Goal: Task Accomplishment & Management: Manage account settings

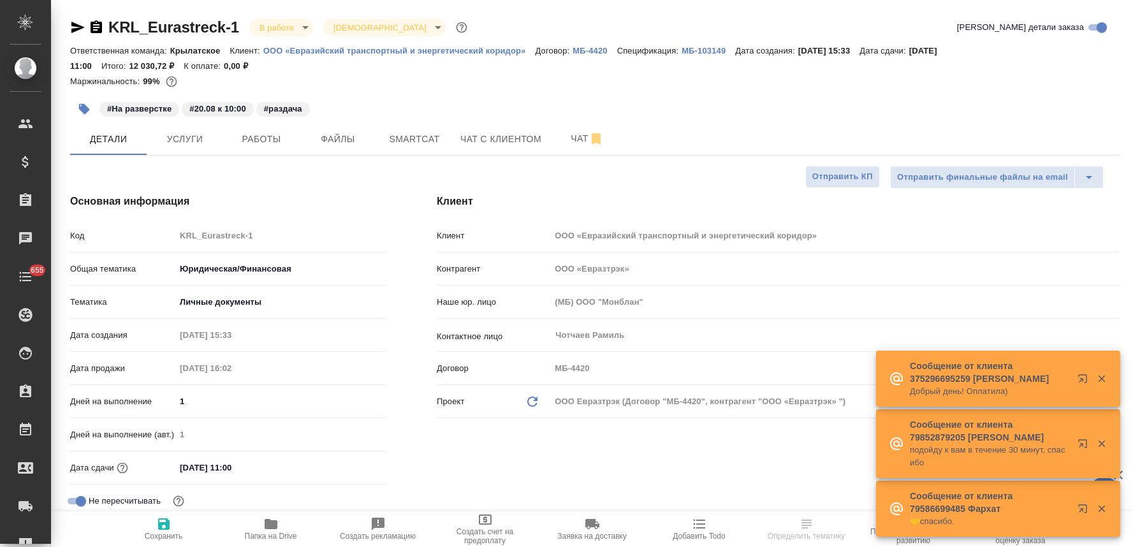
select select "RU"
type textarea "x"
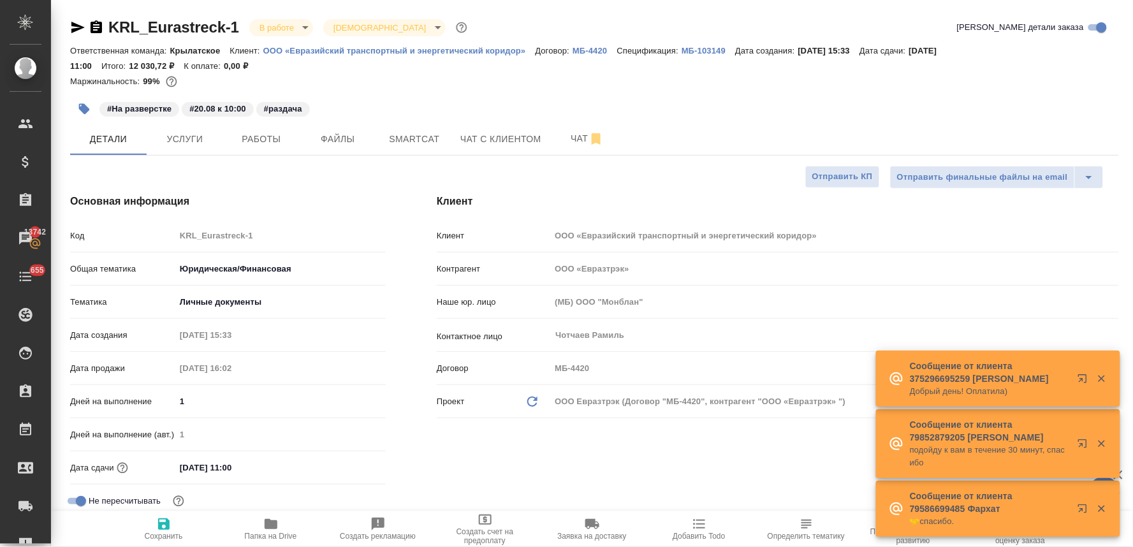
type textarea "x"
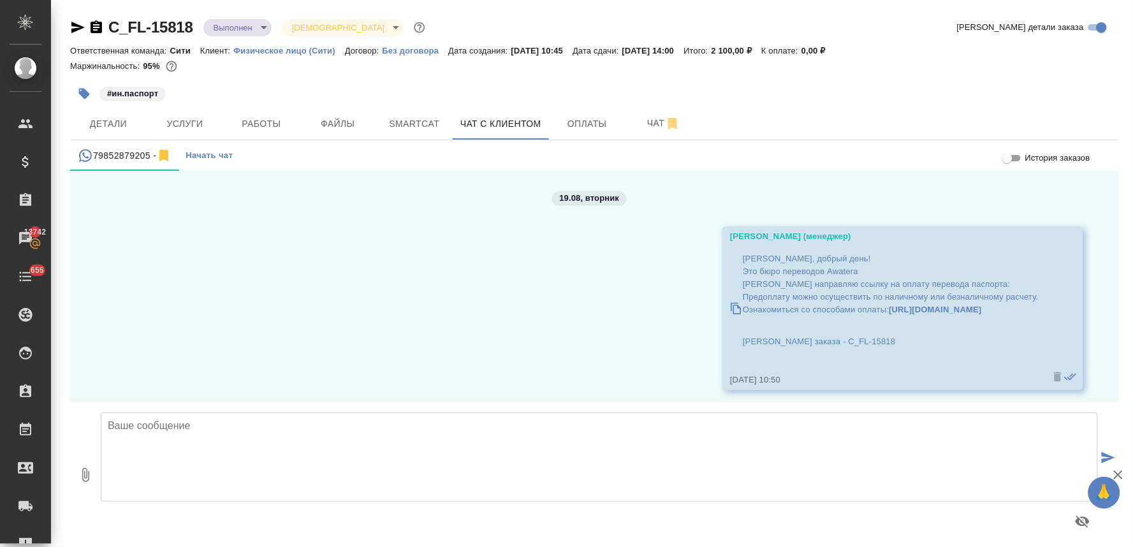
scroll to position [1398, 0]
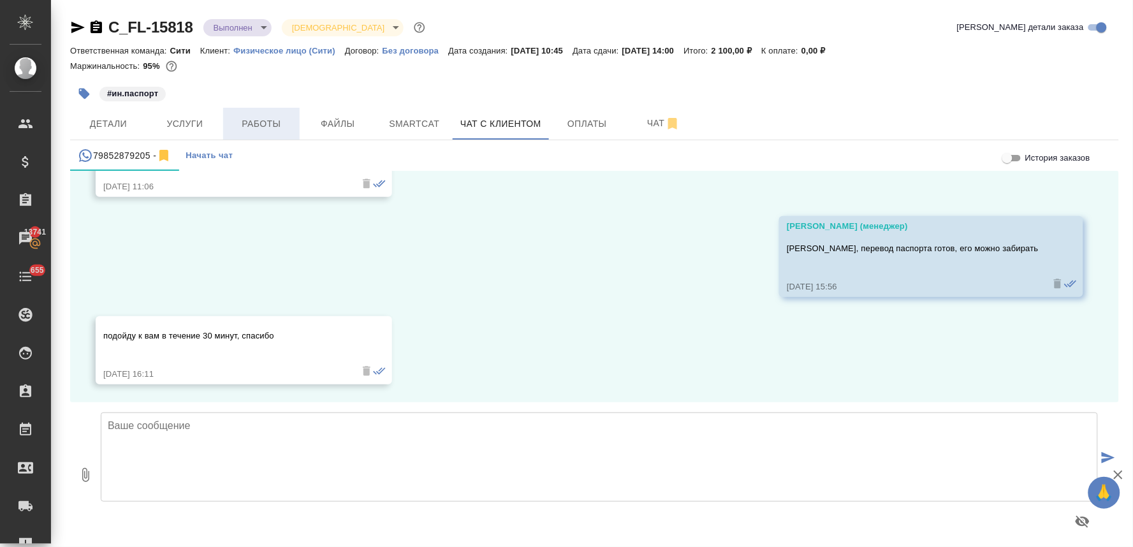
click at [269, 129] on span "Работы" at bounding box center [261, 124] width 61 height 16
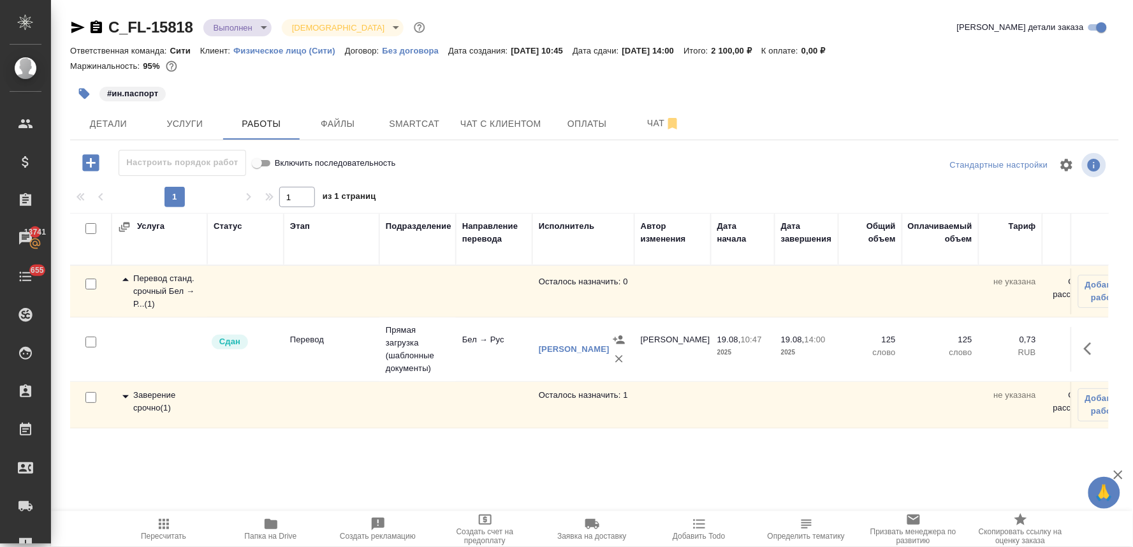
click at [166, 404] on div "Заверение срочно ( 1 )" at bounding box center [159, 401] width 83 height 25
click at [1087, 459] on icon "button" at bounding box center [1090, 452] width 15 height 15
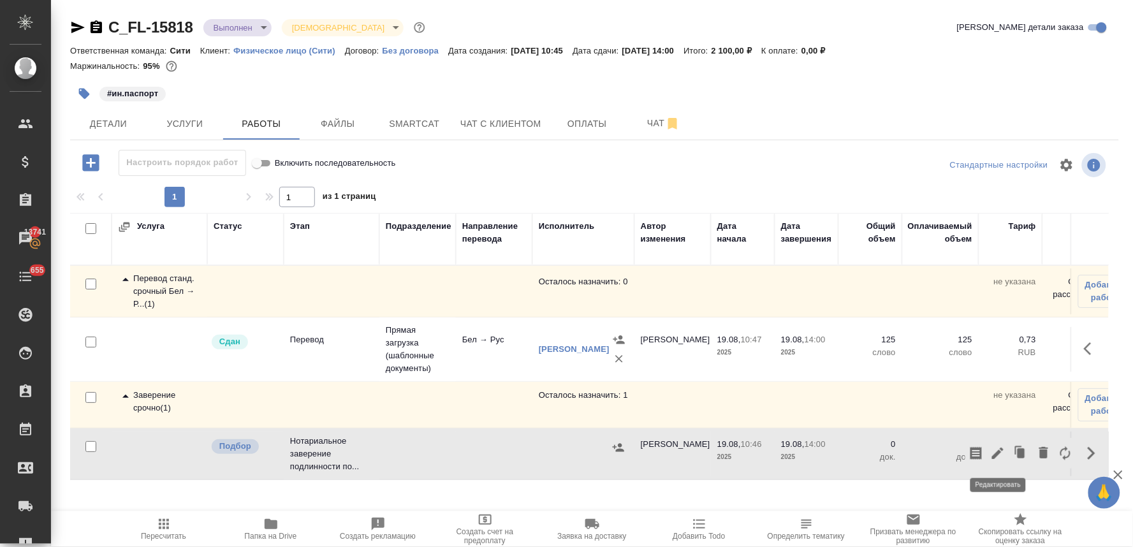
click at [1001, 460] on icon "button" at bounding box center [997, 452] width 15 height 15
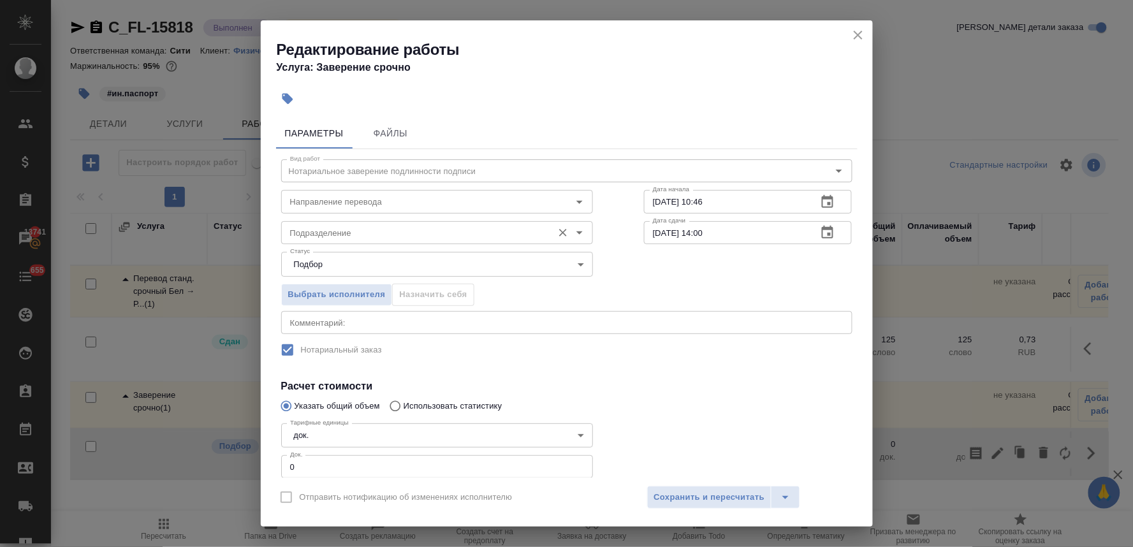
click at [368, 232] on input "Подразделение" at bounding box center [415, 232] width 261 height 15
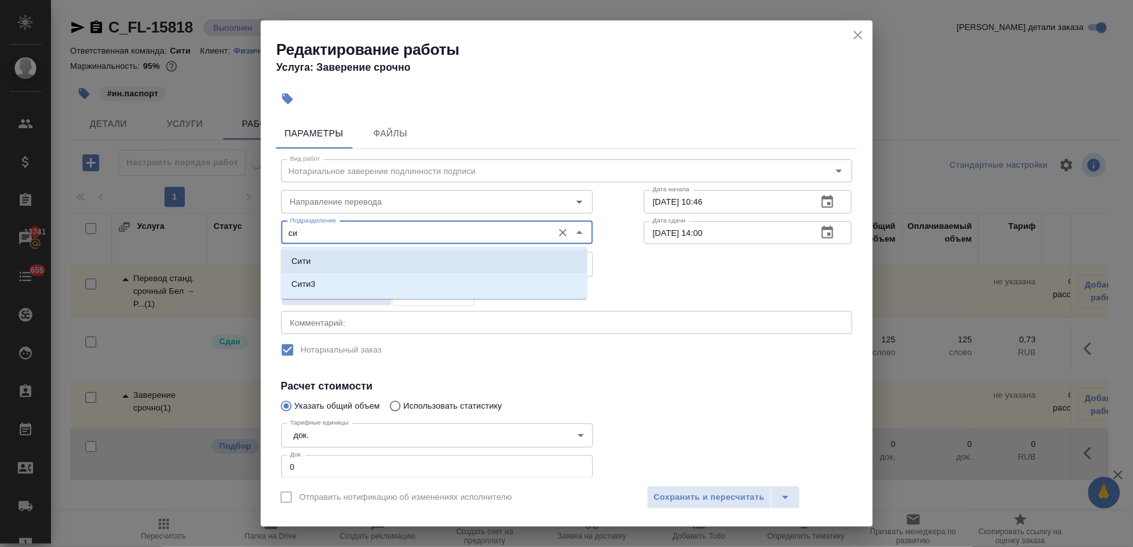
click at [352, 264] on li "Сити" at bounding box center [434, 261] width 306 height 23
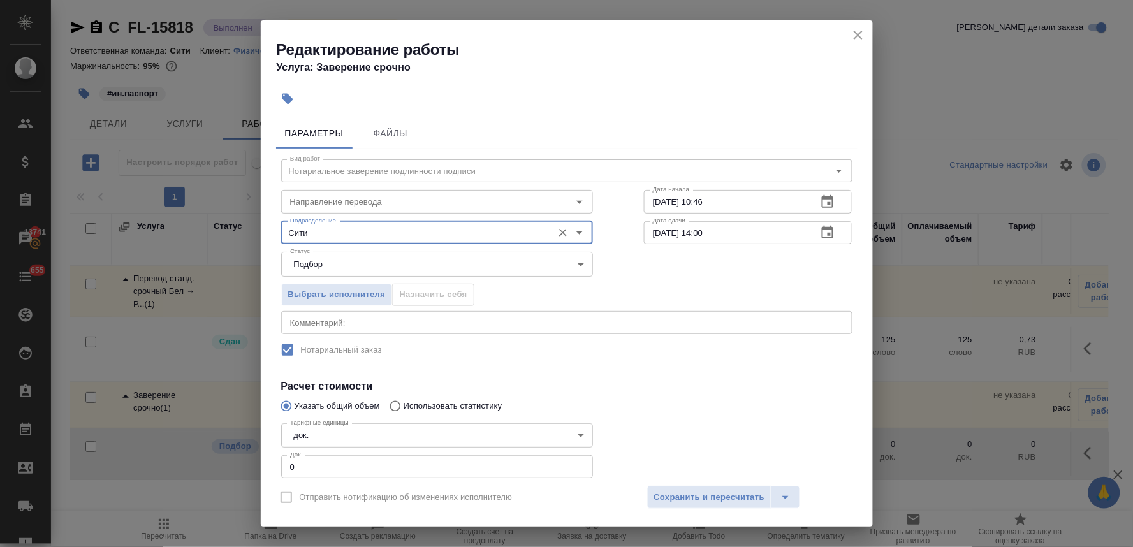
type input "Сити"
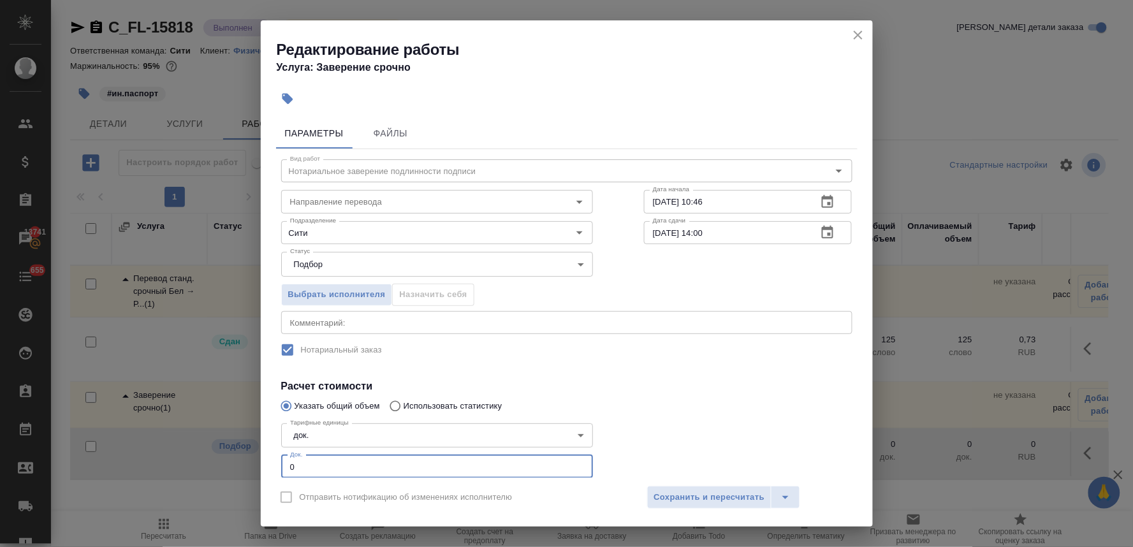
drag, startPoint x: 306, startPoint y: 469, endPoint x: 282, endPoint y: 470, distance: 23.6
click at [282, 470] on div "Вид работ Нотариальное заверение подлинности подписи Вид работ Направление пере…" at bounding box center [566, 343] width 581 height 388
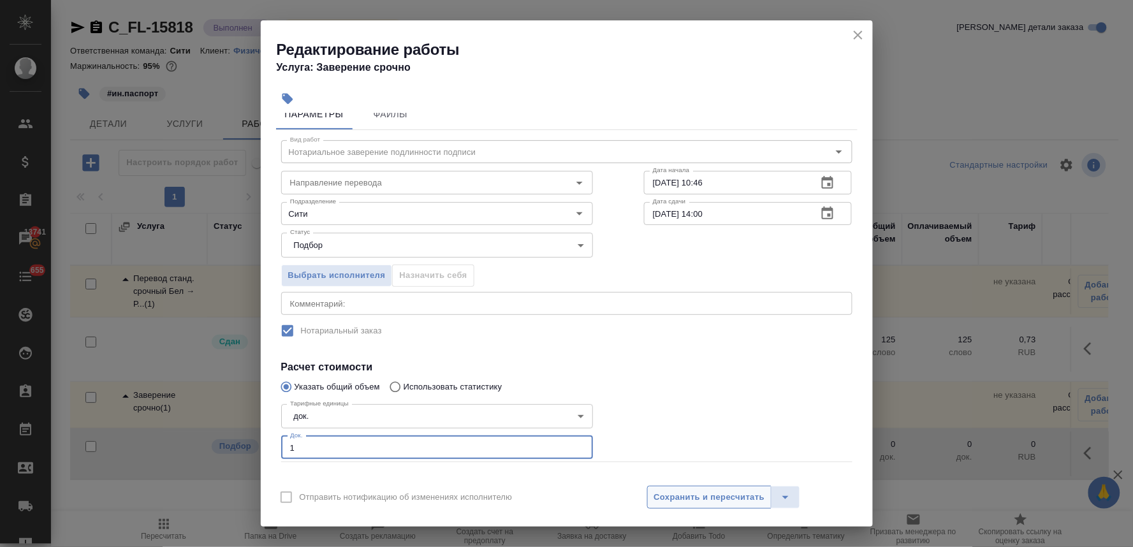
type input "1"
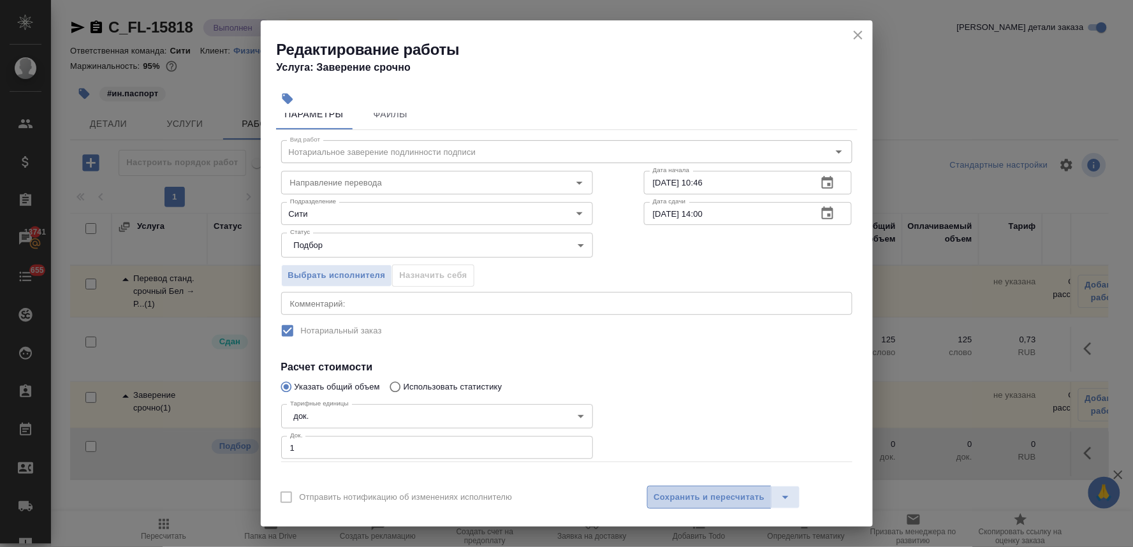
click at [744, 502] on span "Сохранить и пересчитать" at bounding box center [709, 497] width 111 height 15
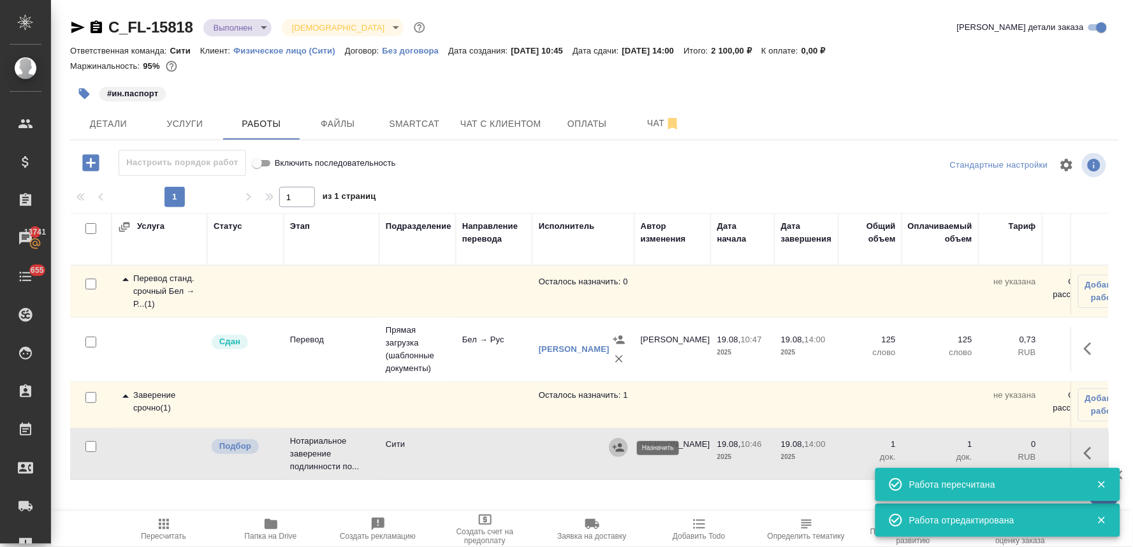
click at [613, 449] on icon "button" at bounding box center [618, 447] width 13 height 13
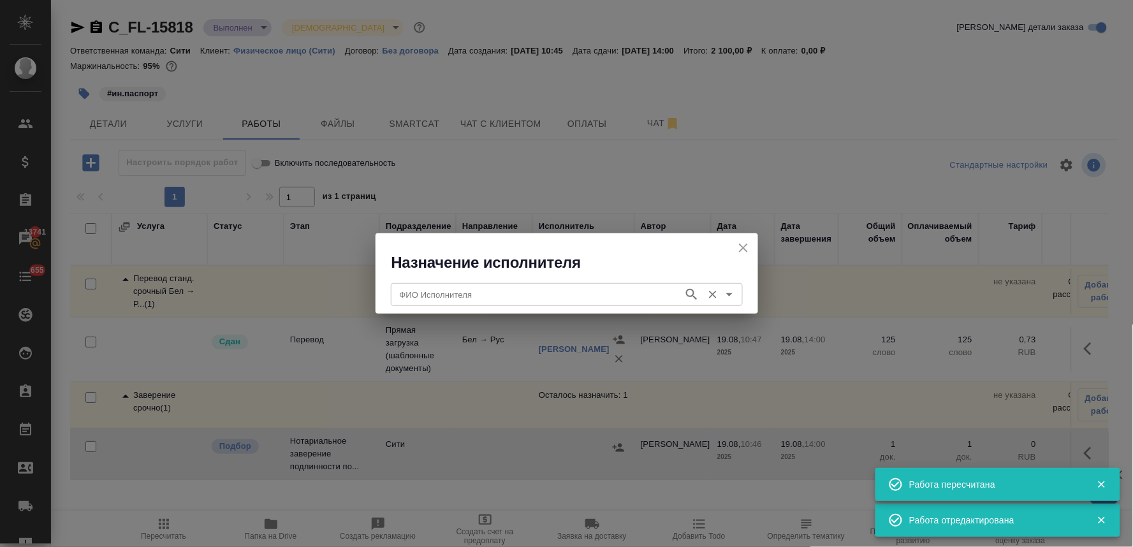
click at [549, 298] on input "ФИО Исполнителя" at bounding box center [536, 294] width 282 height 15
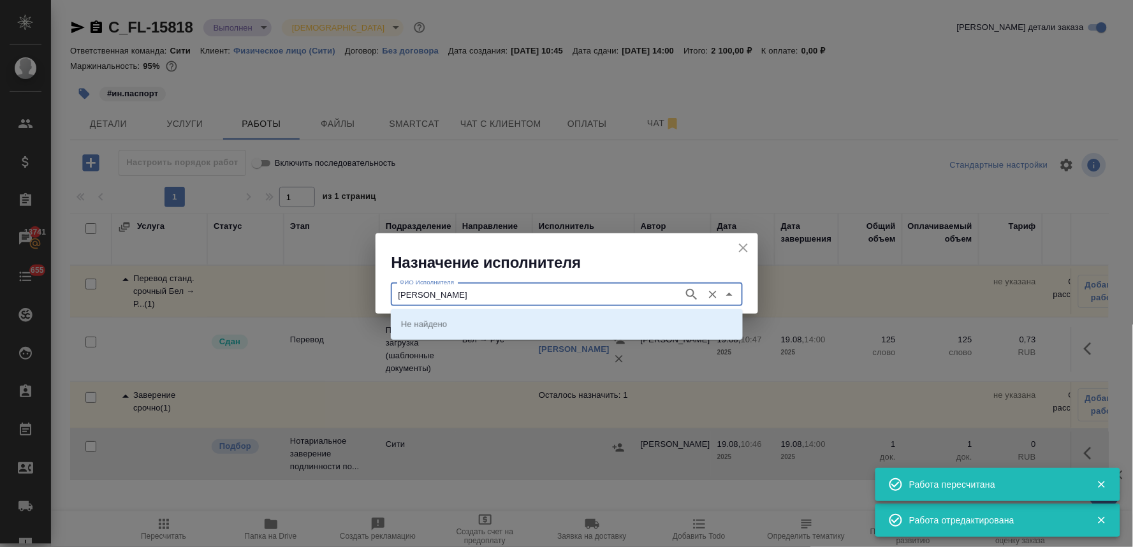
type input "[PERSON_NAME]"
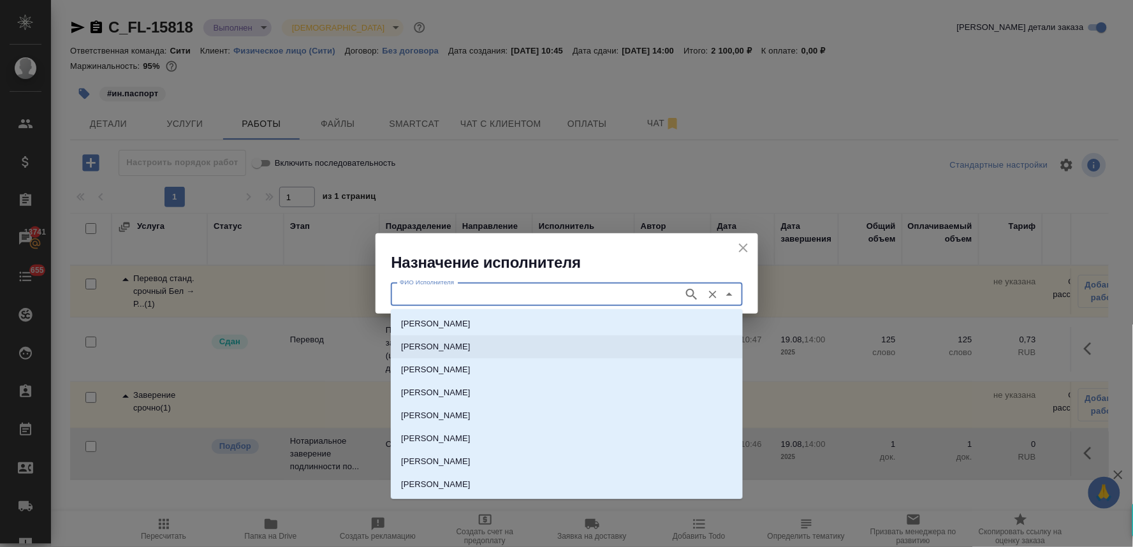
click at [470, 346] on p "[PERSON_NAME]" at bounding box center [435, 346] width 69 height 13
type input "[PERSON_NAME]"
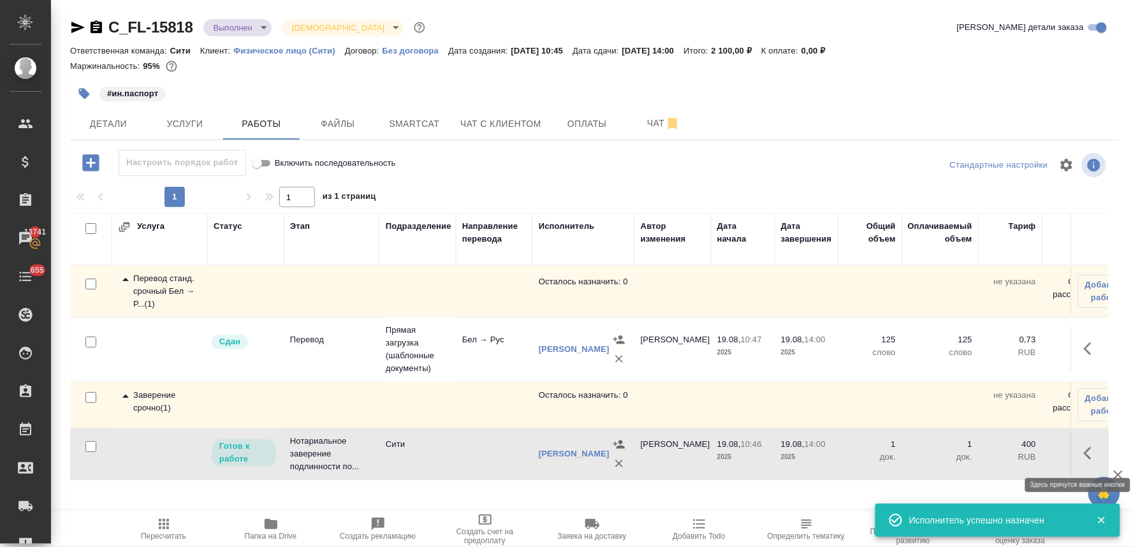
click at [1088, 454] on icon "button" at bounding box center [1090, 452] width 15 height 15
click at [999, 454] on icon "button" at bounding box center [997, 452] width 11 height 11
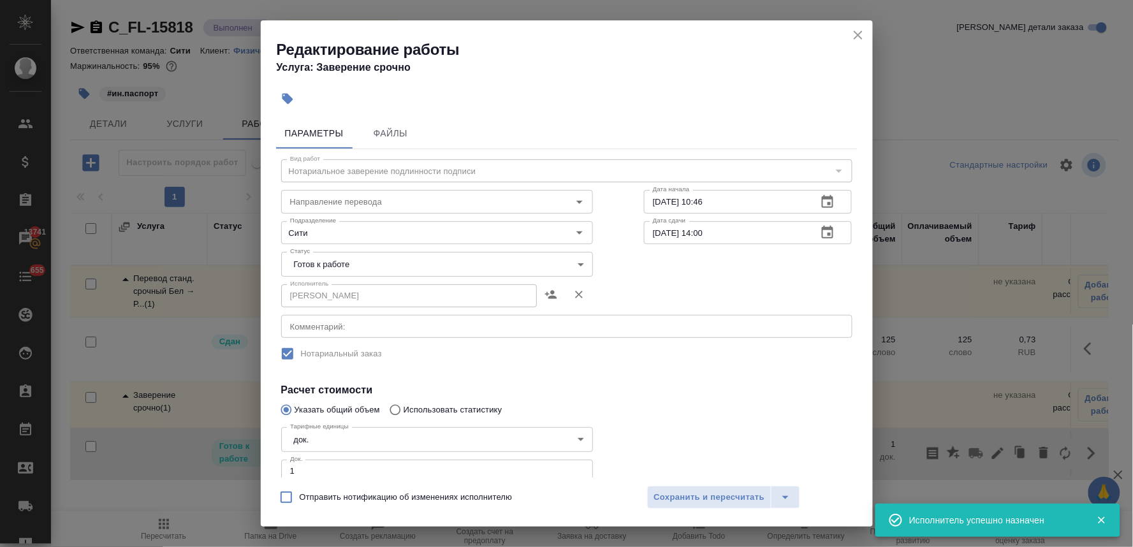
click at [376, 258] on body "🙏 .cls-1 fill:#fff; AWATERA Lyamina Nadezhda Клиенты Спецификации Заказы 13741 …" at bounding box center [566, 273] width 1133 height 547
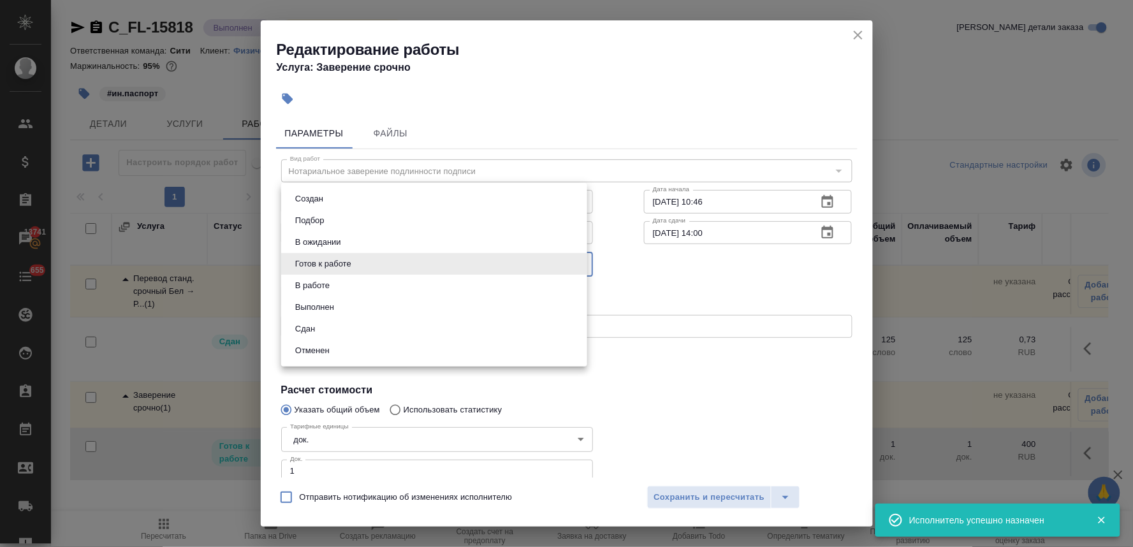
click at [356, 321] on li "Сдан" at bounding box center [434, 329] width 306 height 22
type input "closed"
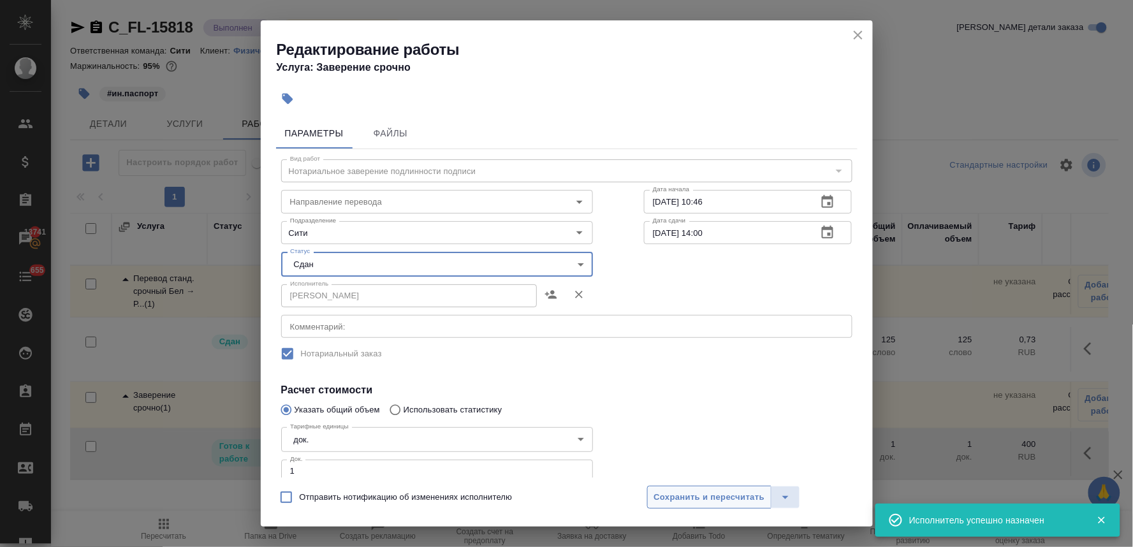
click at [727, 495] on span "Сохранить и пересчитать" at bounding box center [709, 497] width 111 height 15
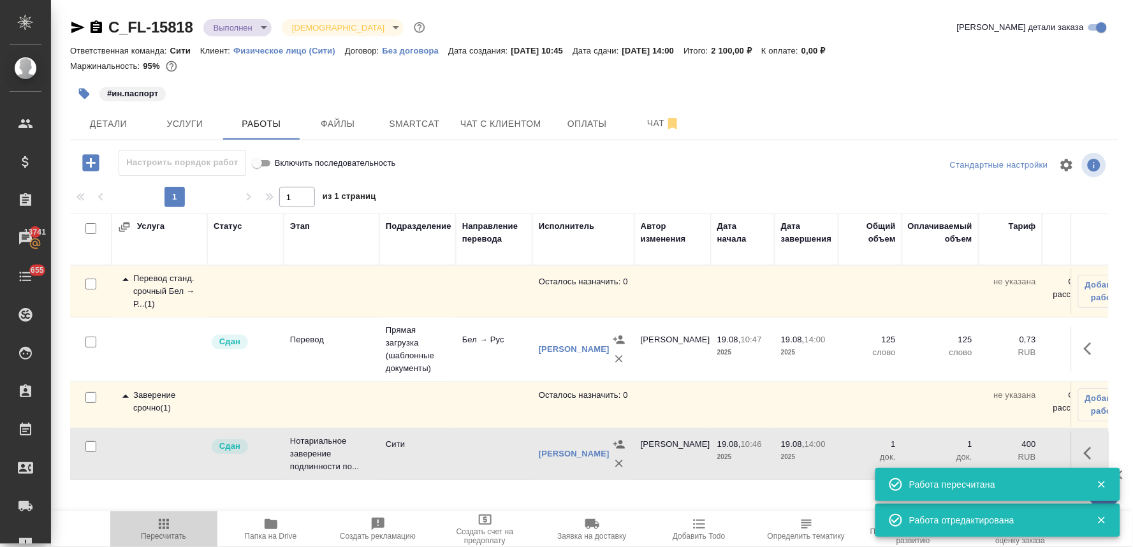
click at [168, 534] on span "Пересчитать" at bounding box center [163, 536] width 45 height 9
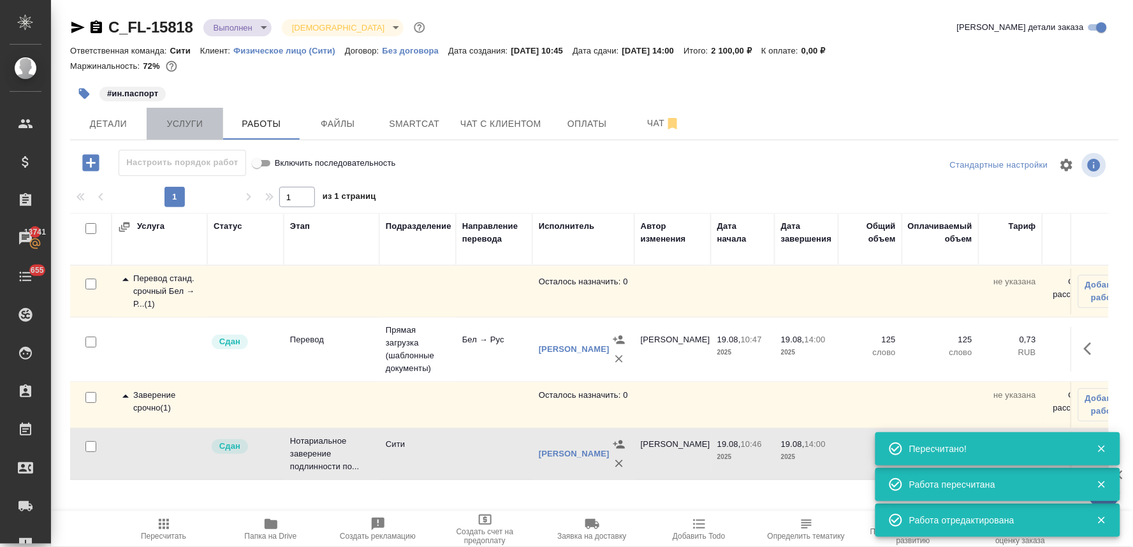
click at [196, 130] on span "Услуги" at bounding box center [184, 124] width 61 height 16
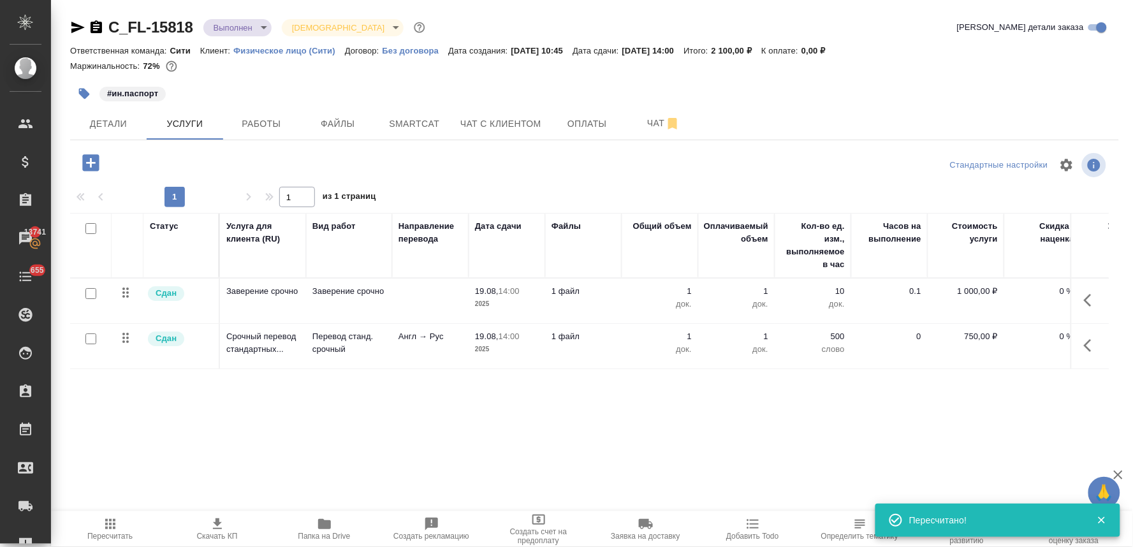
scroll to position [0, 162]
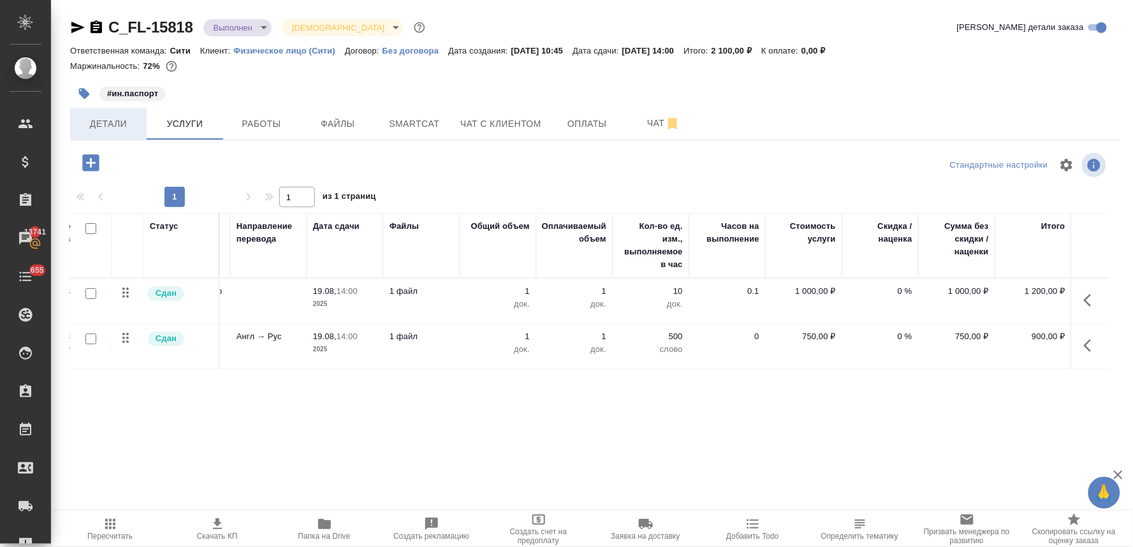
click at [115, 134] on button "Детали" at bounding box center [108, 124] width 76 height 32
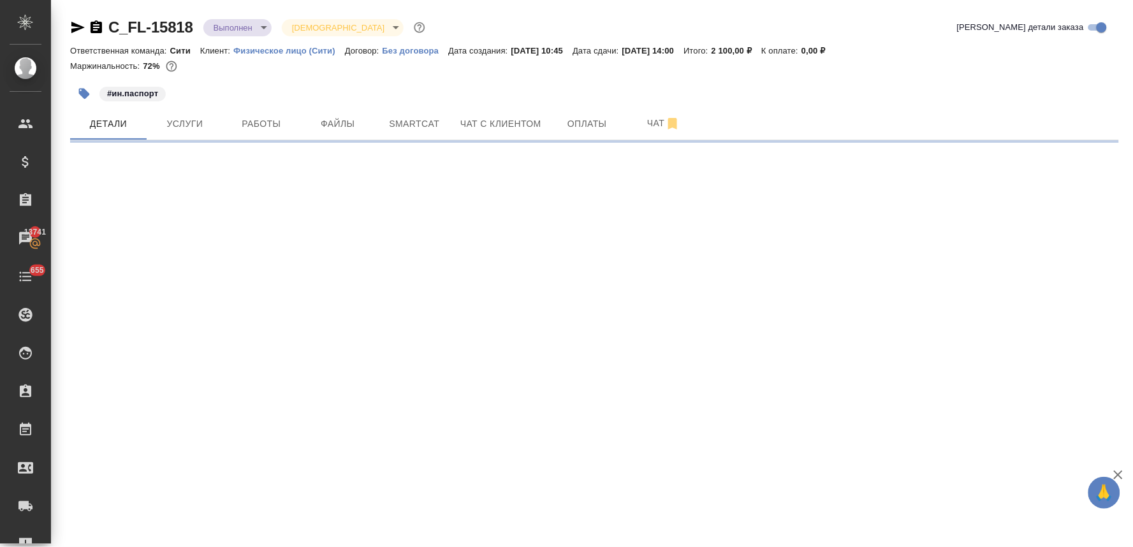
select select "RU"
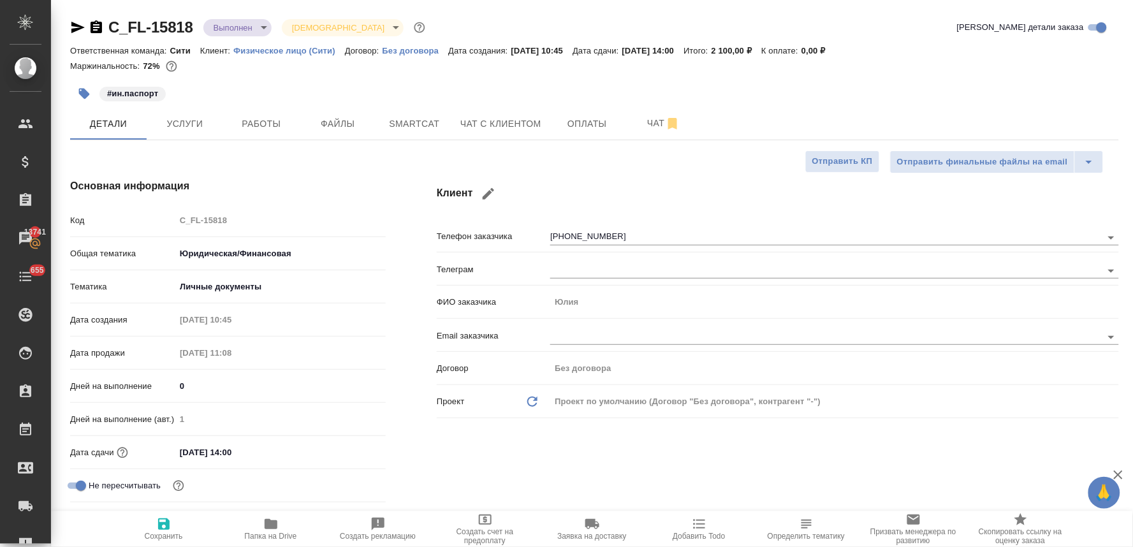
type textarea "x"
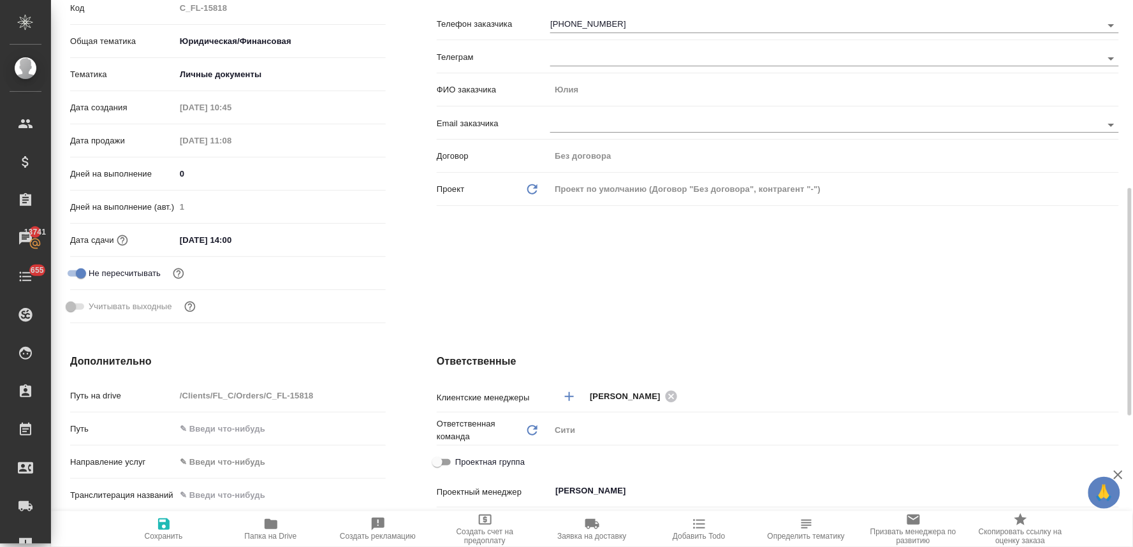
scroll to position [424, 0]
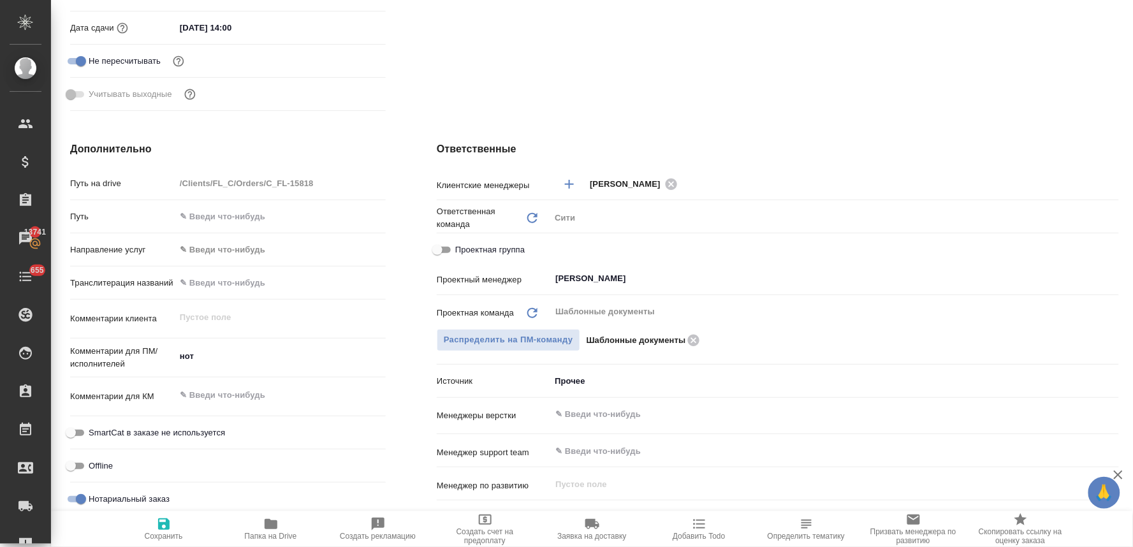
click at [455, 250] on span "Проектная группа" at bounding box center [489, 249] width 69 height 13
click at [455, 250] on input "Проектная группа" at bounding box center [437, 249] width 46 height 15
checkbox input "true"
type textarea "x"
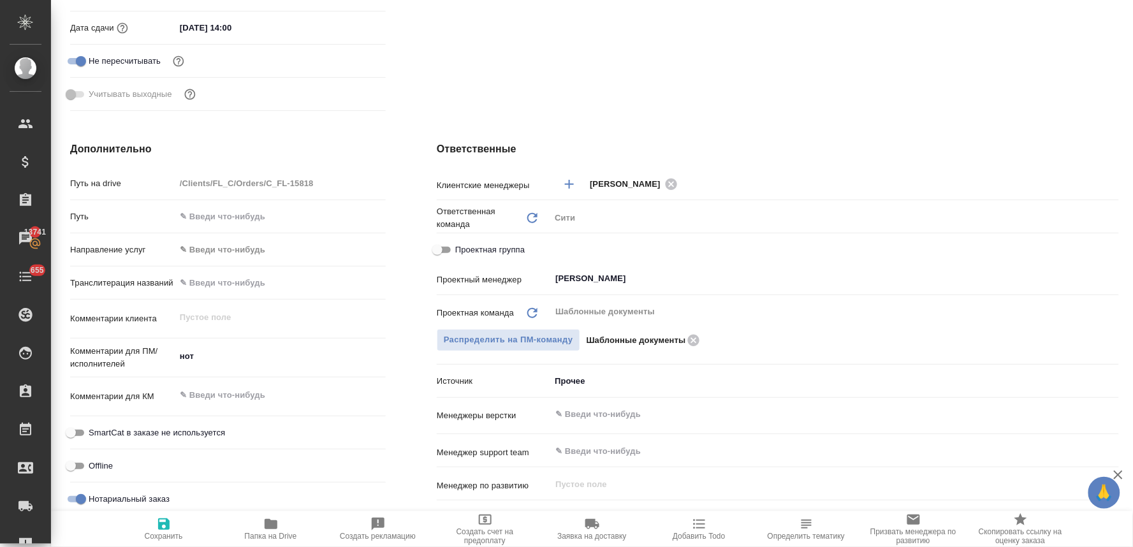
type textarea "x"
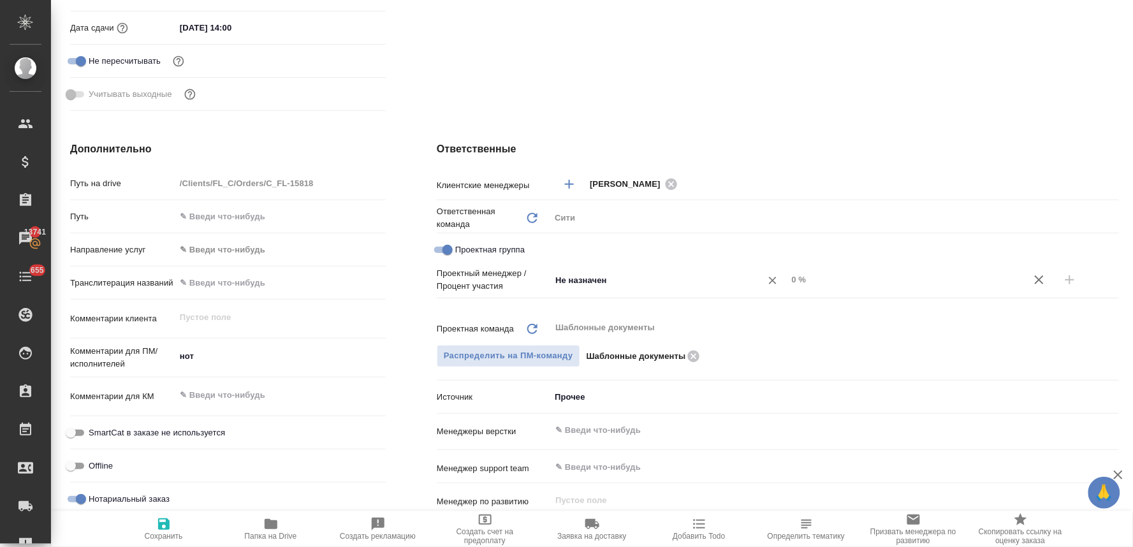
click at [561, 273] on input "Не назначен" at bounding box center [647, 279] width 187 height 15
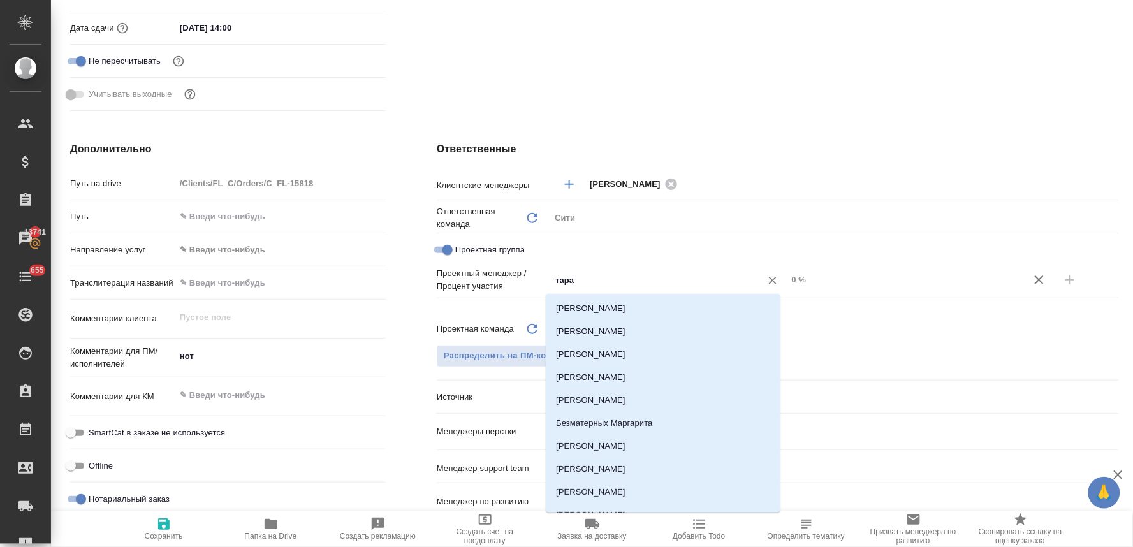
type input "тараб"
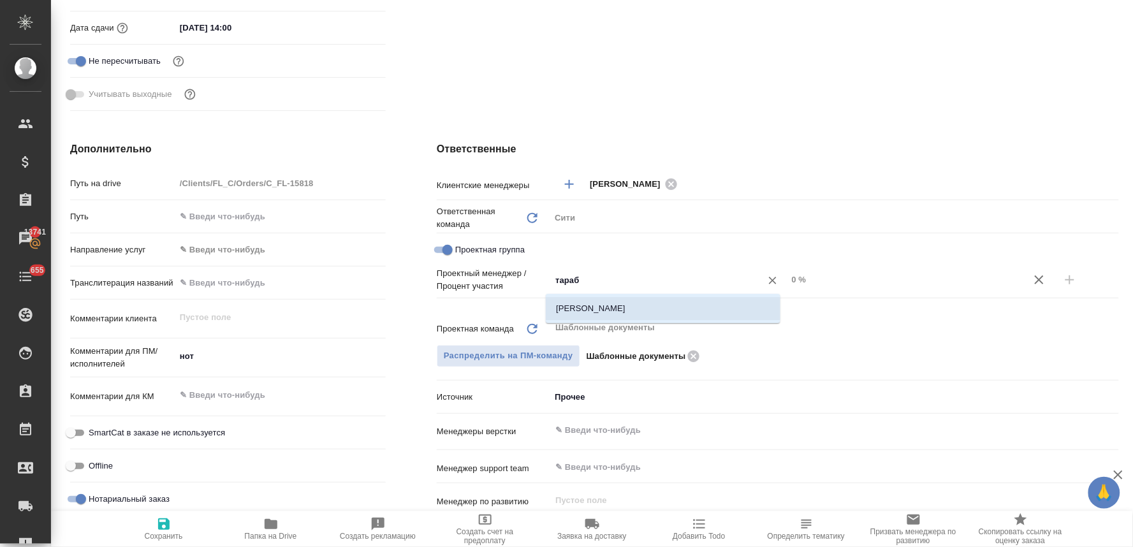
click at [579, 310] on li "Тарабановская Анастасия" at bounding box center [663, 308] width 235 height 23
type textarea "x"
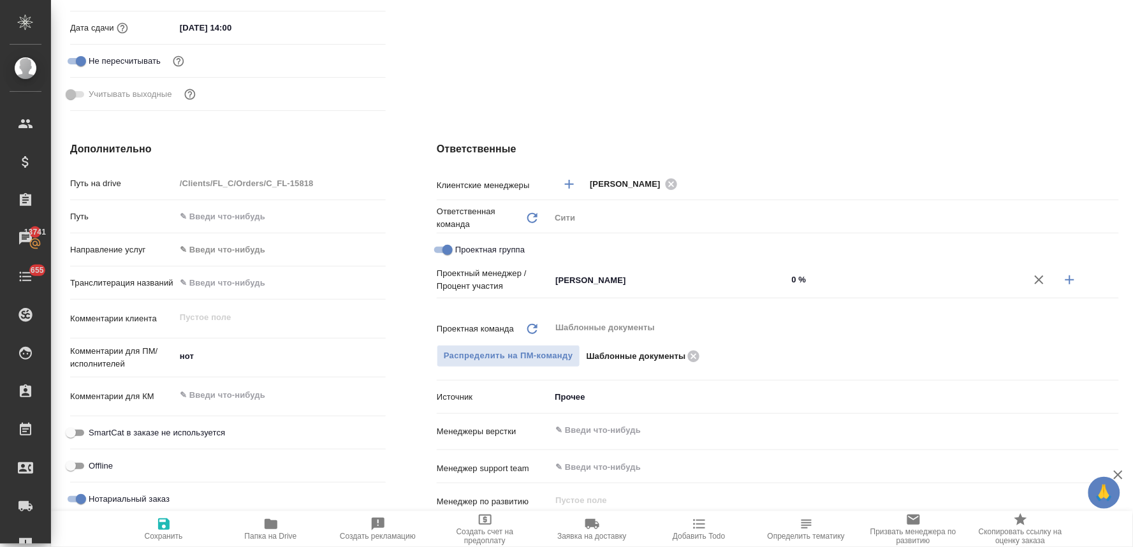
click at [1024, 283] on button "Клиент не указал номер" at bounding box center [1039, 279] width 31 height 31
type textarea "x"
click at [655, 282] on input "Не назначен" at bounding box center [647, 279] width 187 height 15
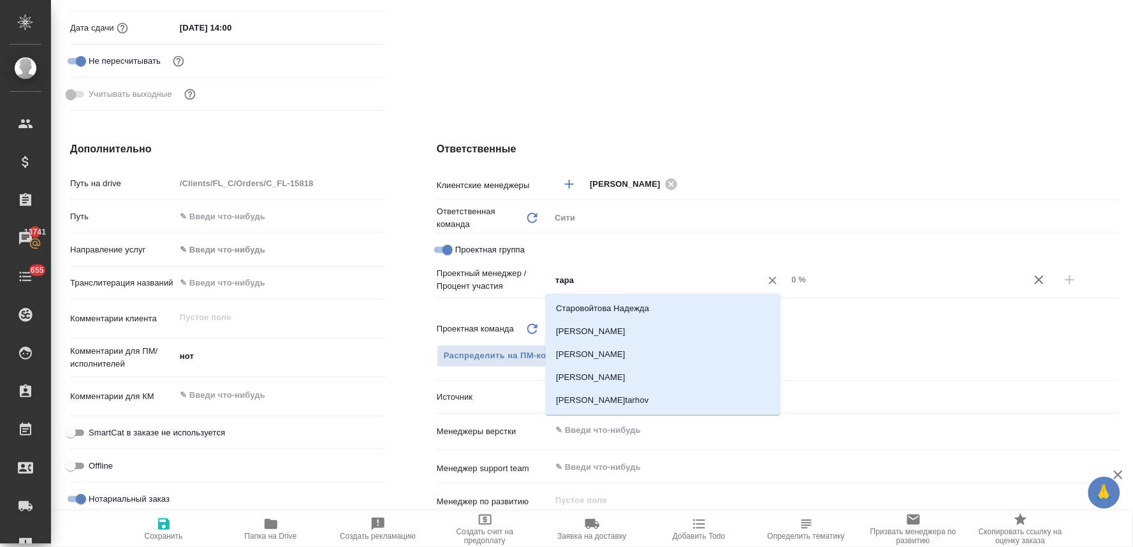
type input "тараб"
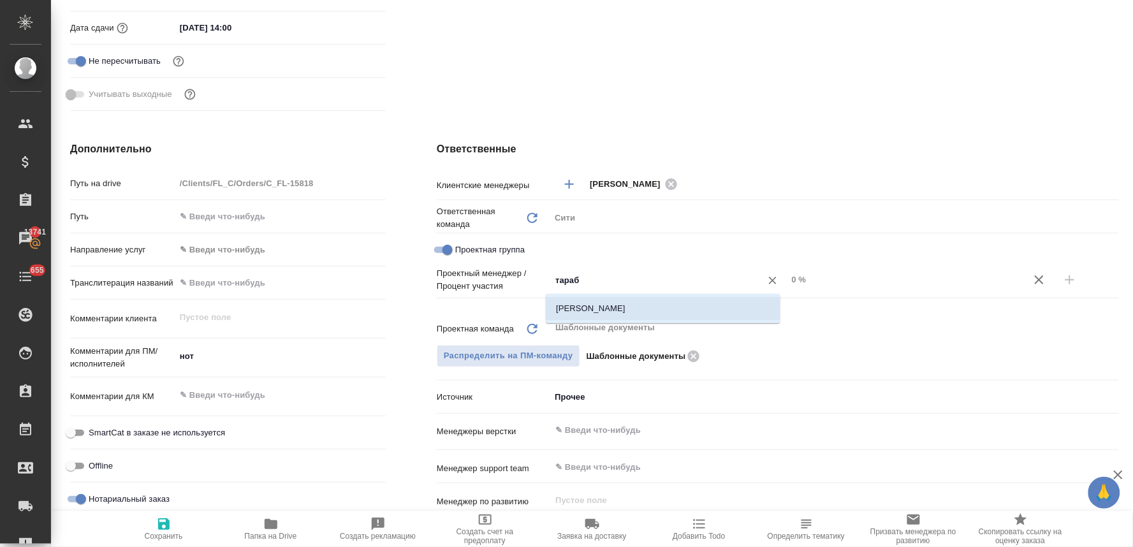
click at [662, 310] on li "[PERSON_NAME]" at bounding box center [663, 308] width 235 height 23
type textarea "x"
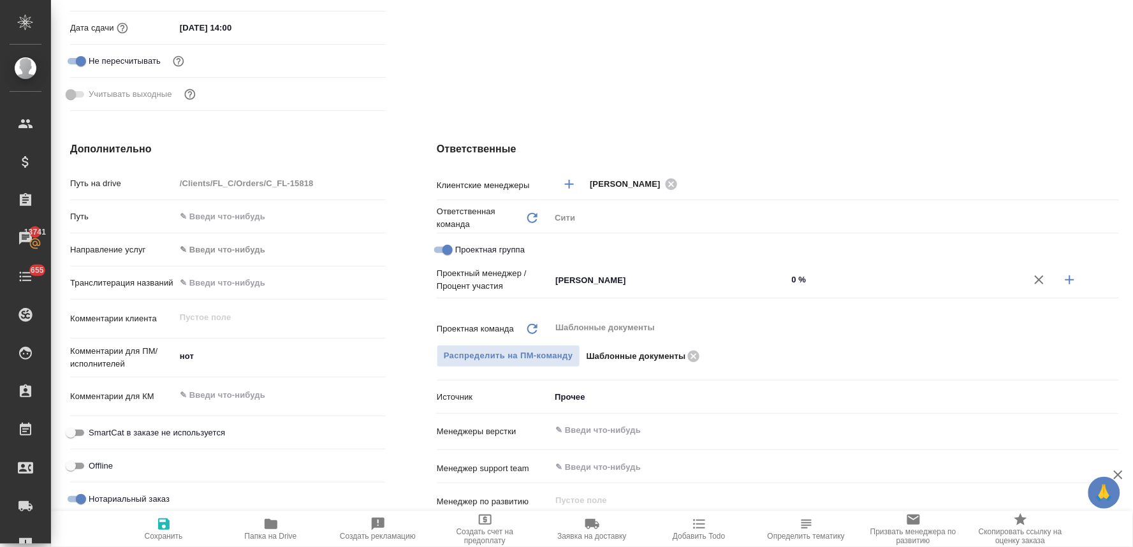
click at [1067, 278] on icon "button" at bounding box center [1069, 279] width 15 height 15
type textarea "x"
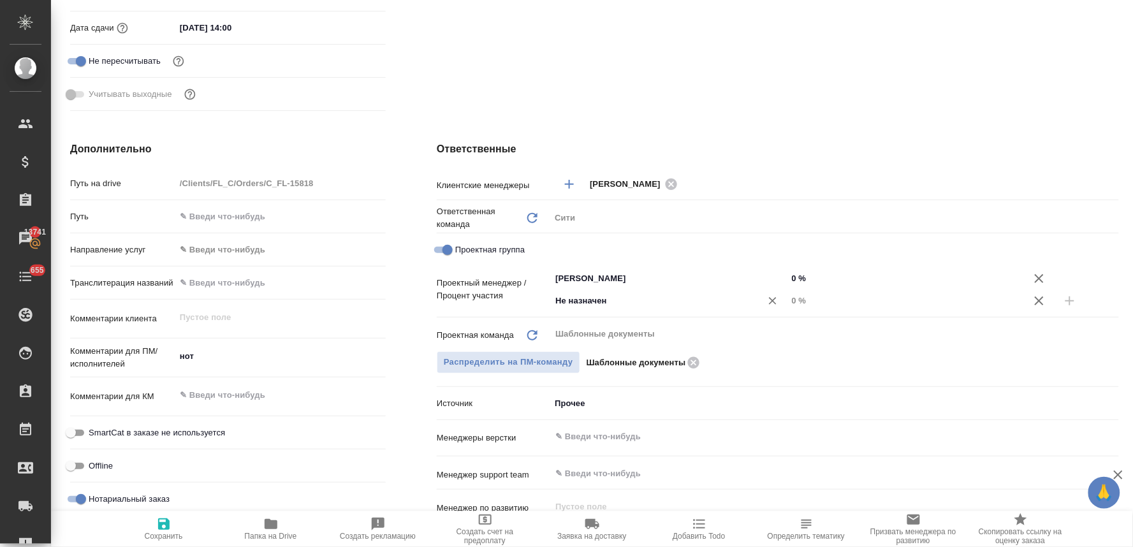
click at [674, 303] on input "Не назначен" at bounding box center [647, 300] width 187 height 15
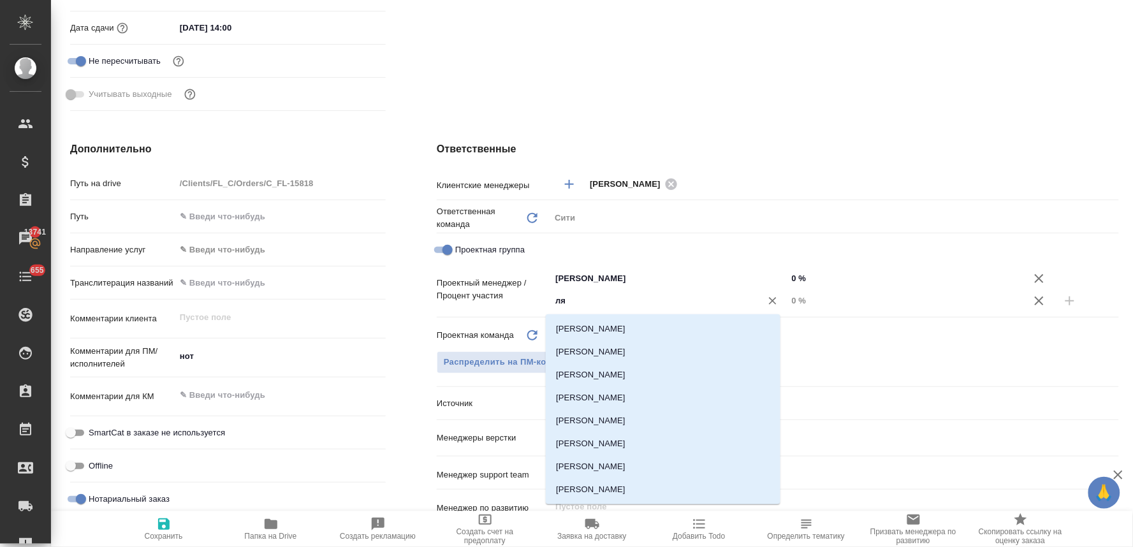
type input "лям"
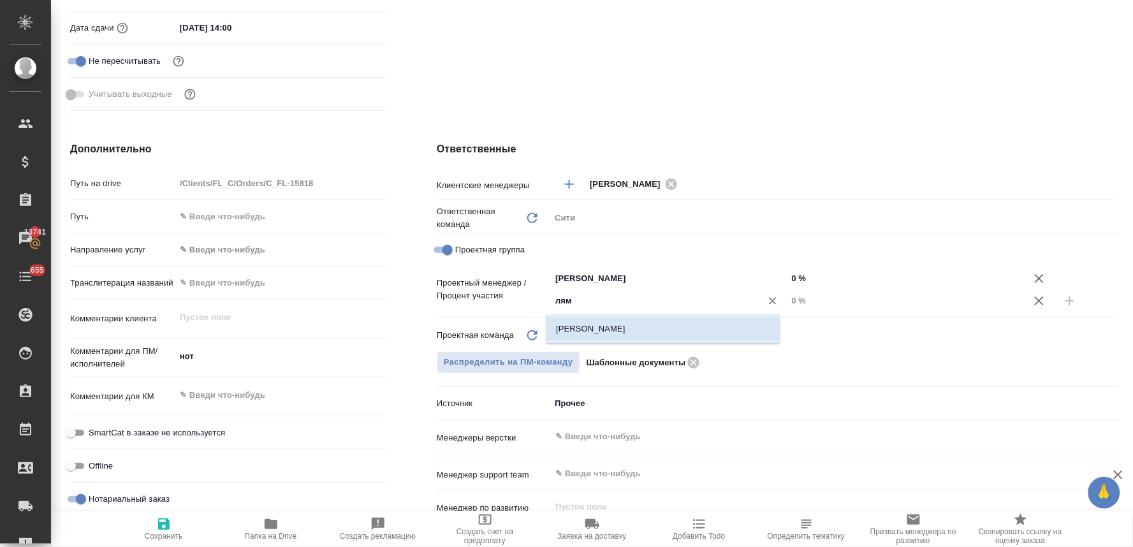
click at [677, 321] on li "[PERSON_NAME]" at bounding box center [663, 328] width 235 height 23
type textarea "x"
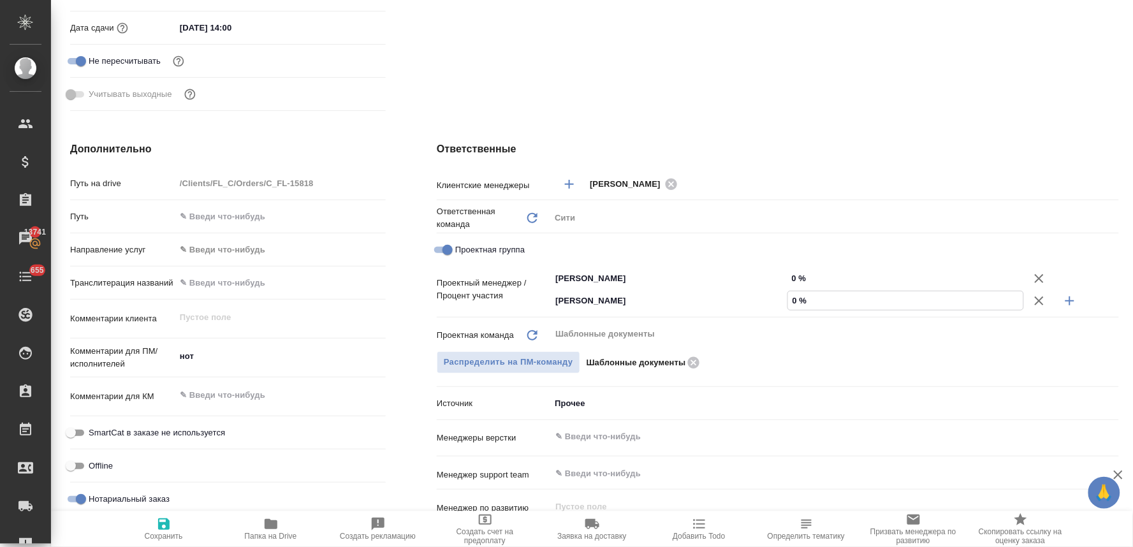
click at [789, 300] on input "0 %" at bounding box center [906, 300] width 236 height 18
type textarea "x"
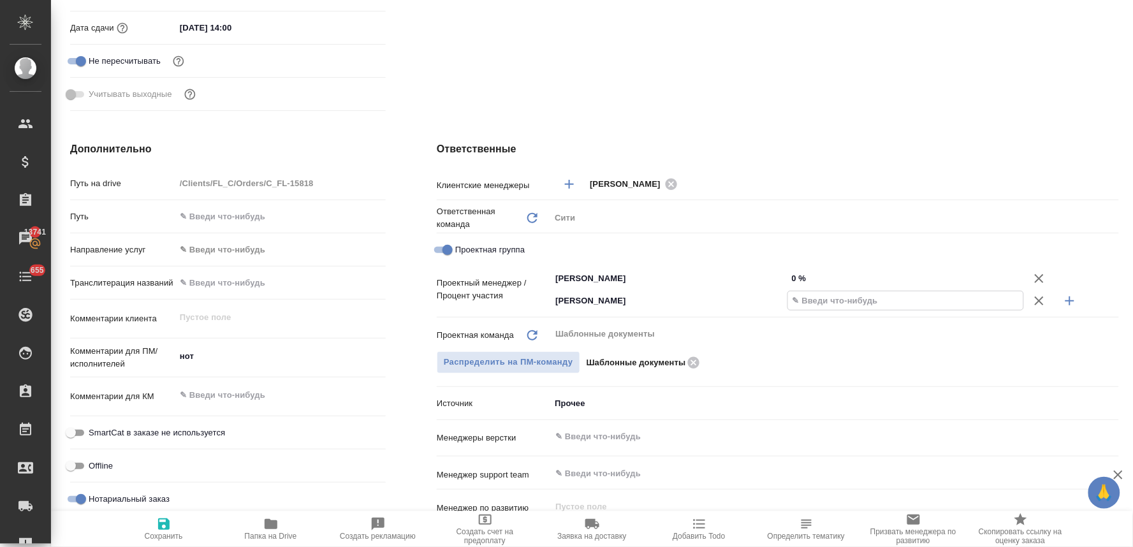
type textarea "x"
type input "57 %"
type textarea "x"
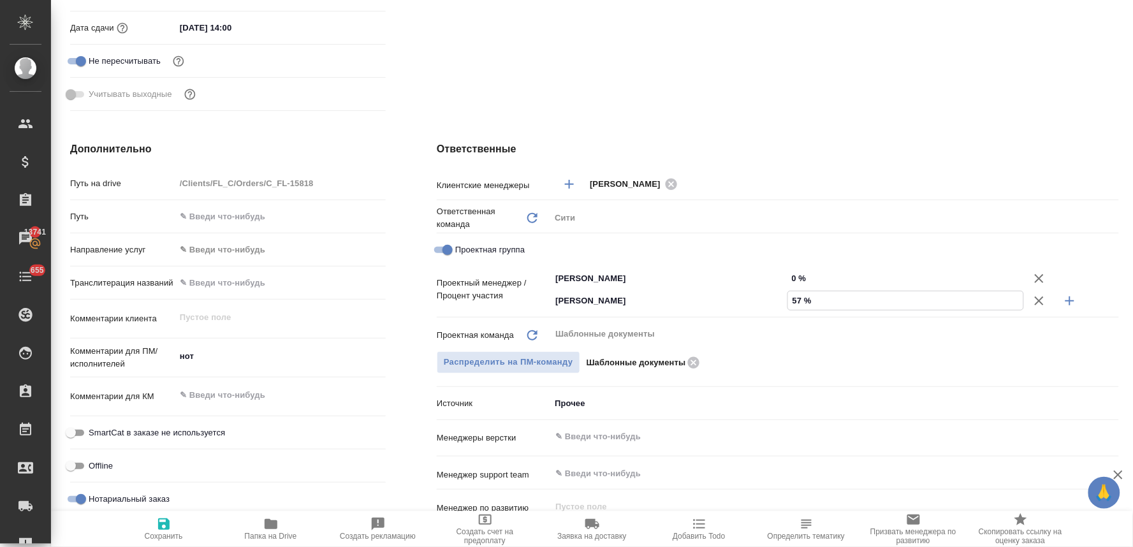
type textarea "x"
type input "57 %"
click at [789, 282] on input "0 %" at bounding box center [905, 278] width 237 height 18
type textarea "x"
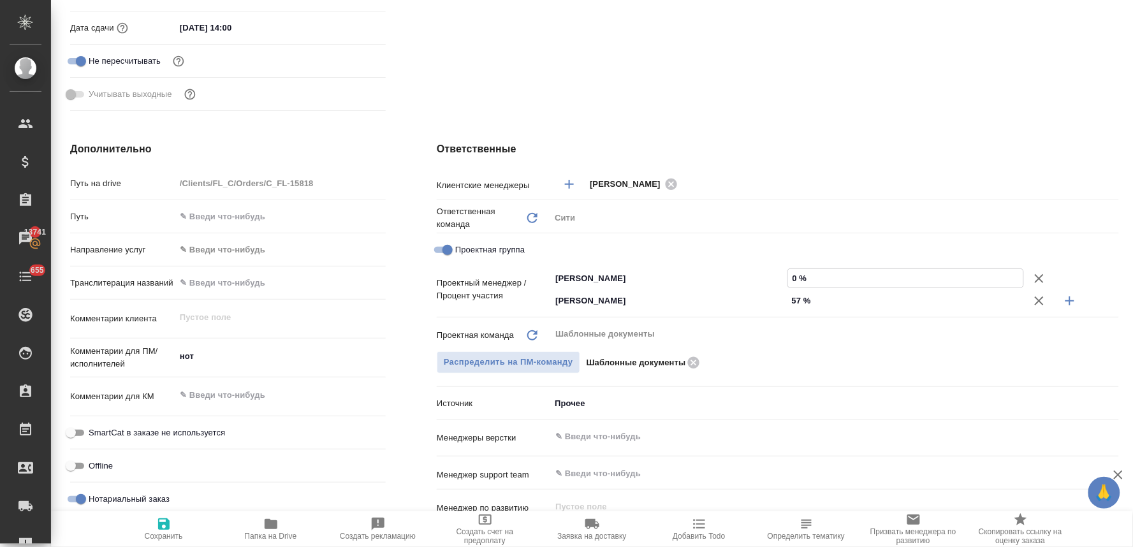
type textarea "x"
type input "4 %"
type textarea "x"
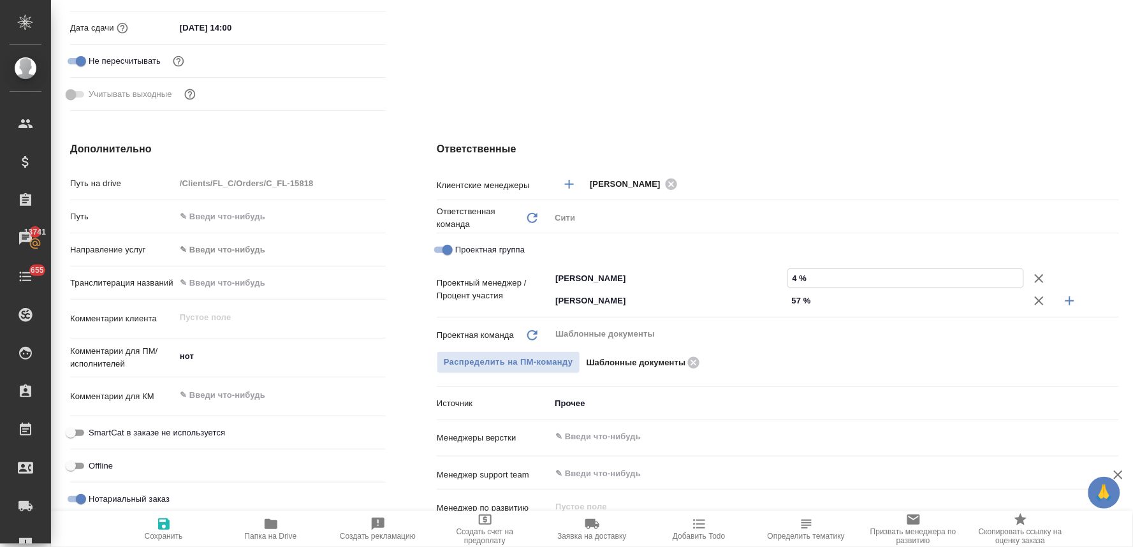
type textarea "x"
type input "43 %"
click at [166, 521] on icon "button" at bounding box center [163, 523] width 11 height 11
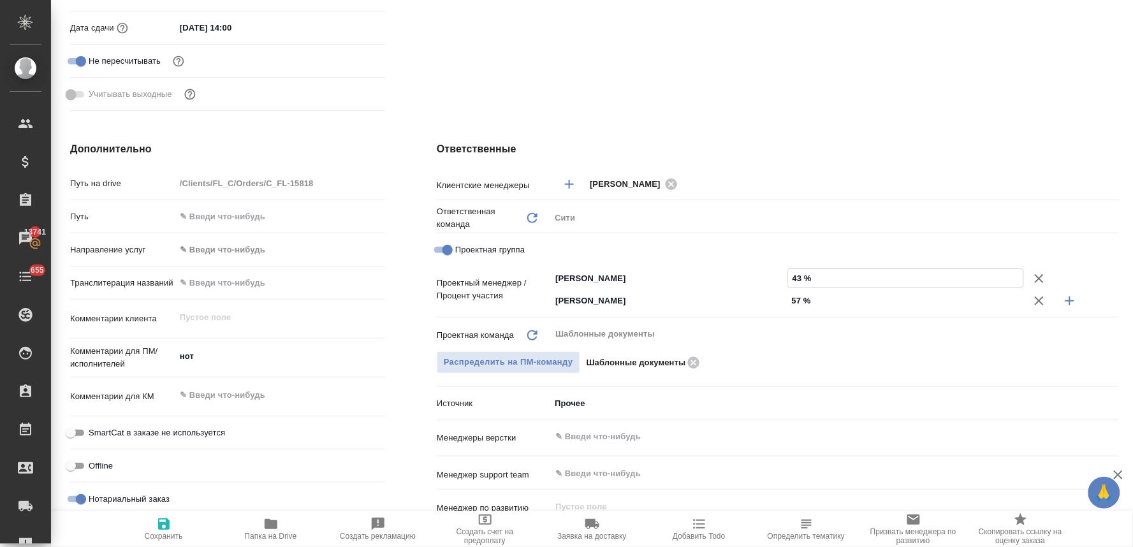
type textarea "x"
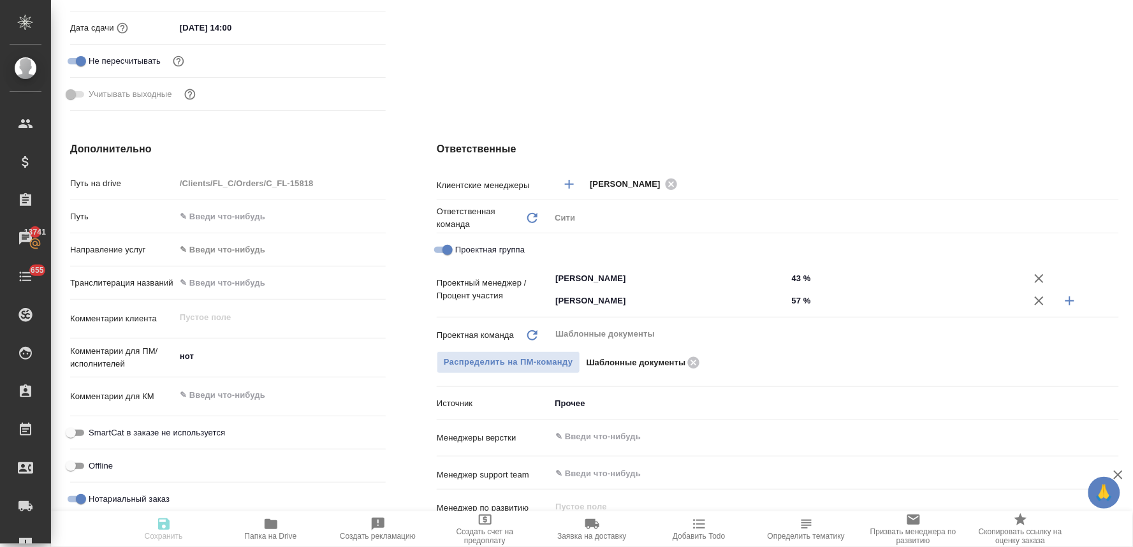
type textarea "x"
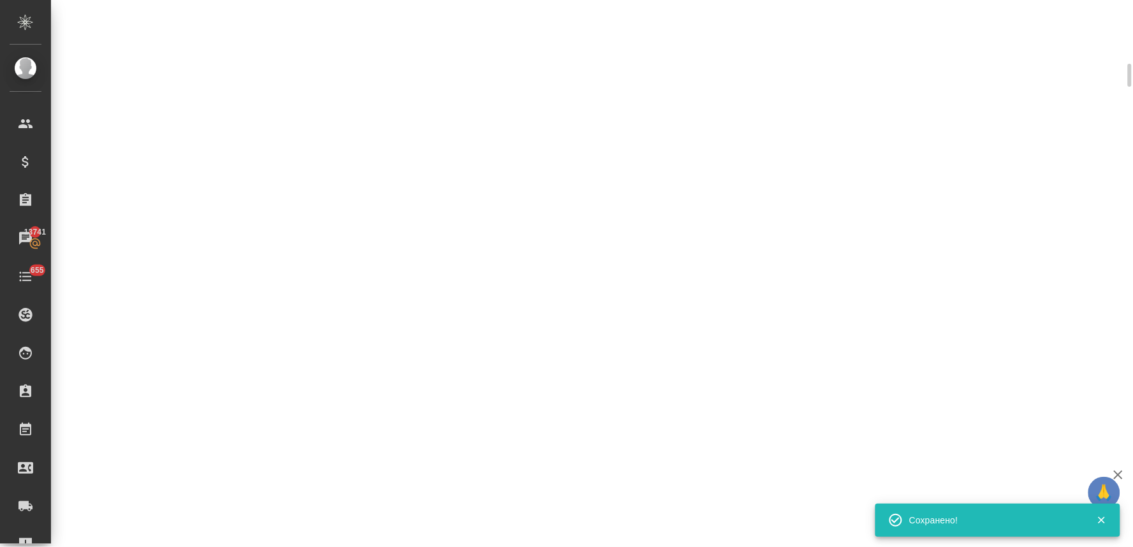
scroll to position [415, 0]
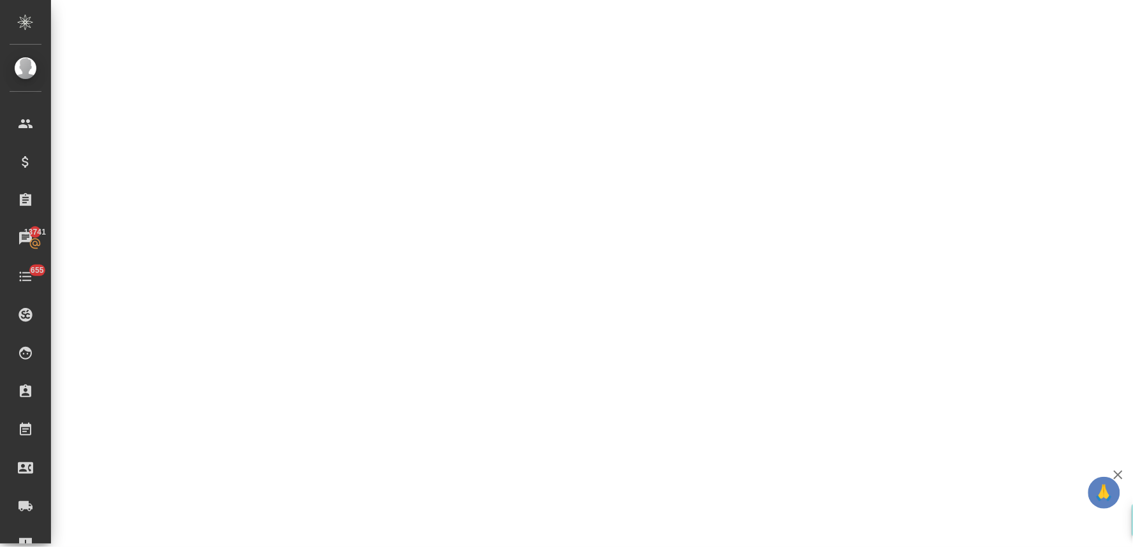
select select "RU"
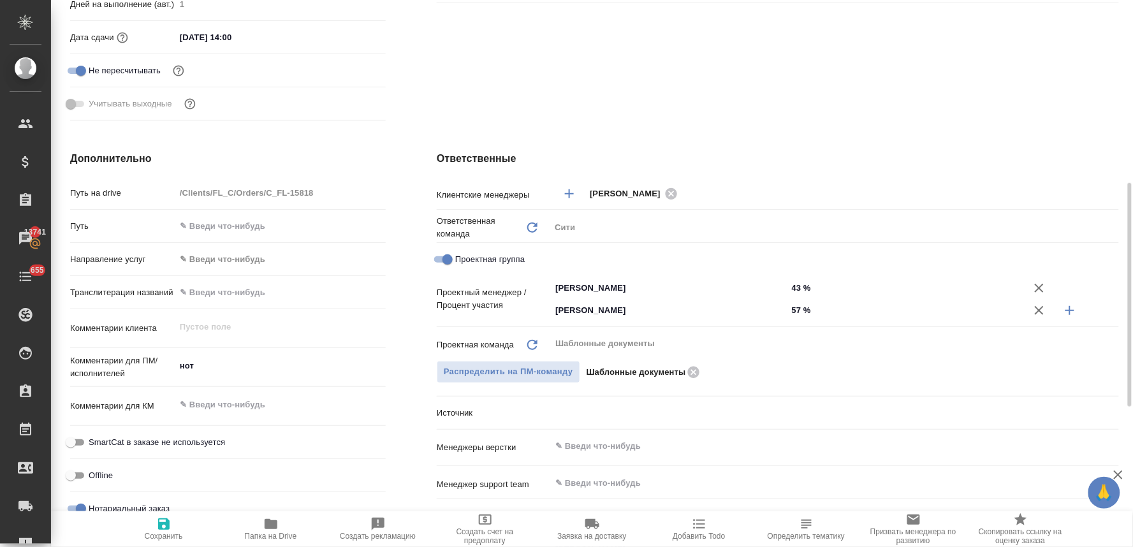
scroll to position [424, 0]
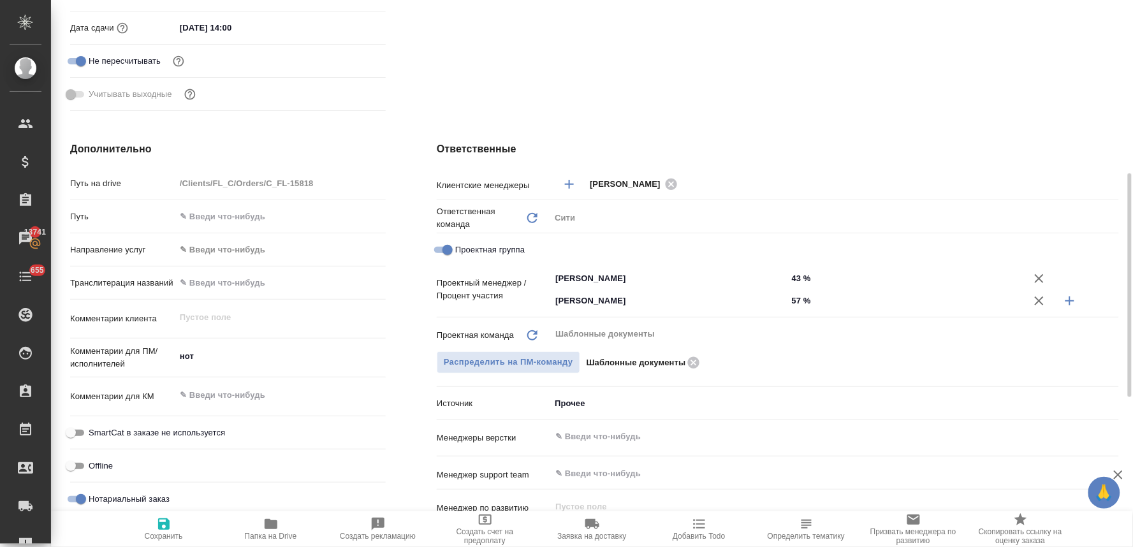
type textarea "x"
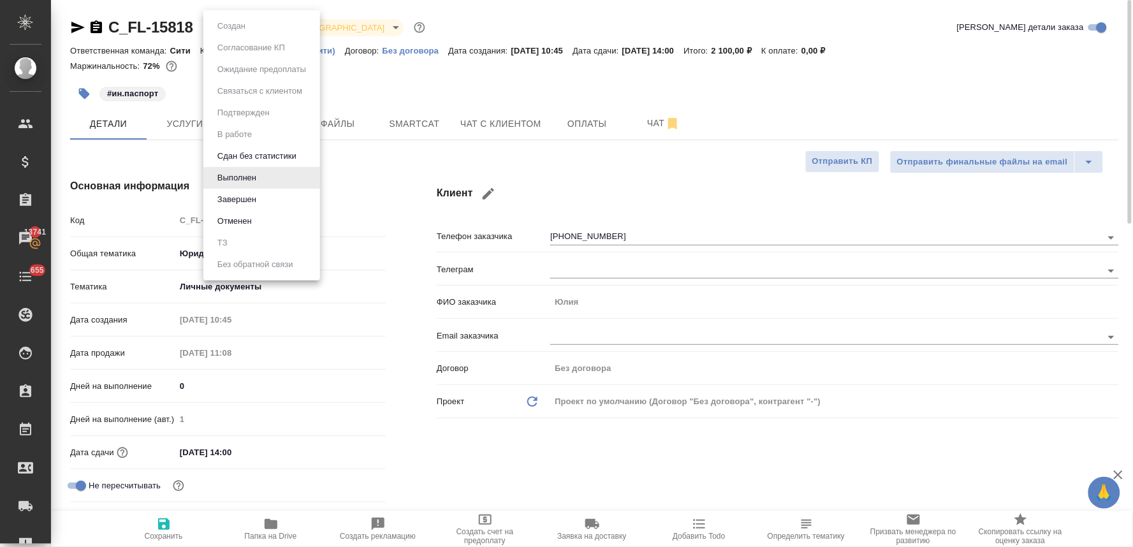
click at [239, 25] on body "🙏 .cls-1 fill:#fff; AWATERA Lyamina Nadezhda Клиенты Спецификации Заказы 13741 …" at bounding box center [566, 273] width 1133 height 547
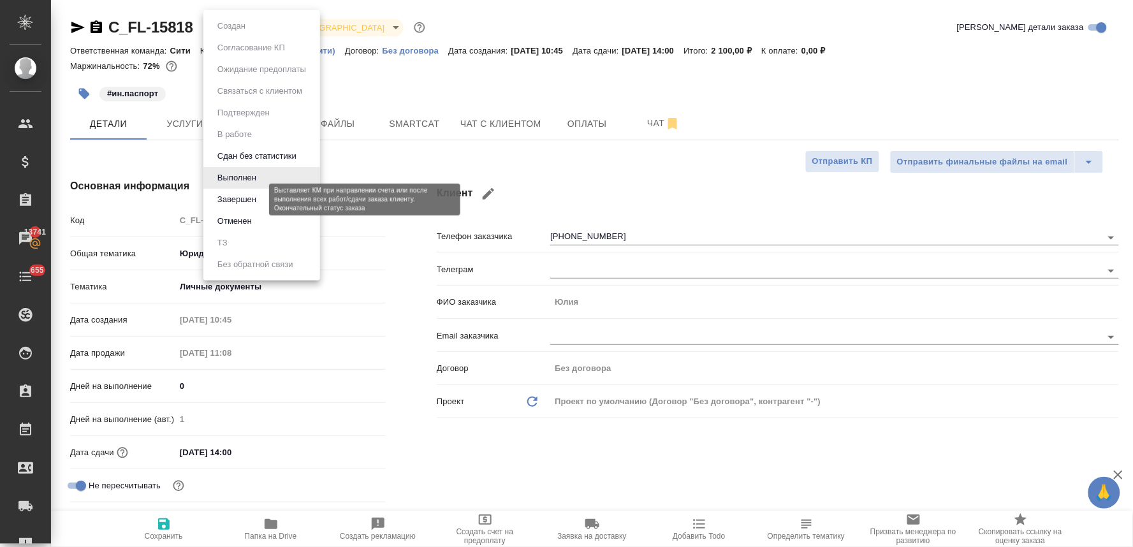
click at [253, 199] on button "Завершен" at bounding box center [237, 199] width 47 height 14
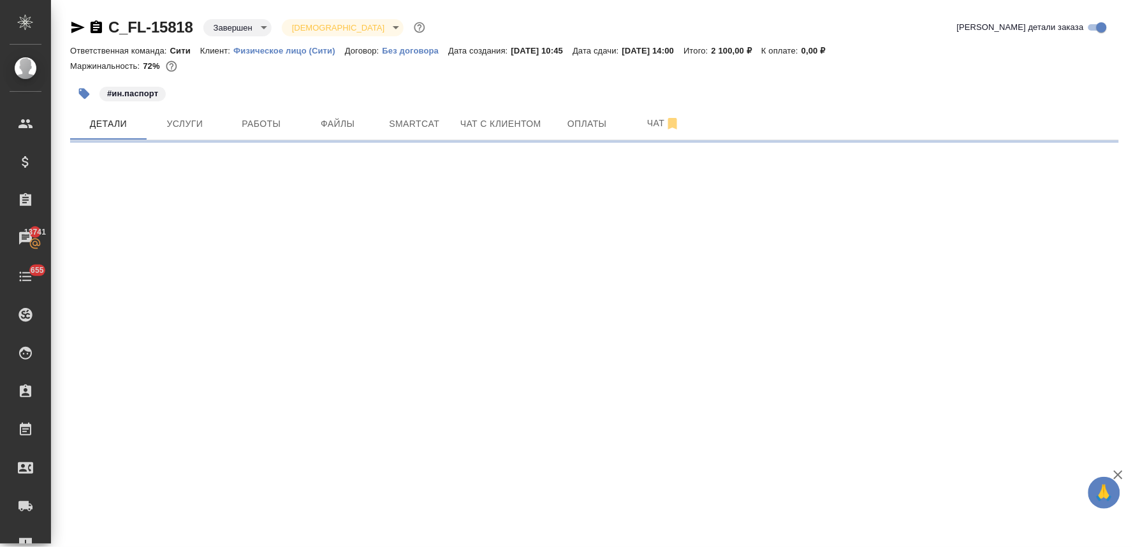
select select "RU"
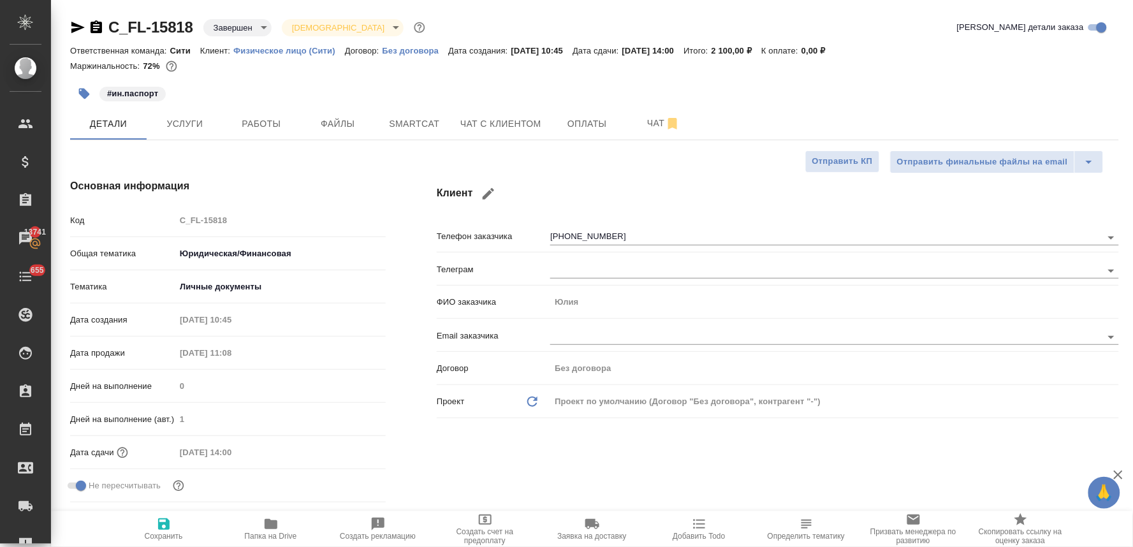
type textarea "x"
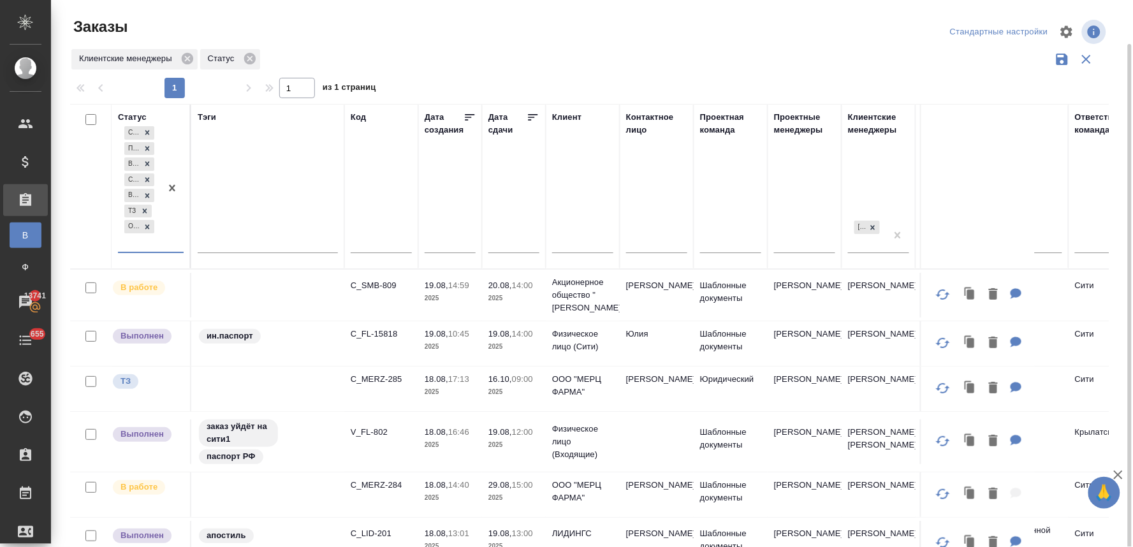
scroll to position [424, 0]
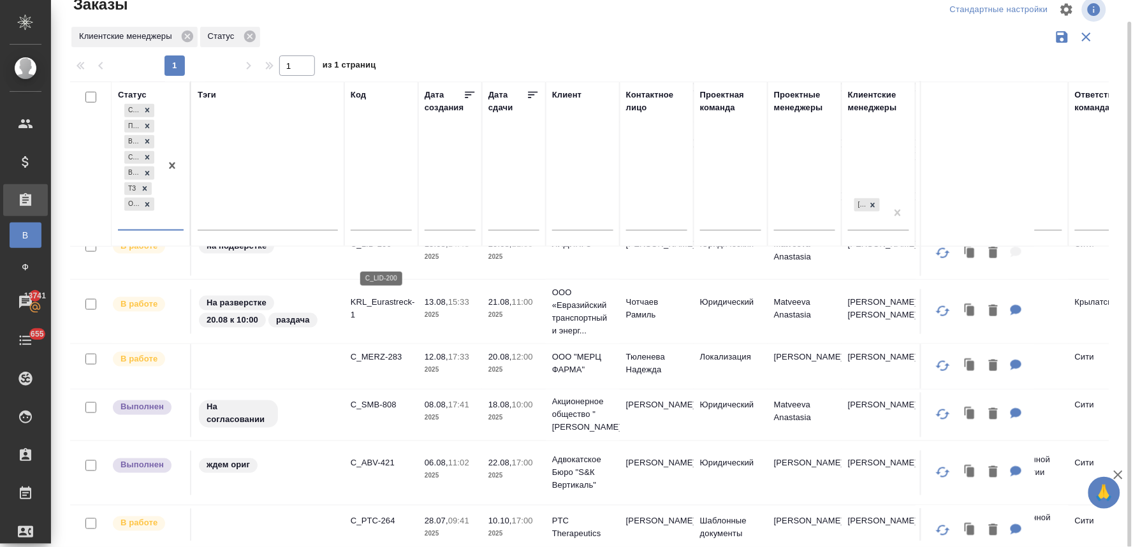
click at [373, 250] on p "C_LID-200" at bounding box center [381, 244] width 61 height 13
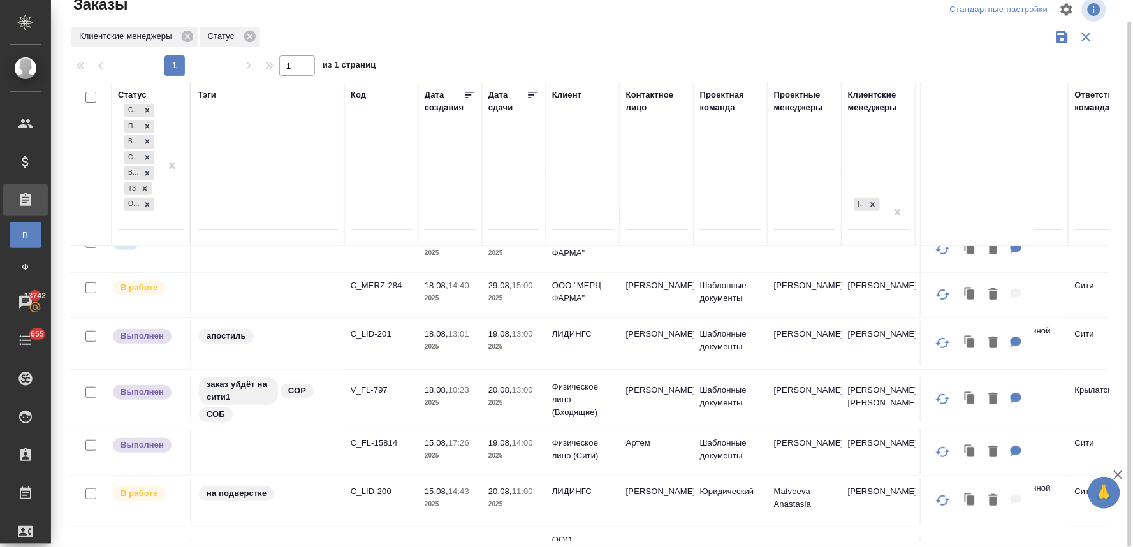
scroll to position [0, 0]
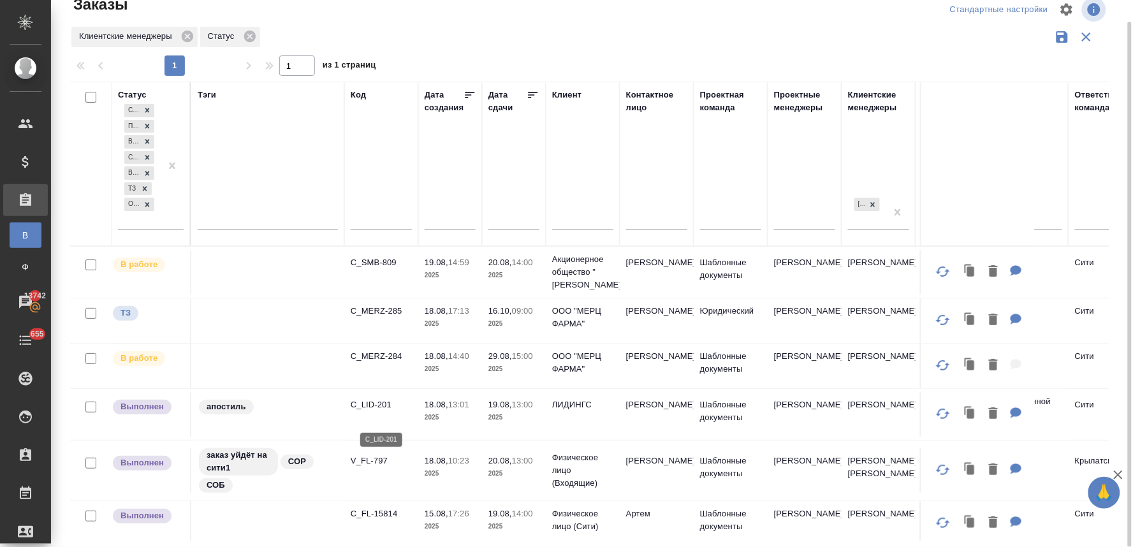
click at [379, 411] on p "C_LID-201" at bounding box center [381, 404] width 61 height 13
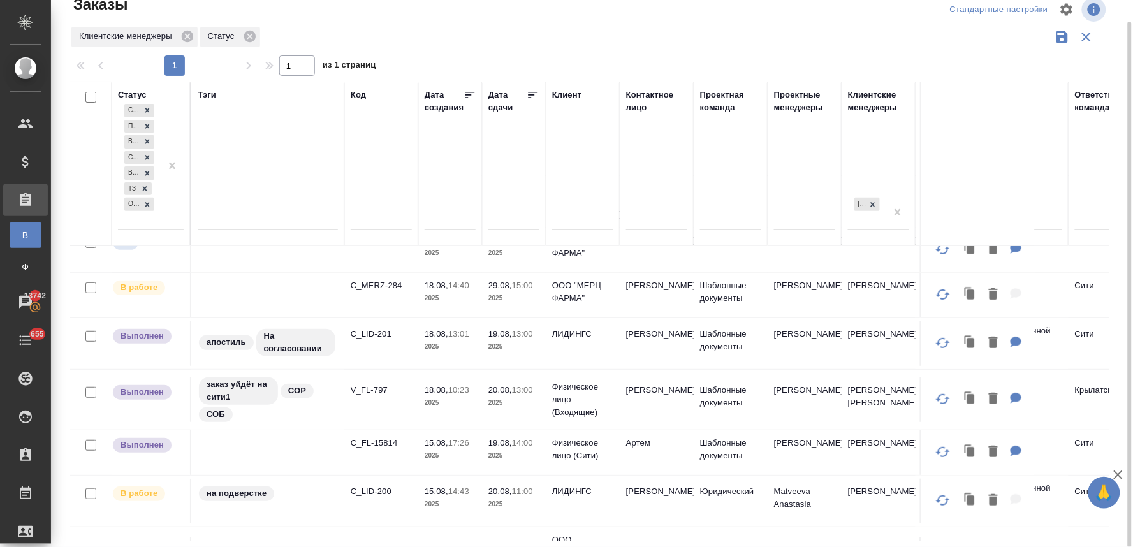
scroll to position [141, 0]
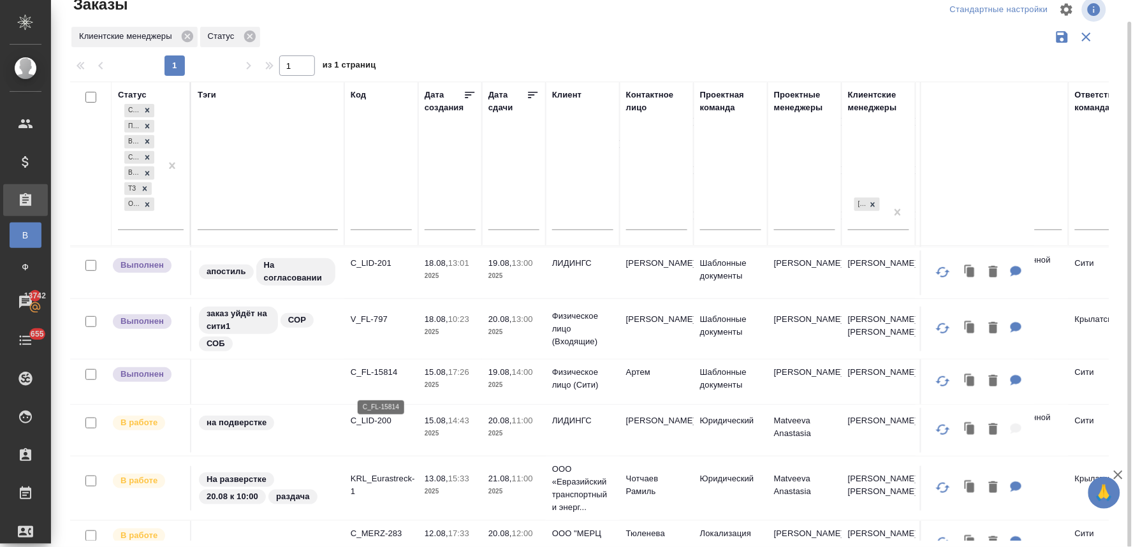
click at [389, 379] on p "C_FL-15814" at bounding box center [381, 372] width 61 height 13
click at [377, 427] on p "C_LID-200" at bounding box center [381, 420] width 61 height 13
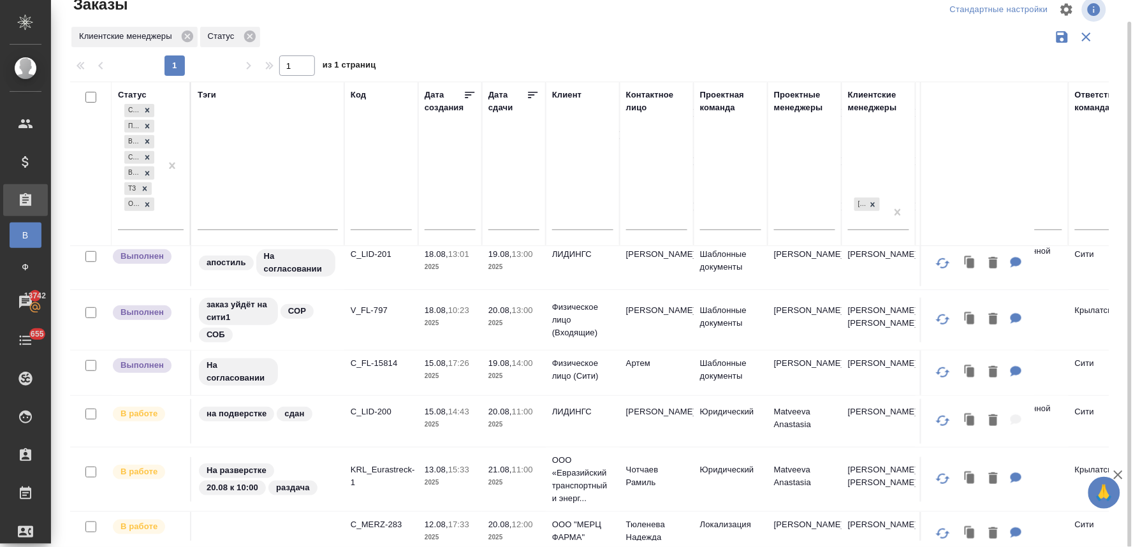
scroll to position [0, 0]
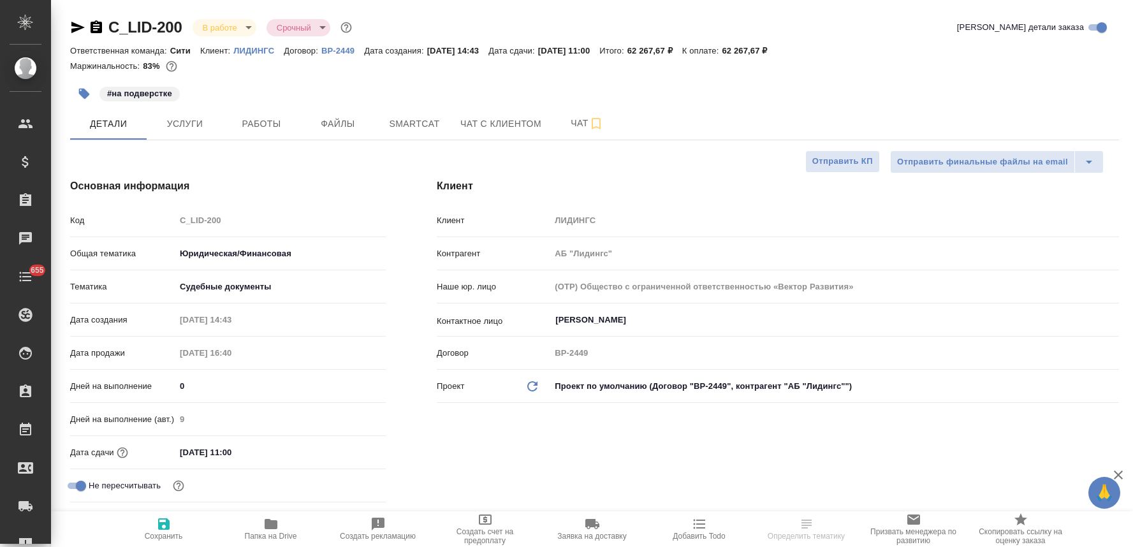
select select "RU"
click at [86, 94] on icon "button" at bounding box center [84, 94] width 11 height 11
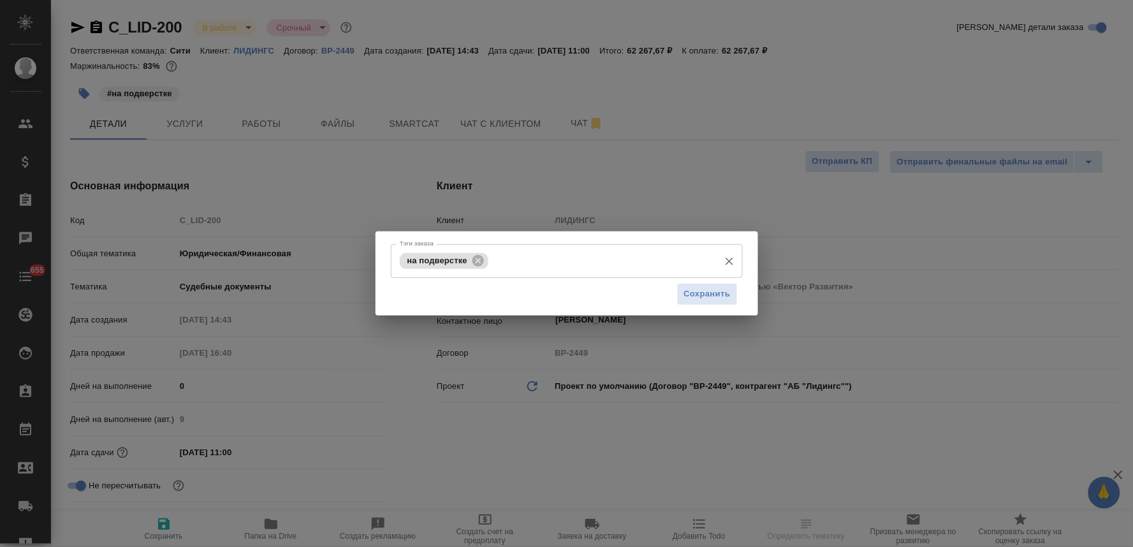
click at [597, 265] on input "Тэги заказа" at bounding box center [601, 261] width 221 height 22
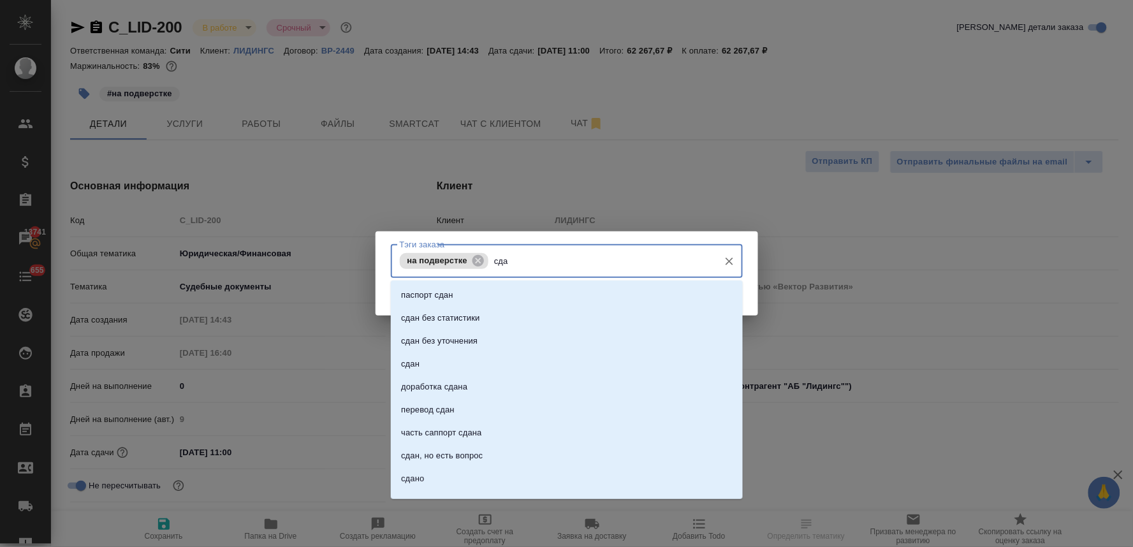
type input "сдан"
click at [527, 359] on li "сдан" at bounding box center [567, 363] width 352 height 23
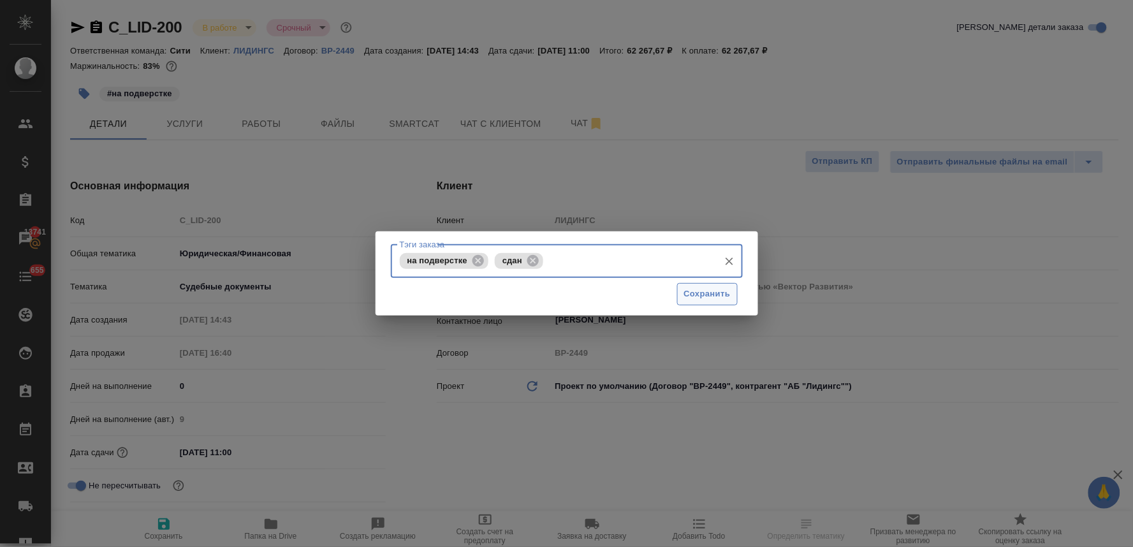
click at [706, 289] on span "Сохранить" at bounding box center [707, 294] width 47 height 15
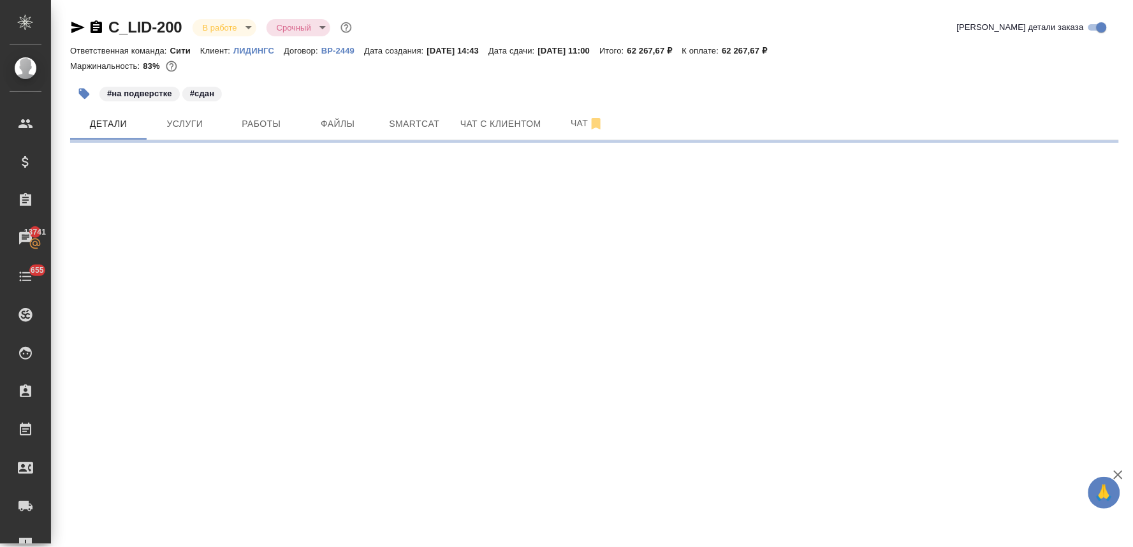
select select "RU"
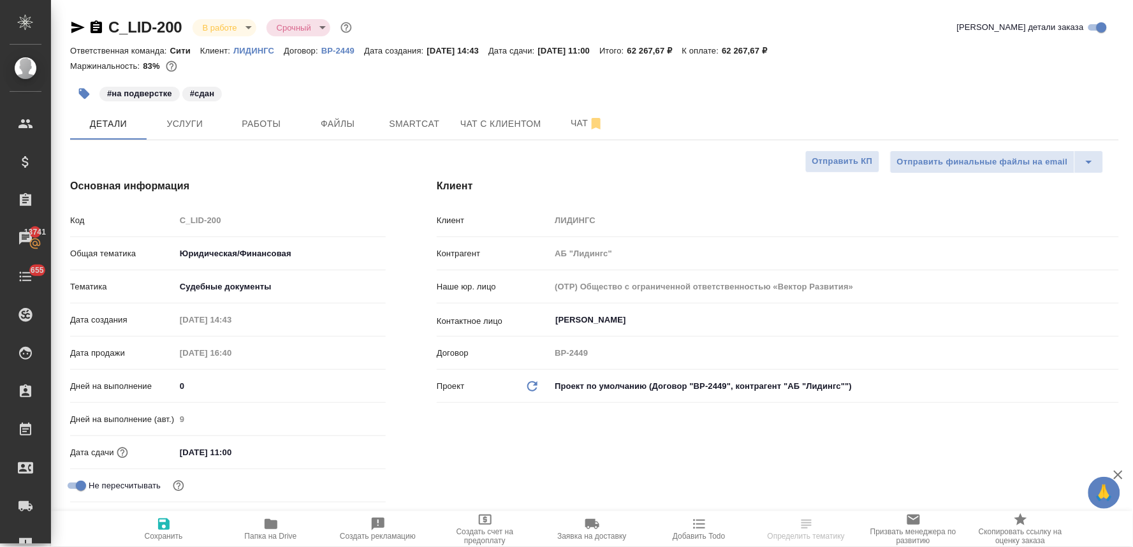
type textarea "x"
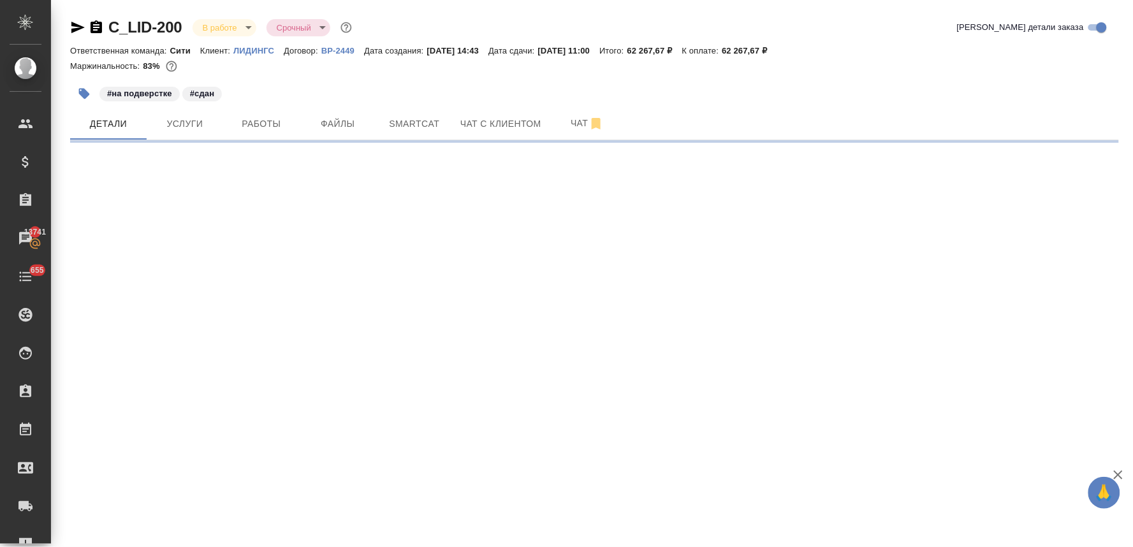
select select "RU"
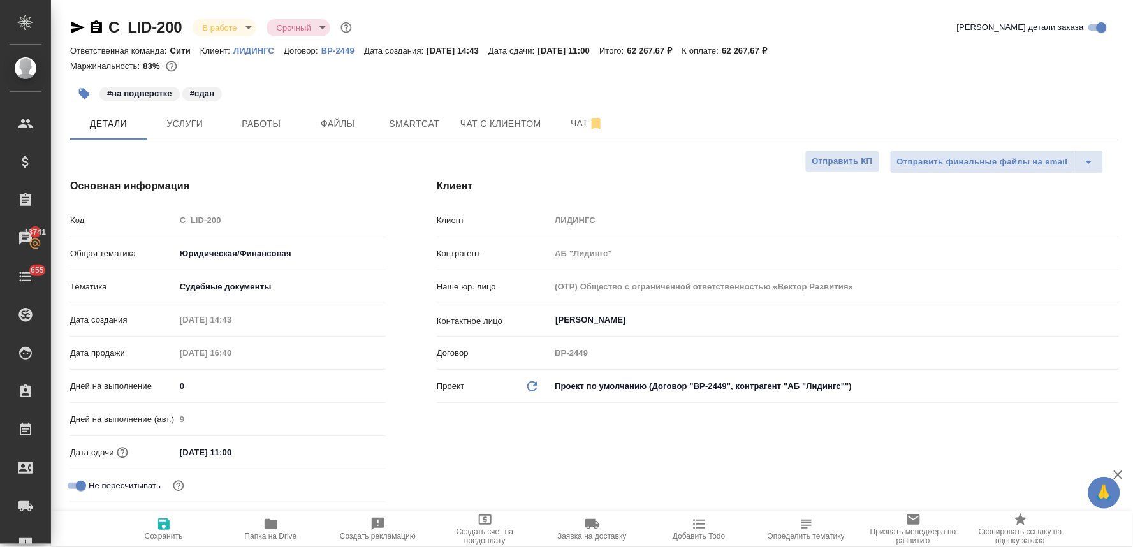
type textarea "x"
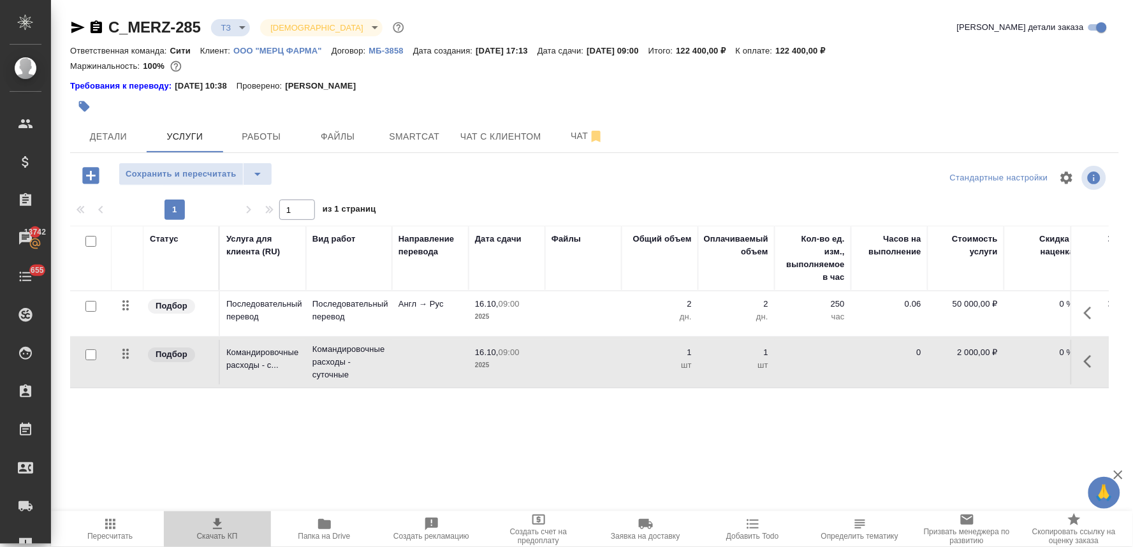
click at [222, 533] on span "Скачать КП" at bounding box center [217, 536] width 41 height 9
click at [1087, 134] on div "Детали Услуги Работы Файлы Smartcat Чат с клиентом Чат" at bounding box center [594, 136] width 1048 height 32
drag, startPoint x: 808, startPoint y: 50, endPoint x: 838, endPoint y: 49, distance: 30.6
click at [838, 49] on div "Ответственная команда: Сити Клиент: ООО "МЕРЦ ФАРМА" Договор: МБ-3858 Дата созд…" at bounding box center [594, 50] width 1048 height 15
copy p "122 400"
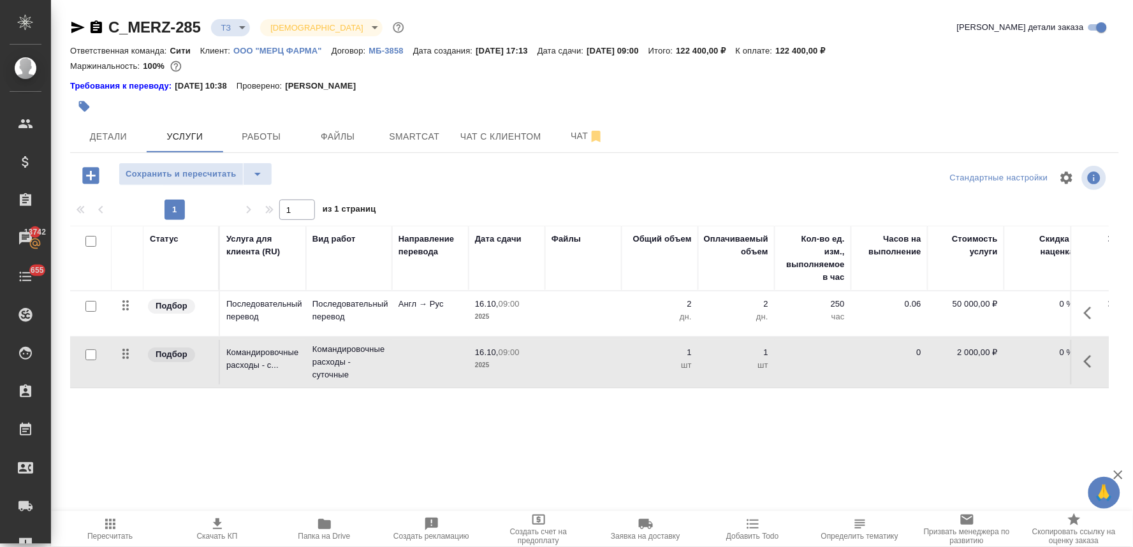
click at [208, 440] on div "Статус Услуга для клиента (RU) Вид работ Направление перевода Дата сдачи Файлы …" at bounding box center [589, 363] width 1038 height 274
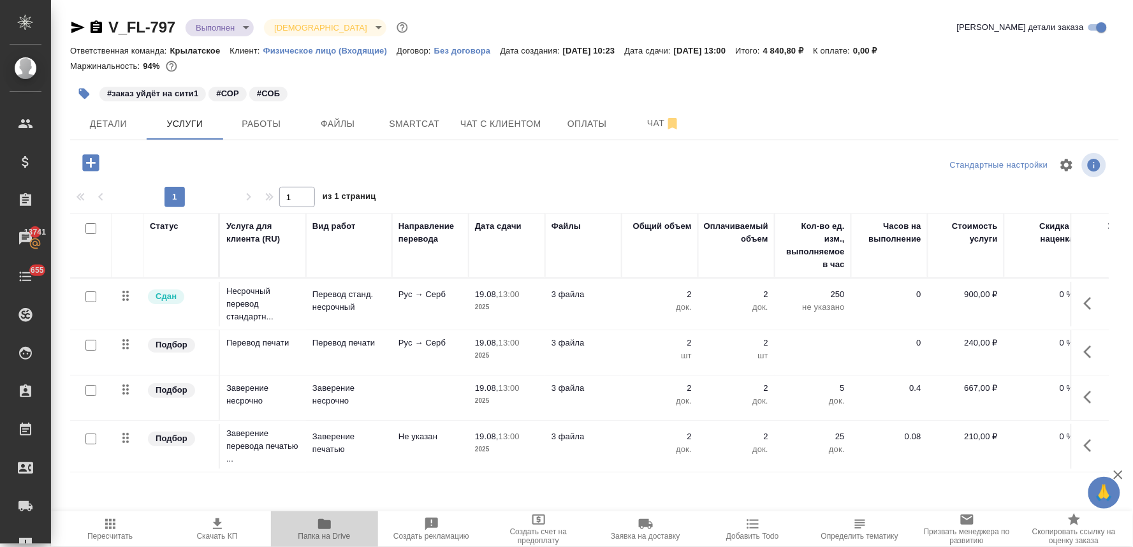
click at [314, 532] on span "Папка на Drive" at bounding box center [324, 536] width 52 height 9
click at [106, 117] on span "Детали" at bounding box center [108, 124] width 61 height 16
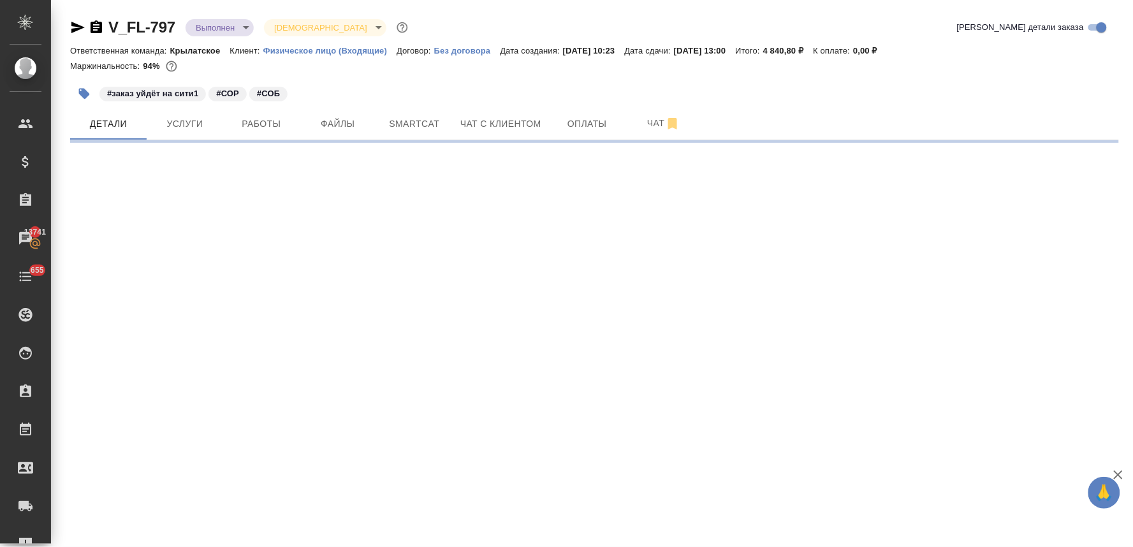
select select "RU"
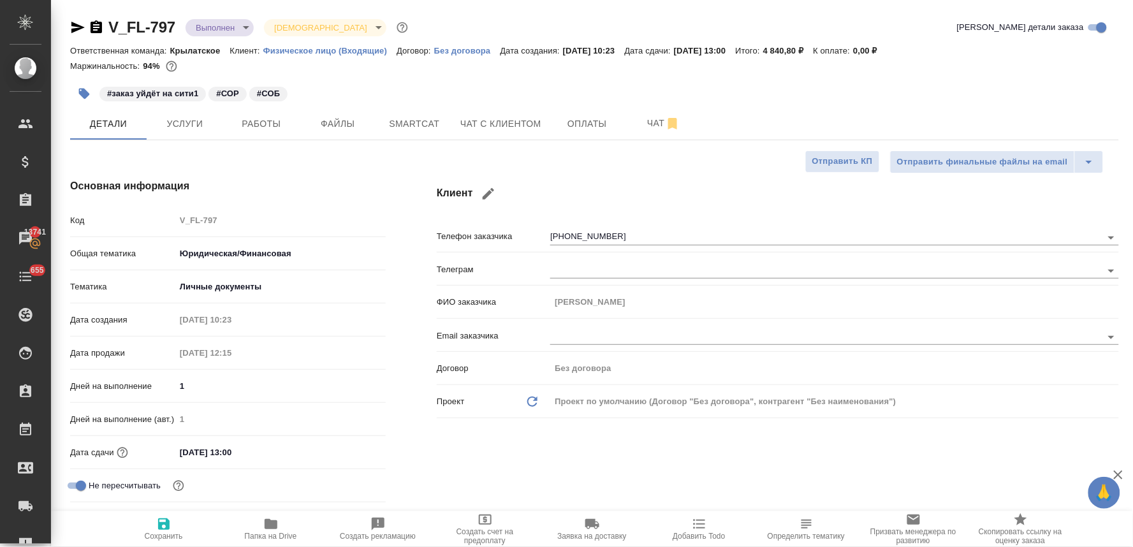
type textarea "x"
click at [71, 27] on icon "button" at bounding box center [77, 27] width 15 height 15
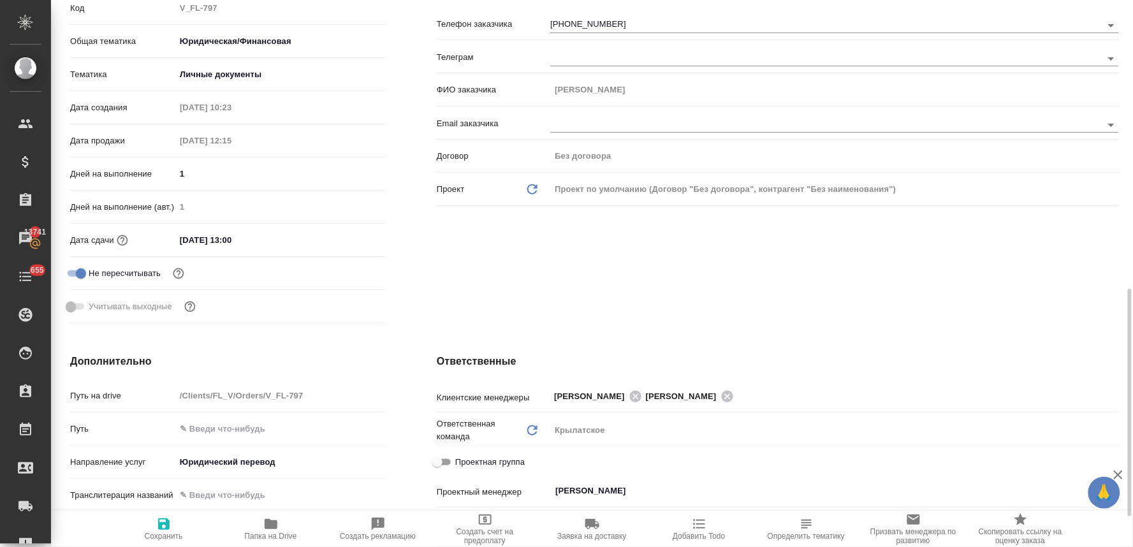
scroll to position [354, 0]
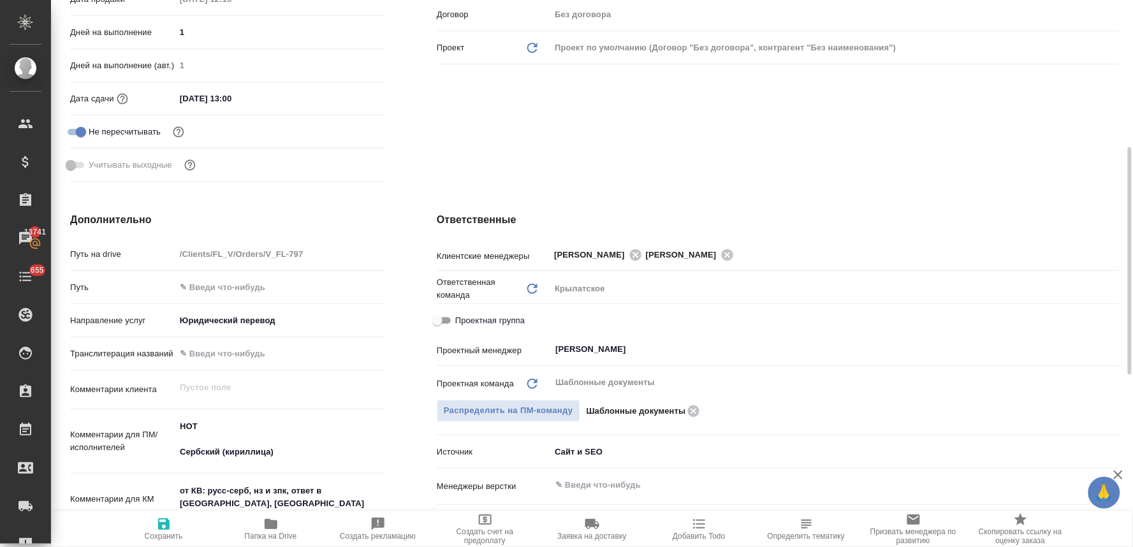
click at [1007, 141] on div "Клиент Телефон заказчика +79295761436 Телеграм ФИО заказчика Милош Медаревич Em…" at bounding box center [777, 5] width 733 height 413
type textarea "x"
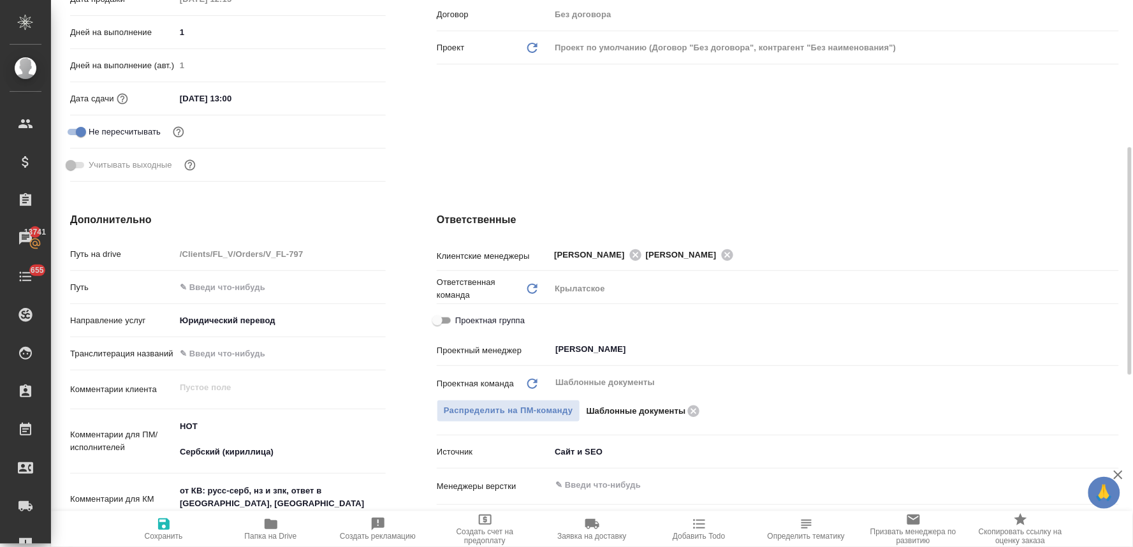
type textarea "x"
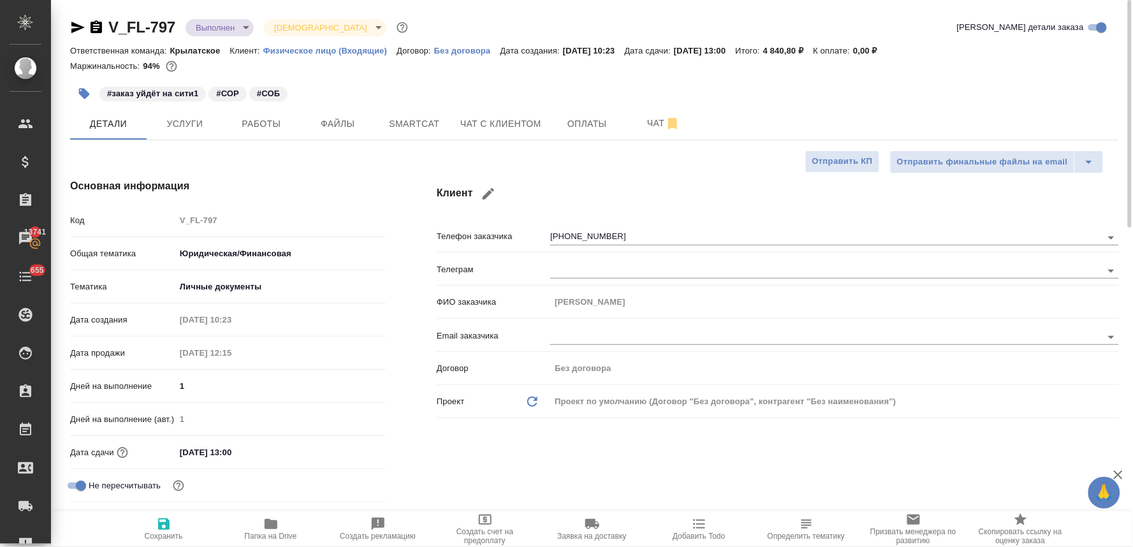
click at [254, 454] on input "19.08.2025 13:00" at bounding box center [231, 452] width 112 height 18
click at [353, 450] on icon "button" at bounding box center [348, 450] width 11 height 13
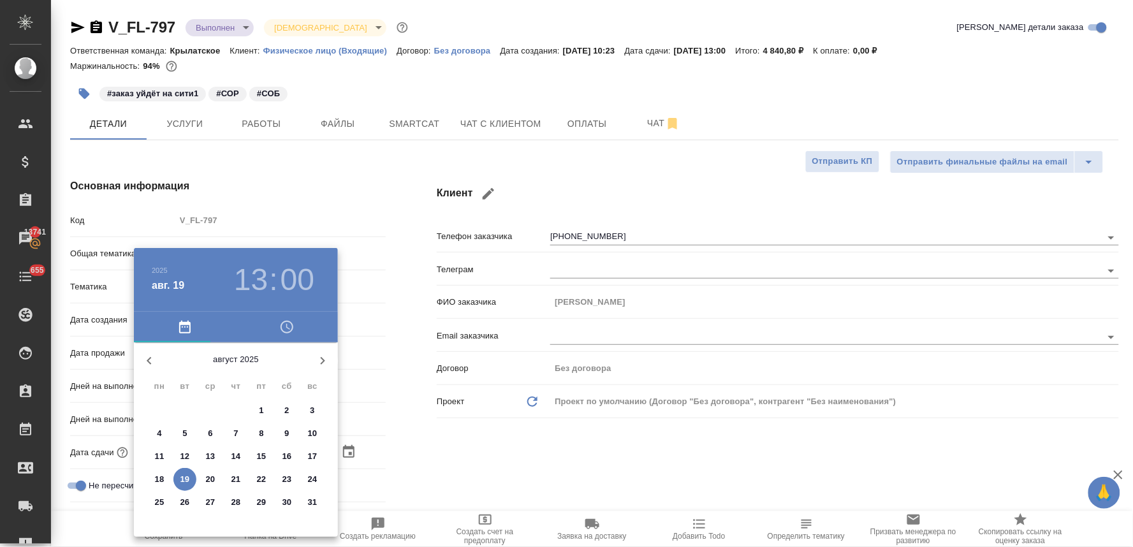
click at [215, 477] on span "20" at bounding box center [210, 479] width 23 height 13
type input "20.08.2025 13:00"
type textarea "x"
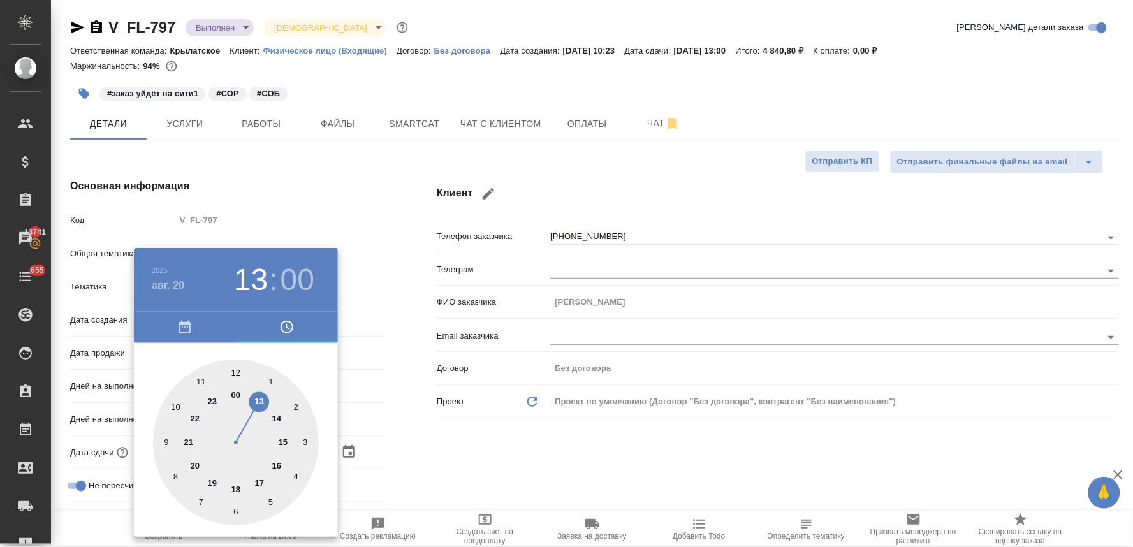
click at [263, 402] on div at bounding box center [236, 442] width 166 height 166
type textarea "x"
click at [466, 451] on div at bounding box center [566, 273] width 1133 height 547
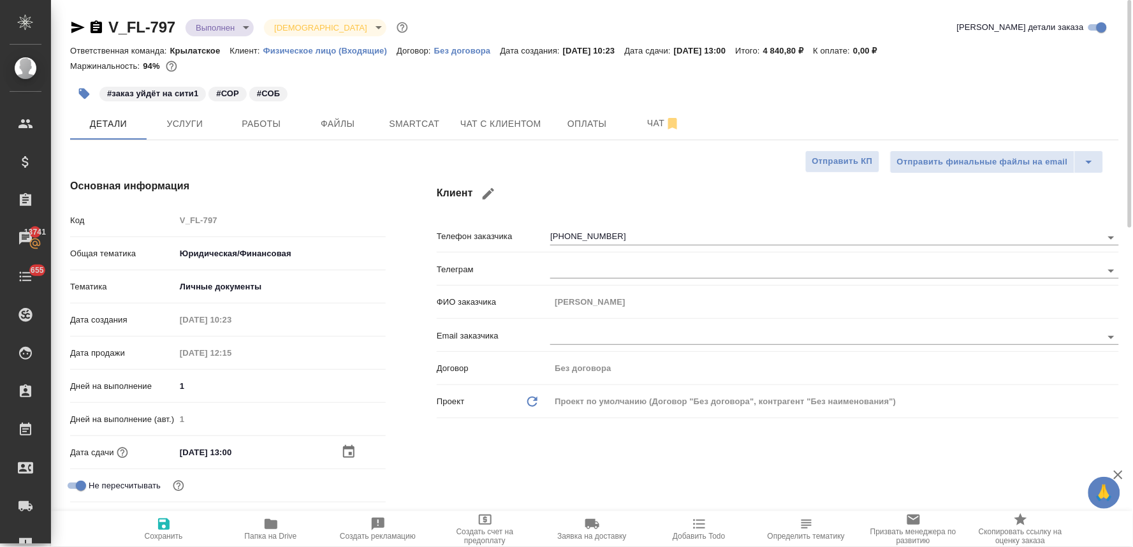
click at [168, 537] on span "Сохранить" at bounding box center [164, 536] width 38 height 9
type textarea "x"
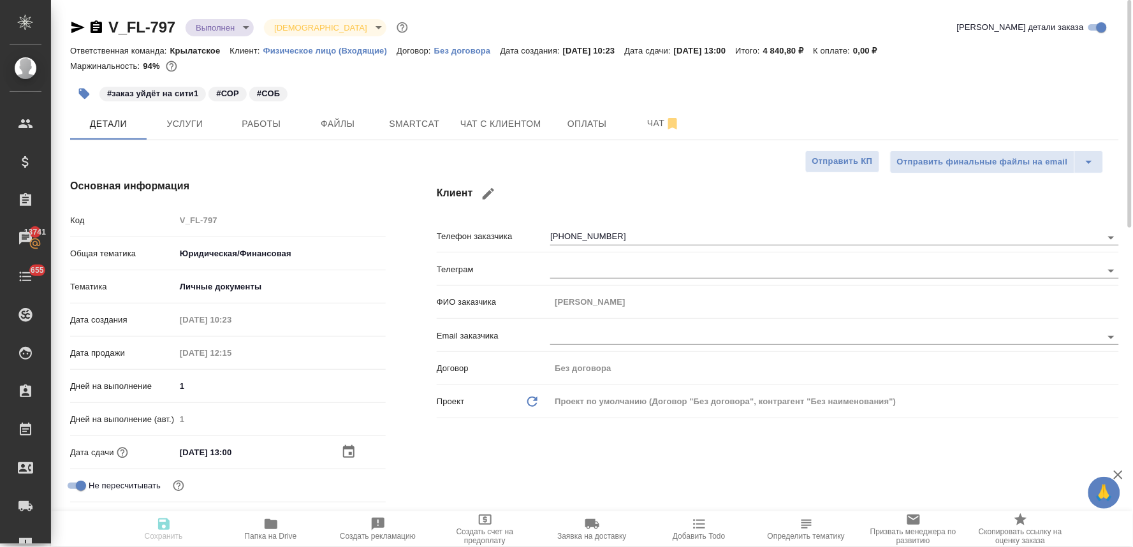
type textarea "x"
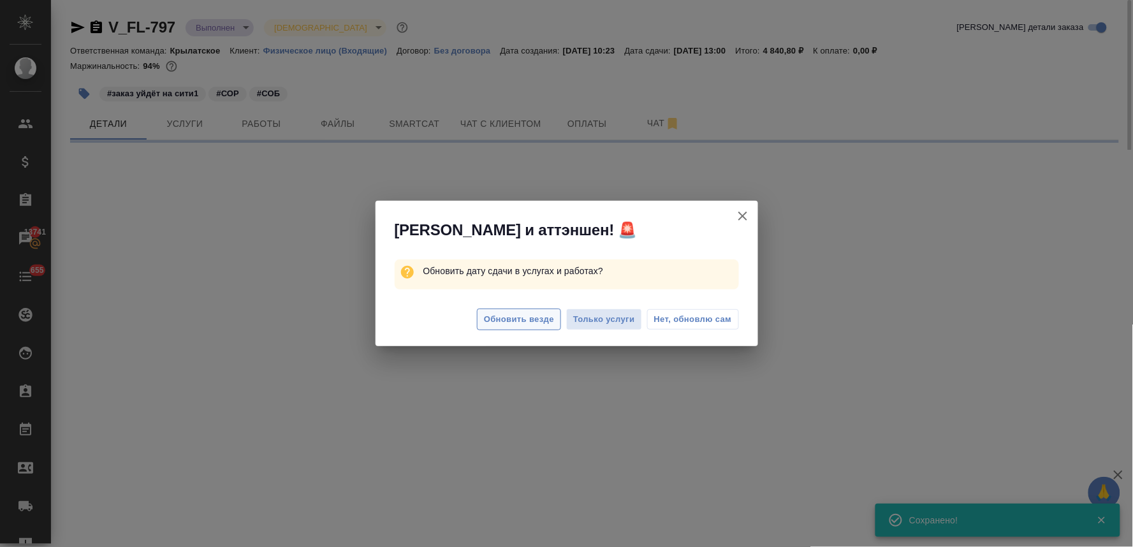
click at [518, 321] on span "Обновить везде" at bounding box center [519, 319] width 70 height 15
select select "RU"
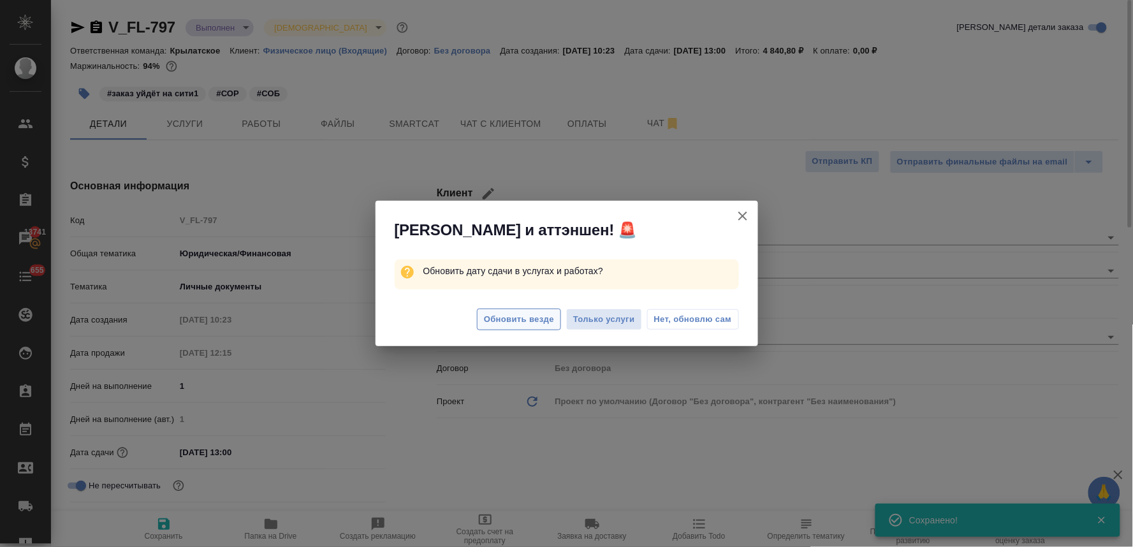
type textarea "x"
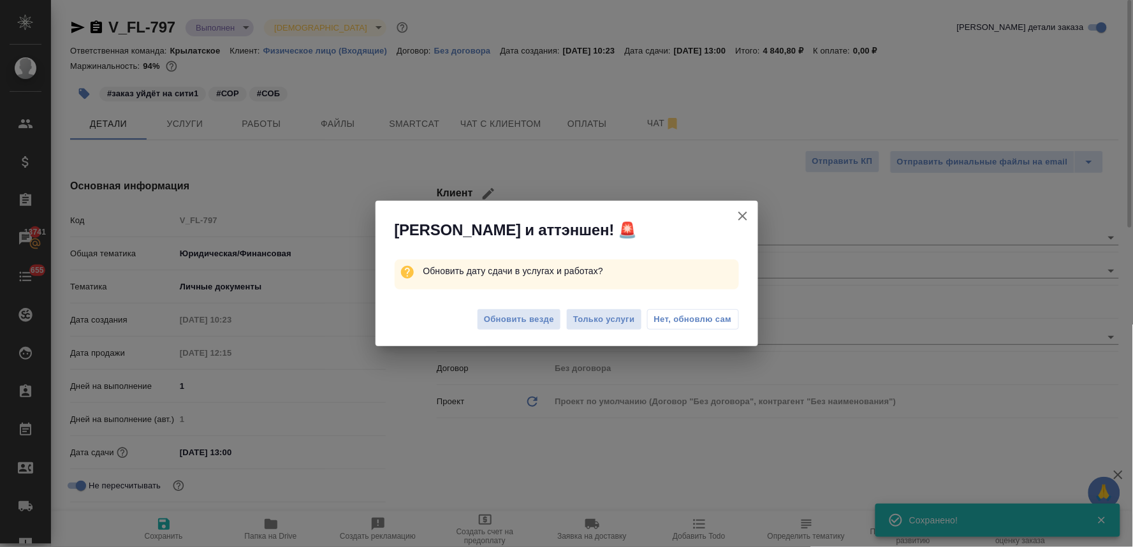
type textarea "x"
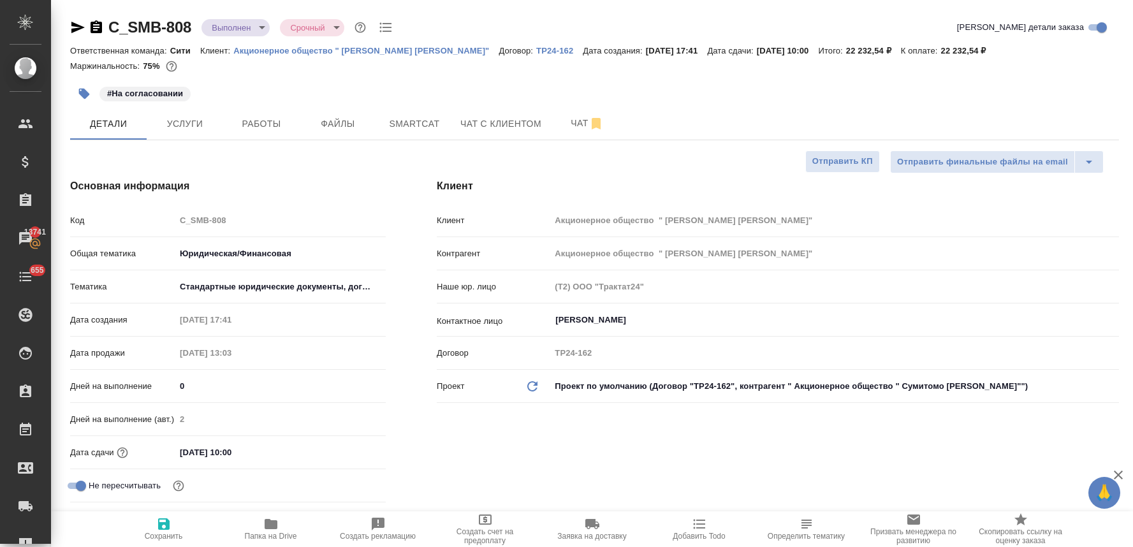
select select "RU"
click at [255, 133] on button "Работы" at bounding box center [261, 124] width 76 height 32
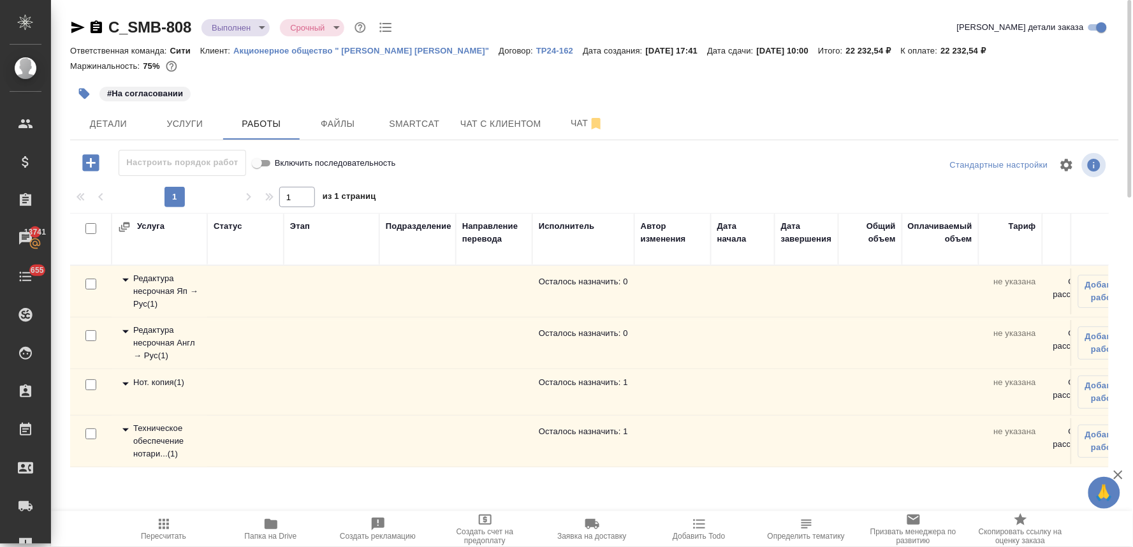
click at [167, 385] on div "Нот. копия ( 1 )" at bounding box center [159, 383] width 83 height 15
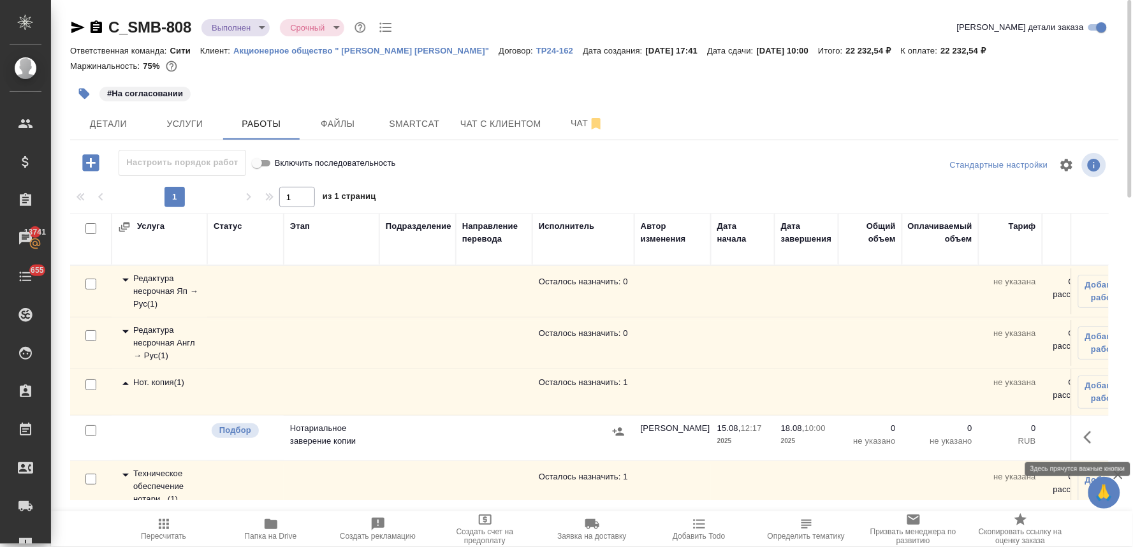
click at [1083, 437] on icon "button" at bounding box center [1090, 437] width 15 height 15
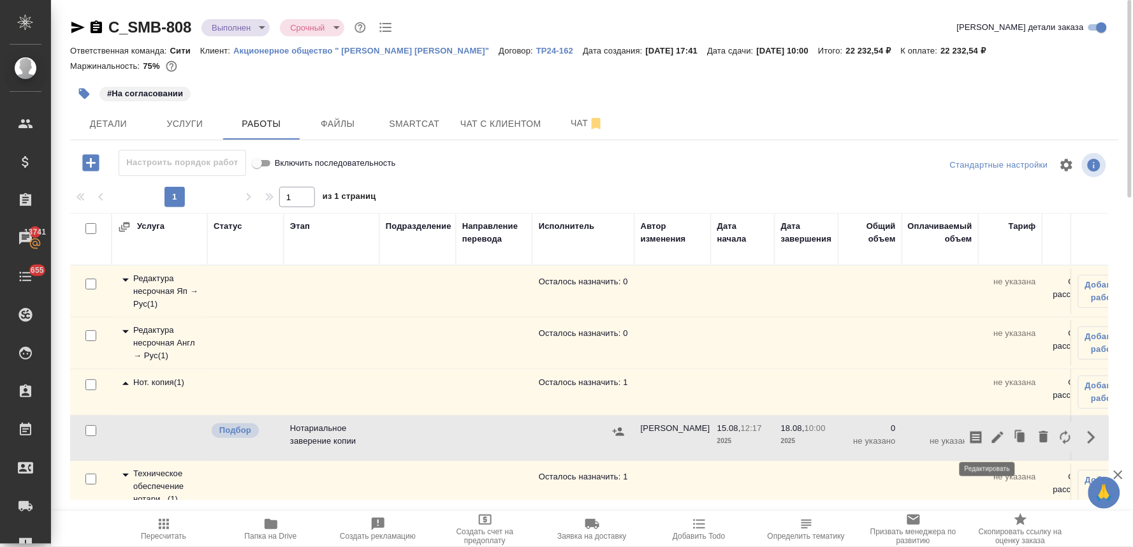
click at [990, 435] on icon "button" at bounding box center [997, 437] width 15 height 15
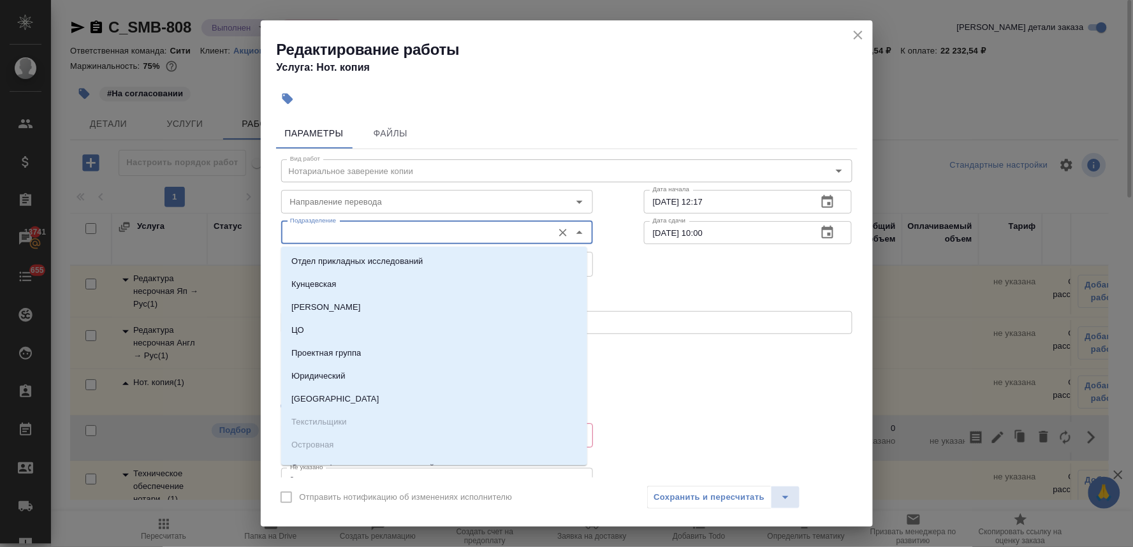
click at [379, 233] on input "Подразделение" at bounding box center [415, 232] width 261 height 15
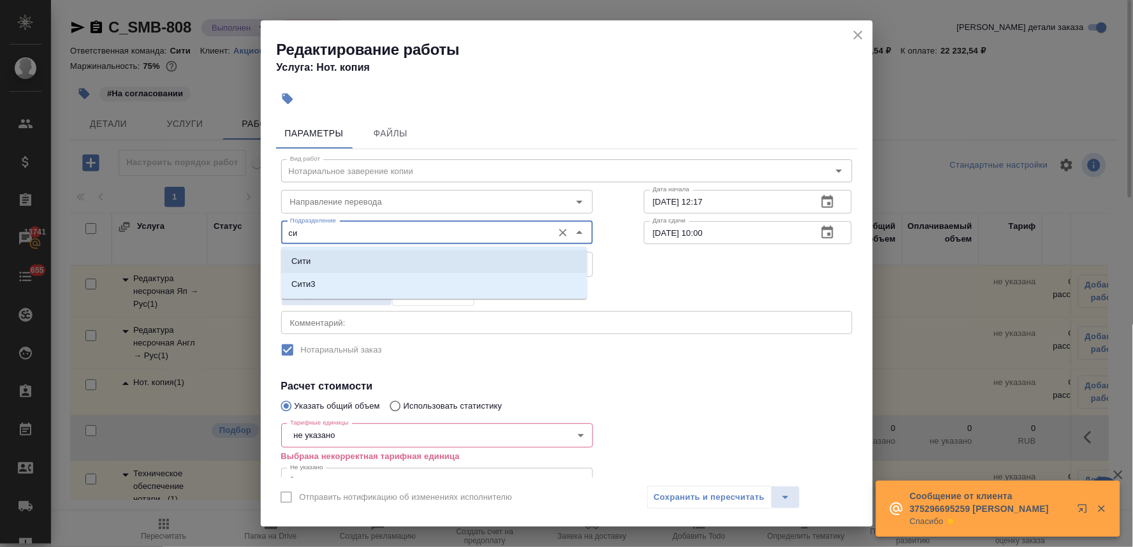
click at [361, 256] on li "Сити" at bounding box center [434, 261] width 306 height 23
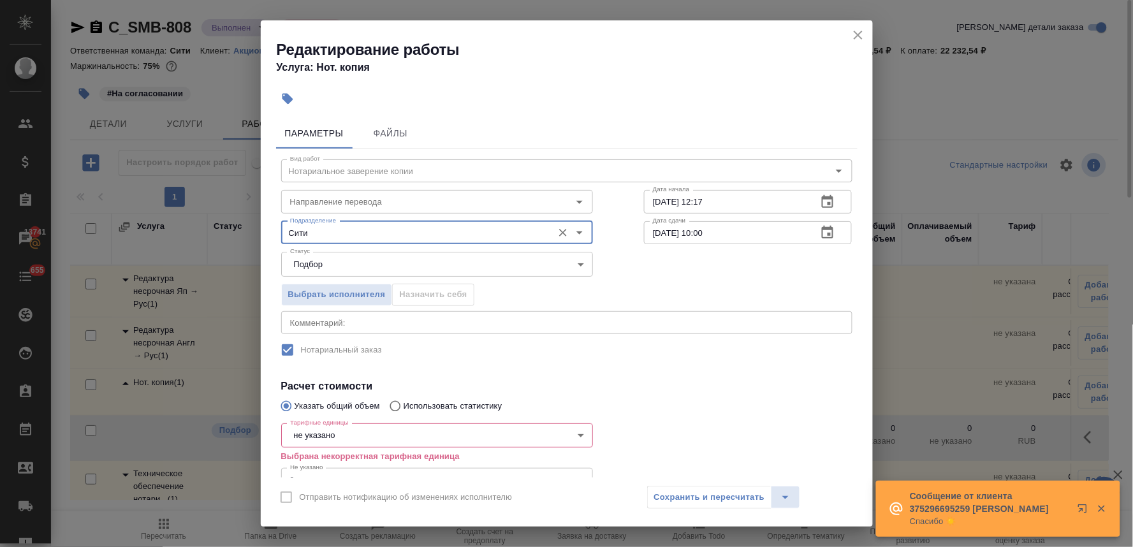
type input "Сити"
click at [336, 435] on body "🙏 .cls-1 fill:#fff; AWATERA [PERSON_NAME] Спецификации Заказы 13741 Чаты 655 To…" at bounding box center [566, 273] width 1133 height 547
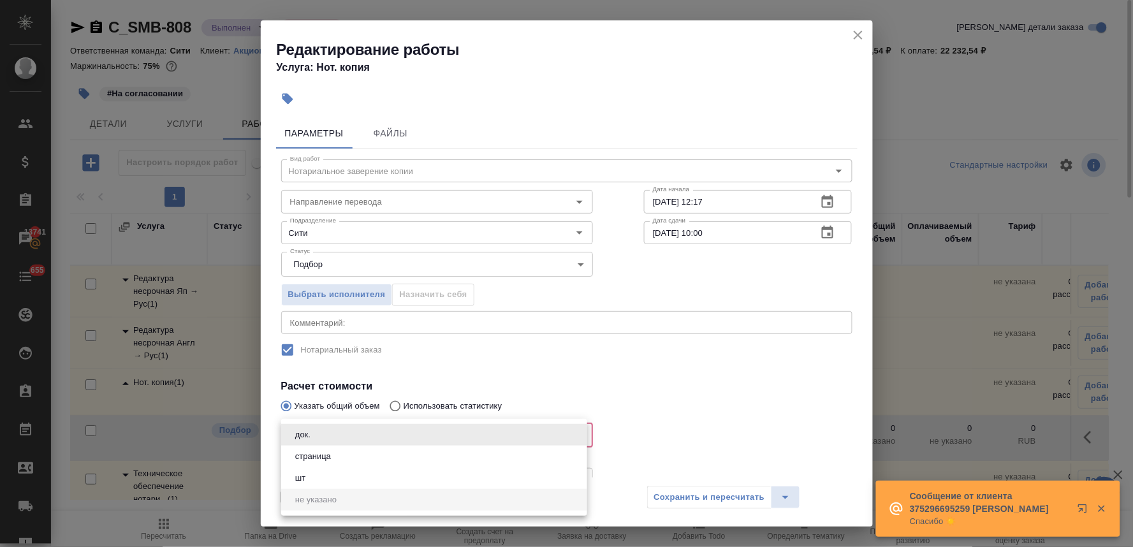
click at [334, 461] on button "страница" at bounding box center [312, 456] width 43 height 14
type input "5a8b1489cc6b4906c91bfdb2"
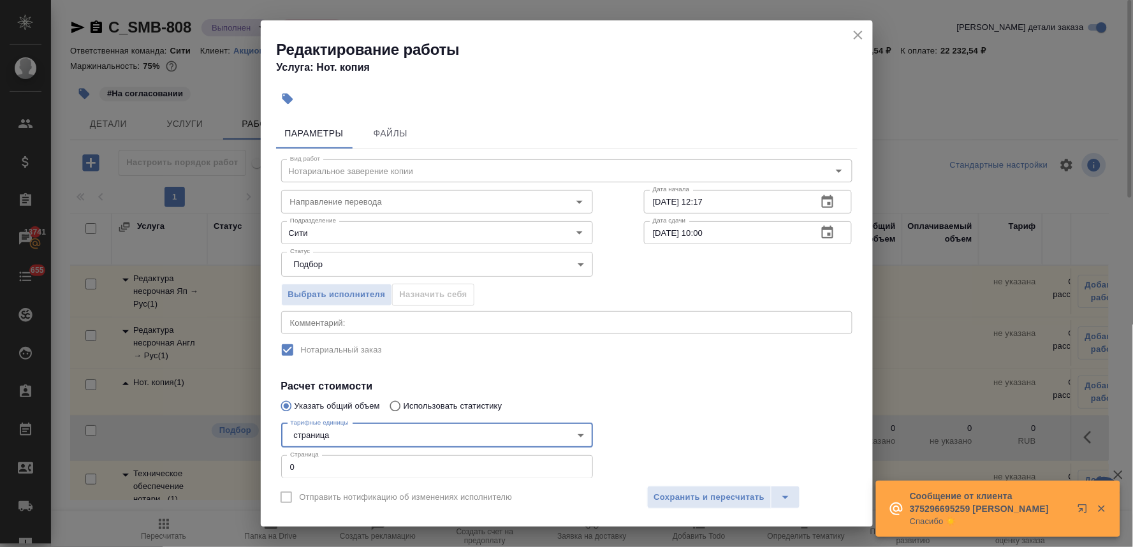
click at [693, 388] on h4 "Расчет стоимости" at bounding box center [566, 386] width 571 height 15
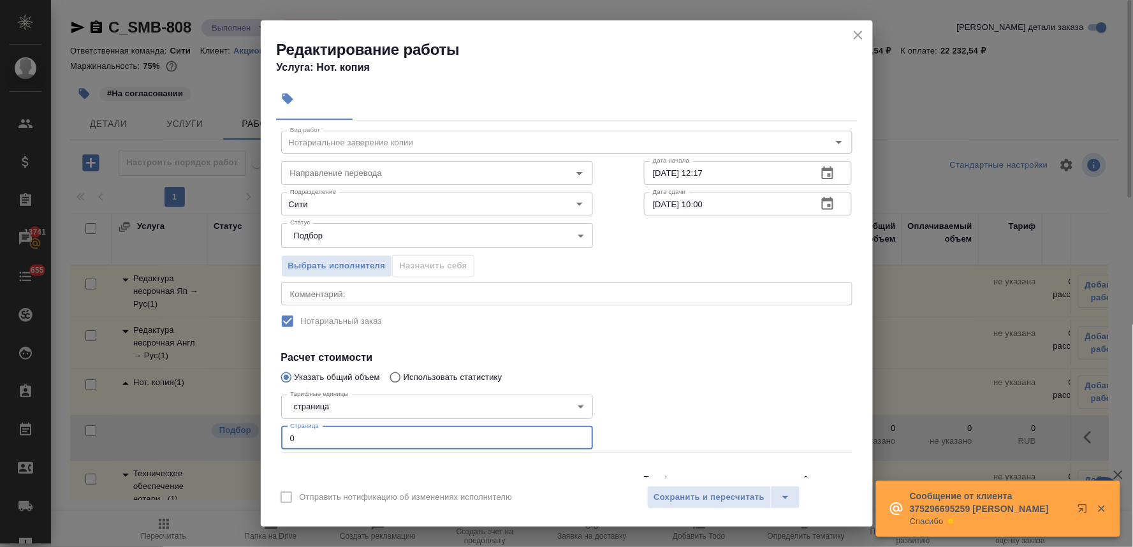
drag, startPoint x: 336, startPoint y: 464, endPoint x: 177, endPoint y: 466, distance: 159.3
click at [177, 466] on div "Редактирование работы Услуга: Нот. копия Параметры Файлы Вид работ Нотариальное…" at bounding box center [566, 273] width 1133 height 547
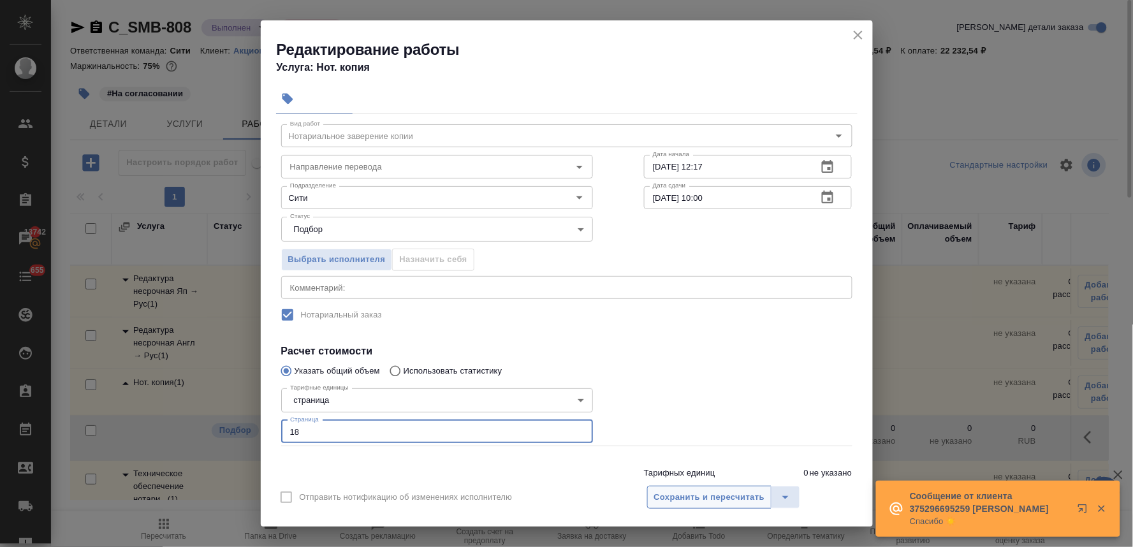
type input "18"
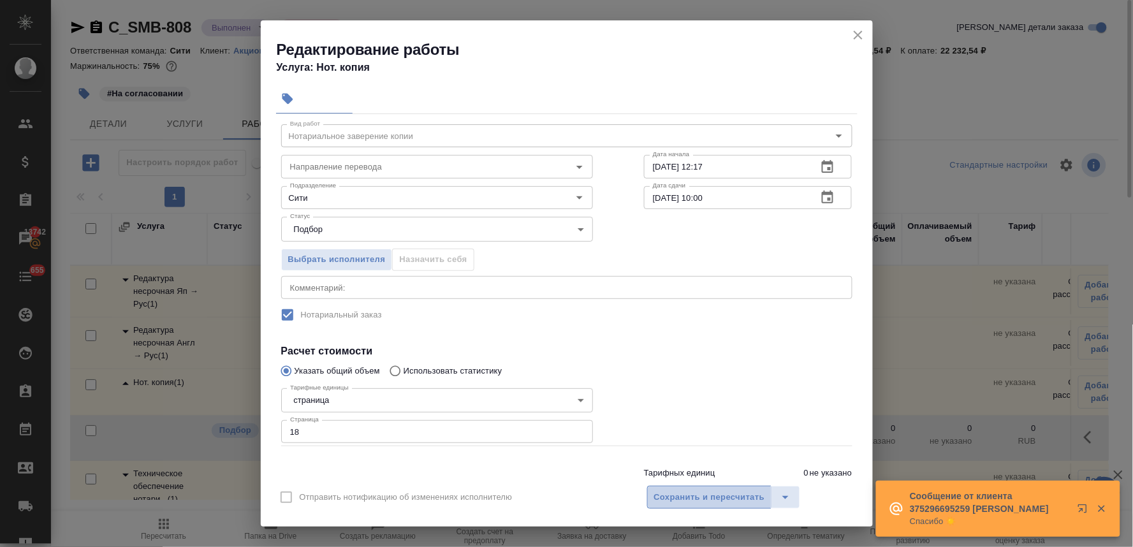
click at [686, 500] on span "Сохранить и пересчитать" at bounding box center [709, 497] width 111 height 15
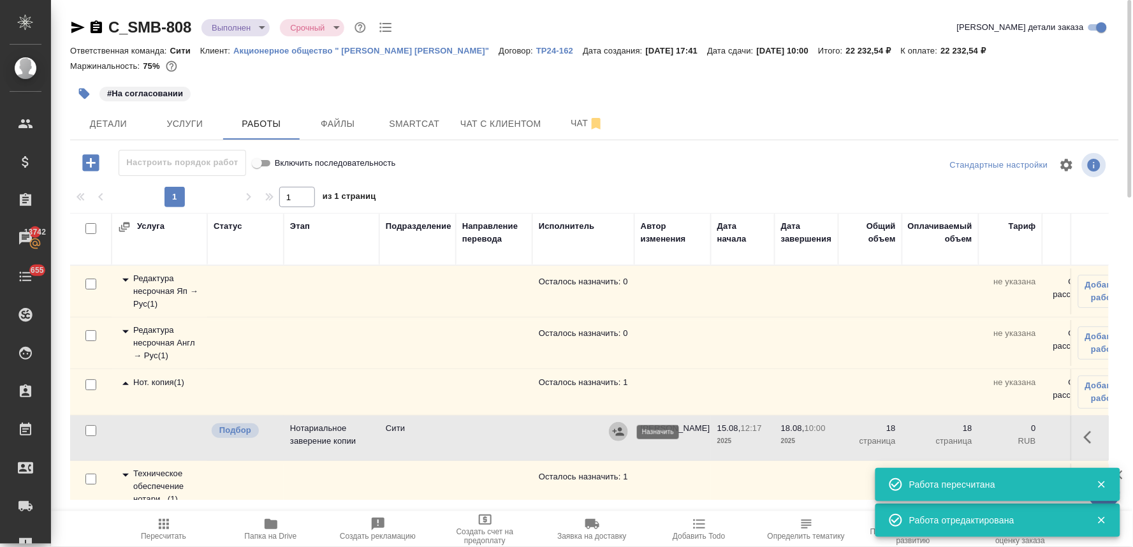
click at [616, 431] on icon "button" at bounding box center [618, 431] width 13 height 13
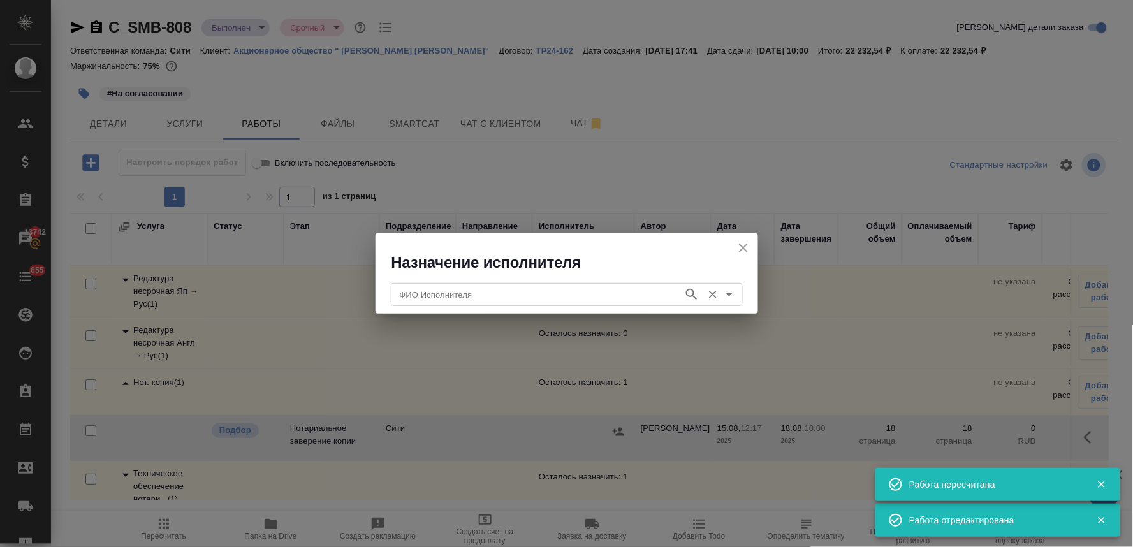
click at [485, 293] on input "ФИО Исполнителя" at bounding box center [536, 294] width 282 height 15
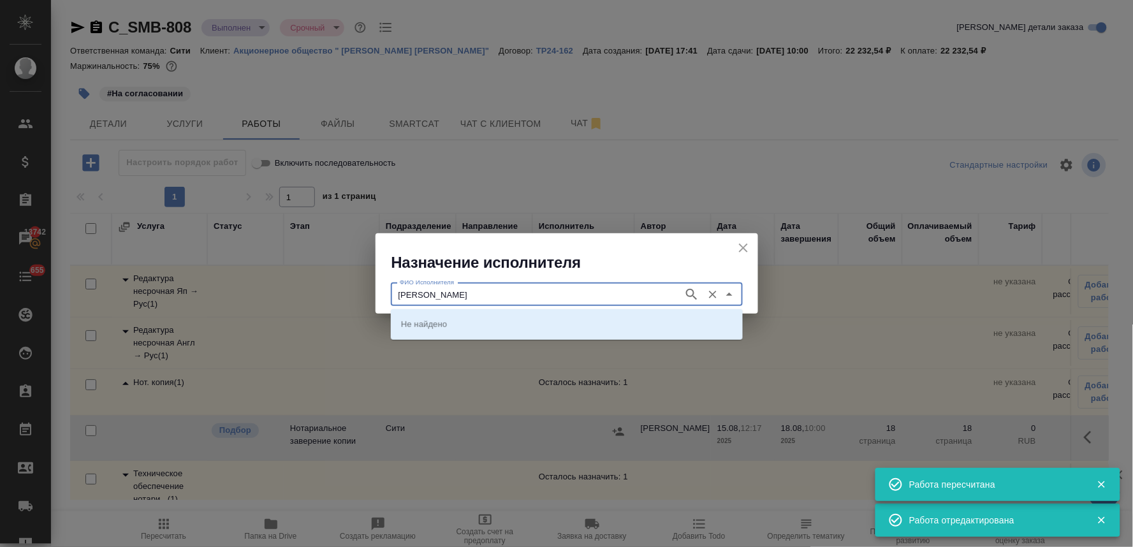
type input "крылова"
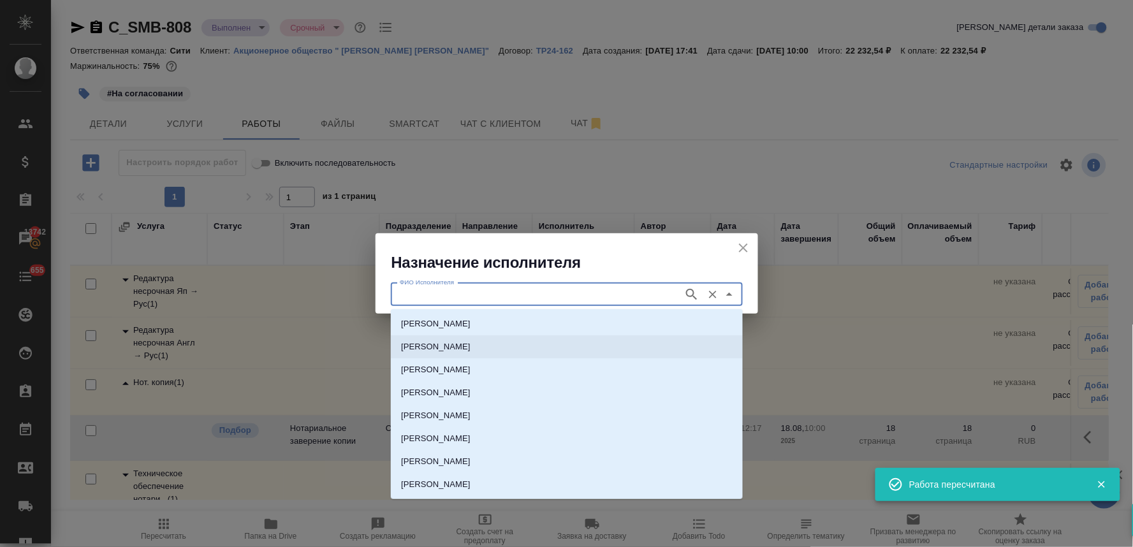
click at [470, 347] on p "НОТАРИУС Крылова Юлия Владимировна" at bounding box center [435, 346] width 69 height 13
type input "НОТАРИУС Крылова Юлия Владимировна"
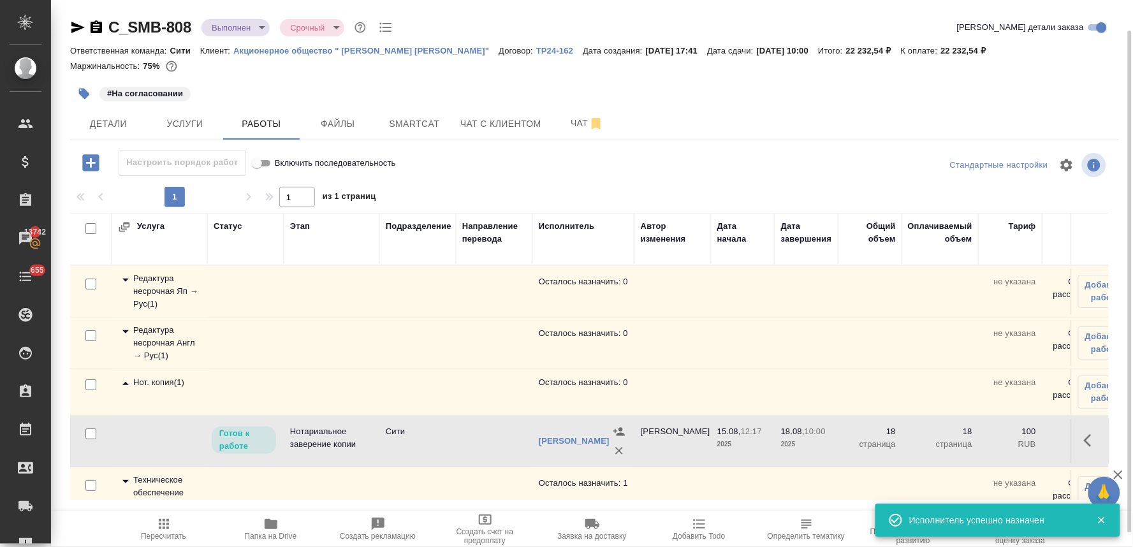
scroll to position [30, 0]
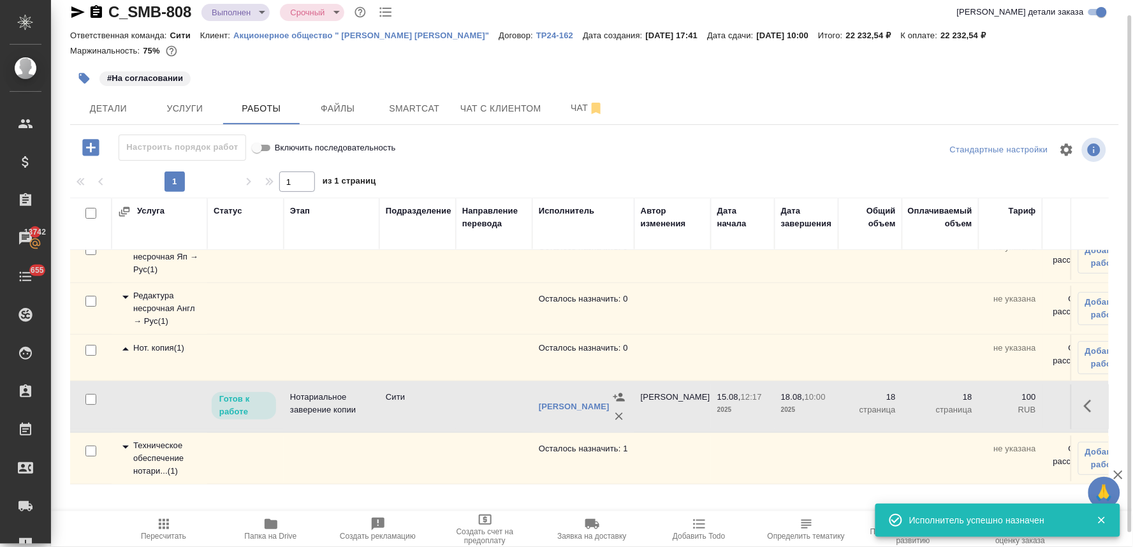
click at [148, 439] on div "Техническое обеспечение нотари... ( 1 )" at bounding box center [159, 458] width 83 height 38
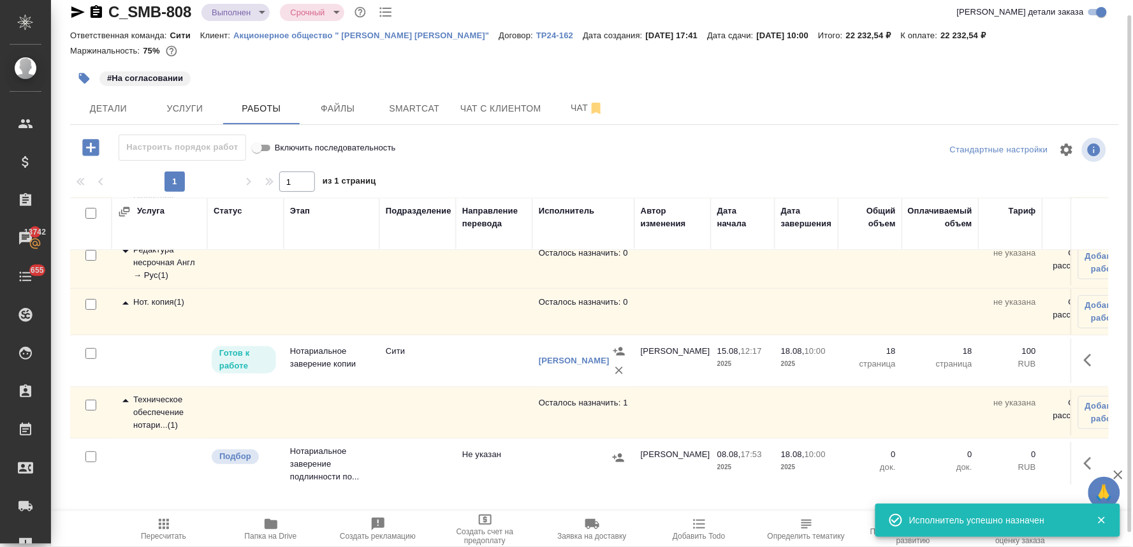
scroll to position [82, 0]
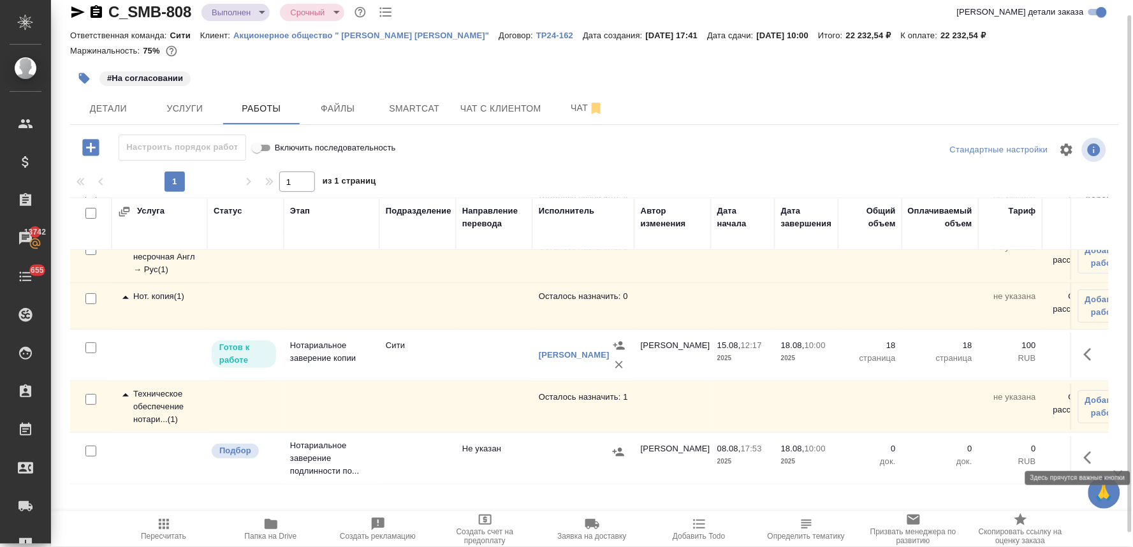
click at [1083, 450] on icon "button" at bounding box center [1090, 457] width 15 height 15
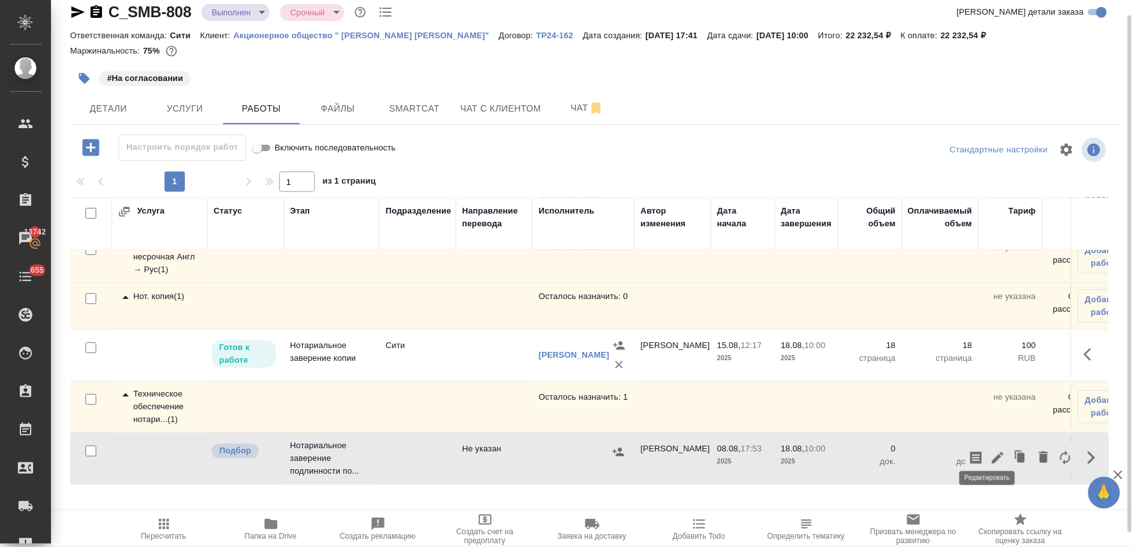
click at [992, 452] on icon "button" at bounding box center [997, 457] width 11 height 11
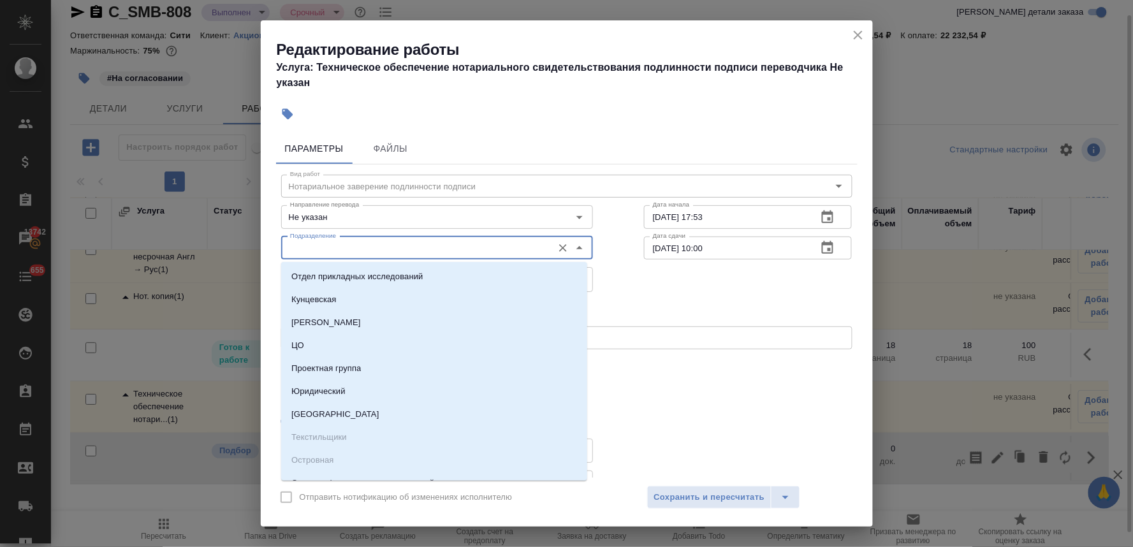
click at [353, 251] on input "Подразделение" at bounding box center [415, 247] width 261 height 15
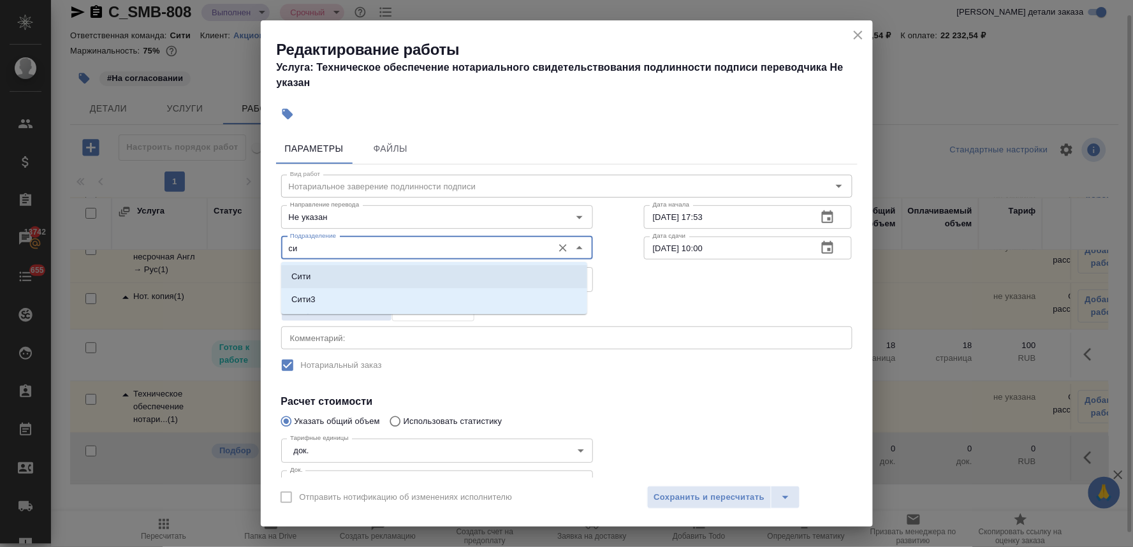
click at [346, 272] on li "Сити" at bounding box center [434, 276] width 306 height 23
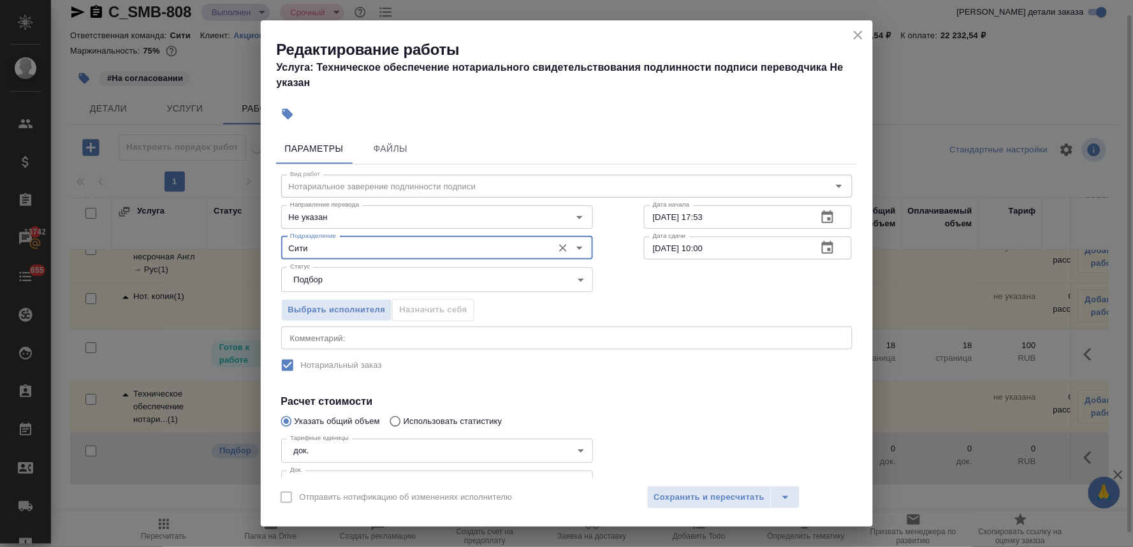
type input "Сити"
click at [646, 392] on div "Вид работ Нотариальное заверение подлинности подписи Вид работ Направление пере…" at bounding box center [566, 358] width 581 height 388
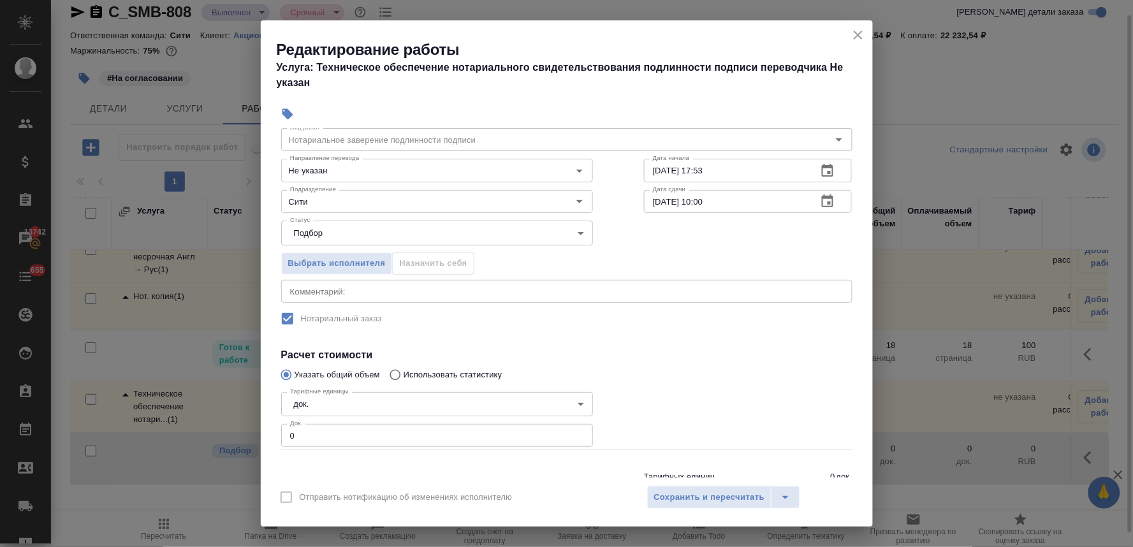
scroll to position [94, 0]
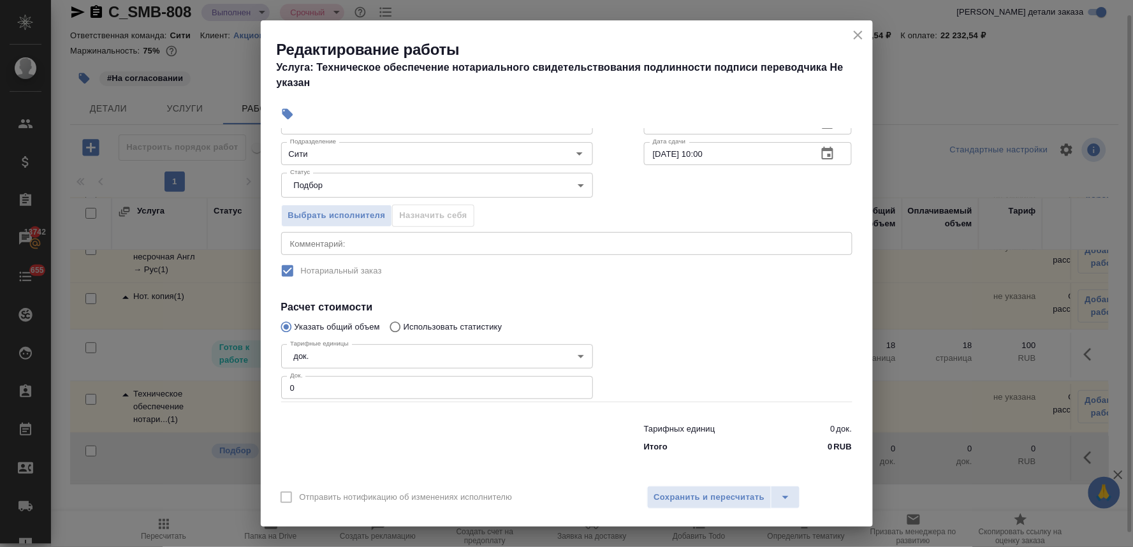
drag, startPoint x: 300, startPoint y: 387, endPoint x: 243, endPoint y: 387, distance: 57.4
click at [243, 387] on div "Редактирование работы Услуга: Техническое обеспечение нотариального свидетельст…" at bounding box center [566, 273] width 1133 height 547
type input "4"
click at [740, 500] on span "Сохранить и пересчитать" at bounding box center [709, 497] width 111 height 15
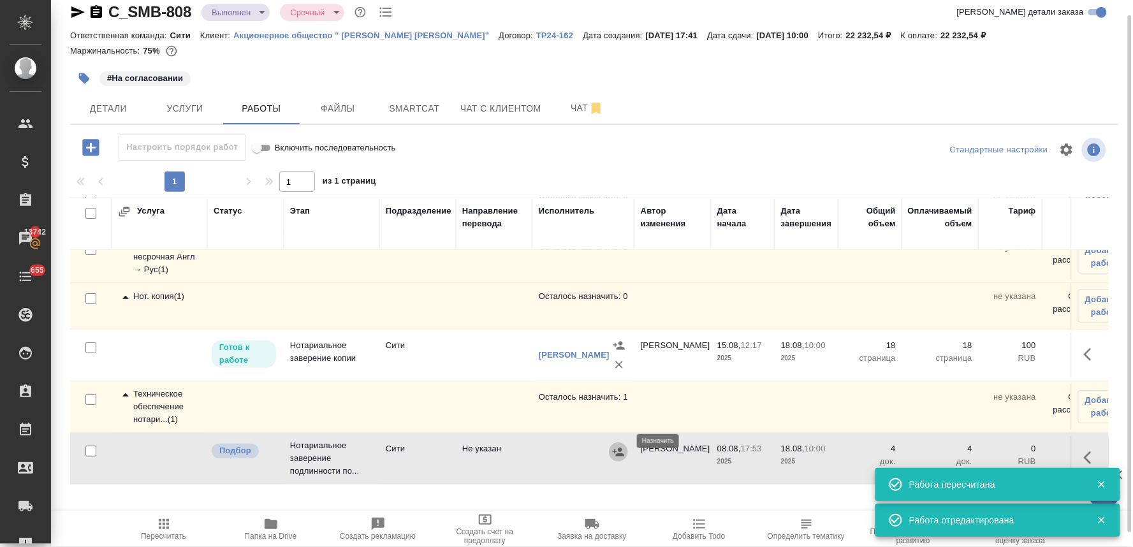
click at [621, 447] on icon "button" at bounding box center [617, 451] width 11 height 8
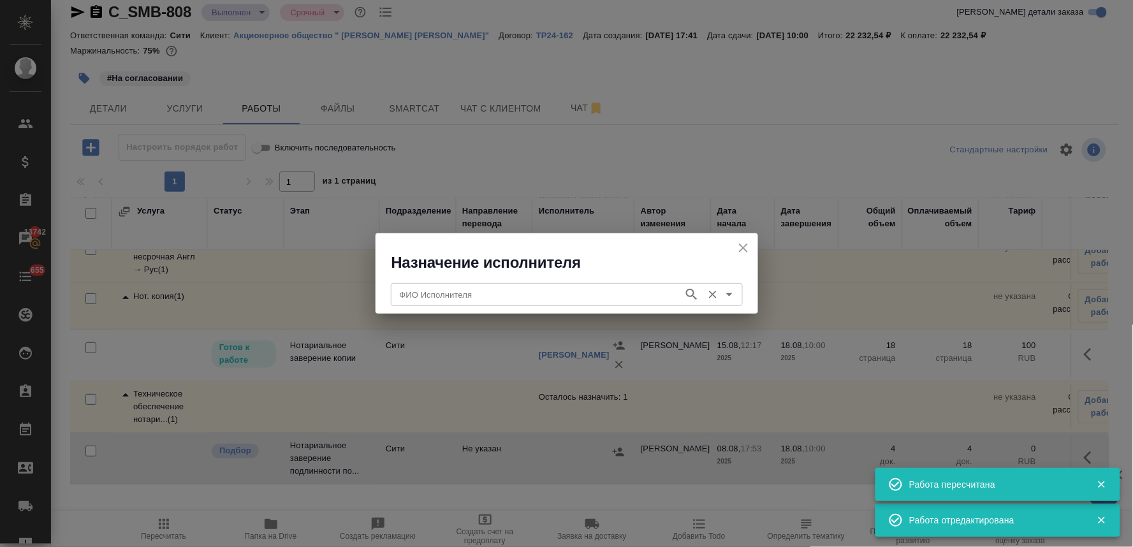
click at [508, 294] on input "ФИО Исполнителя" at bounding box center [536, 294] width 282 height 15
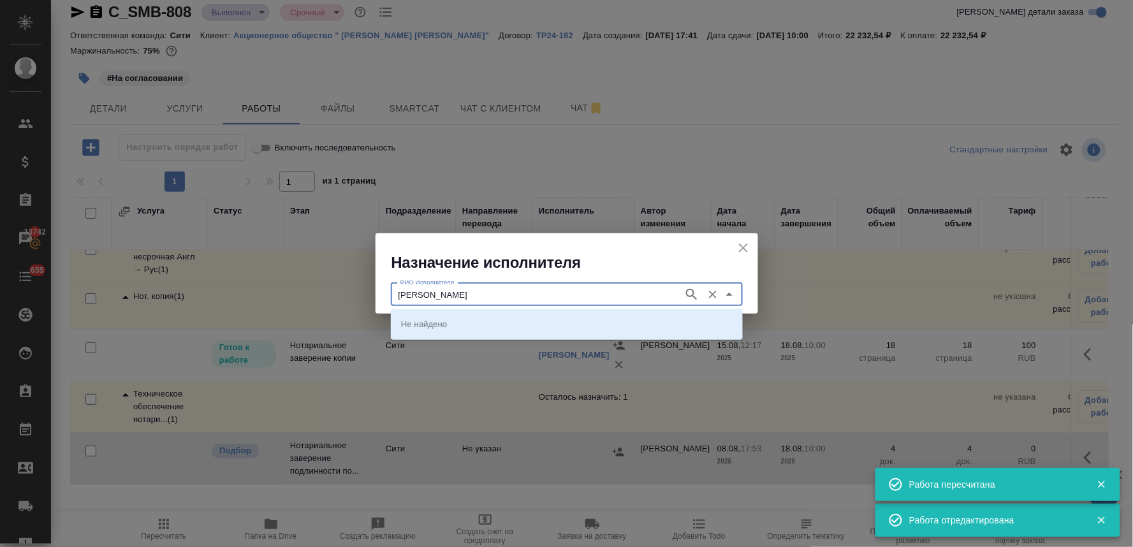
type input "крылова"
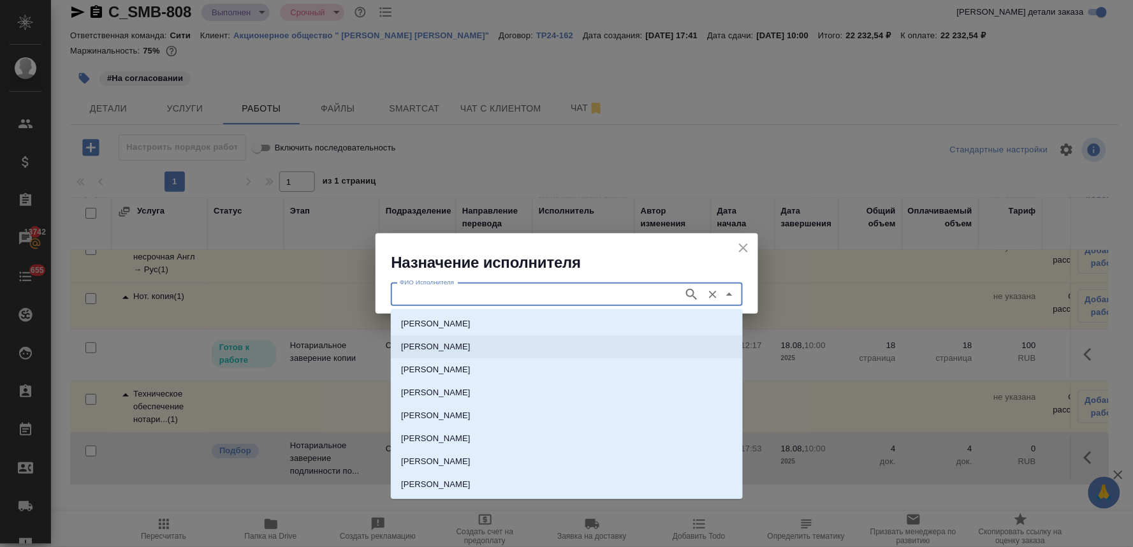
click at [470, 351] on p "НОТАРИУС Крылова Юлия Владимировна" at bounding box center [435, 346] width 69 height 13
type input "НОТАРИУС Крылова Юлия Владимировна"
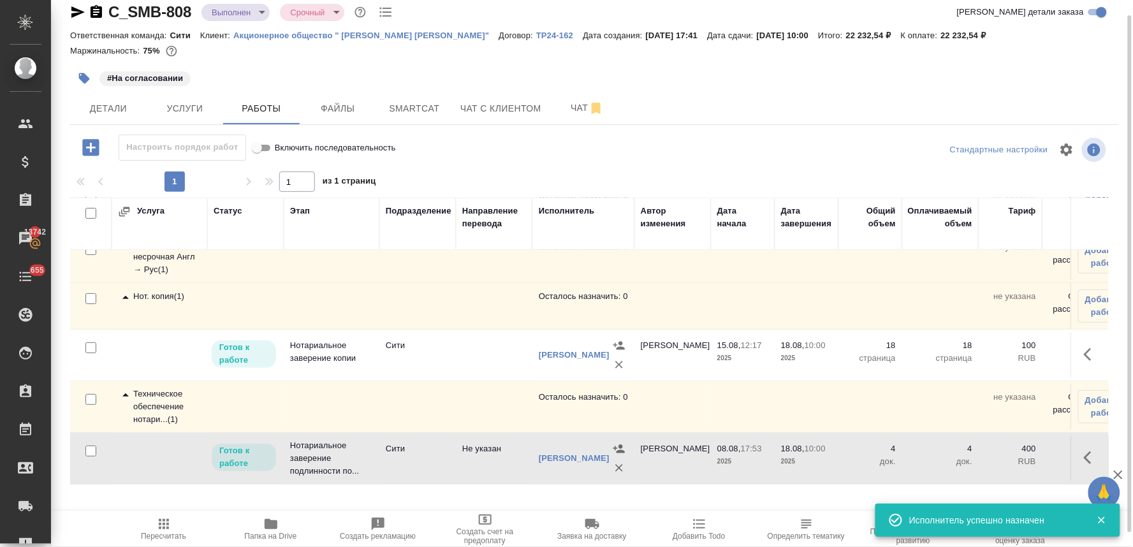
click at [163, 533] on span "Пересчитать" at bounding box center [163, 536] width 45 height 9
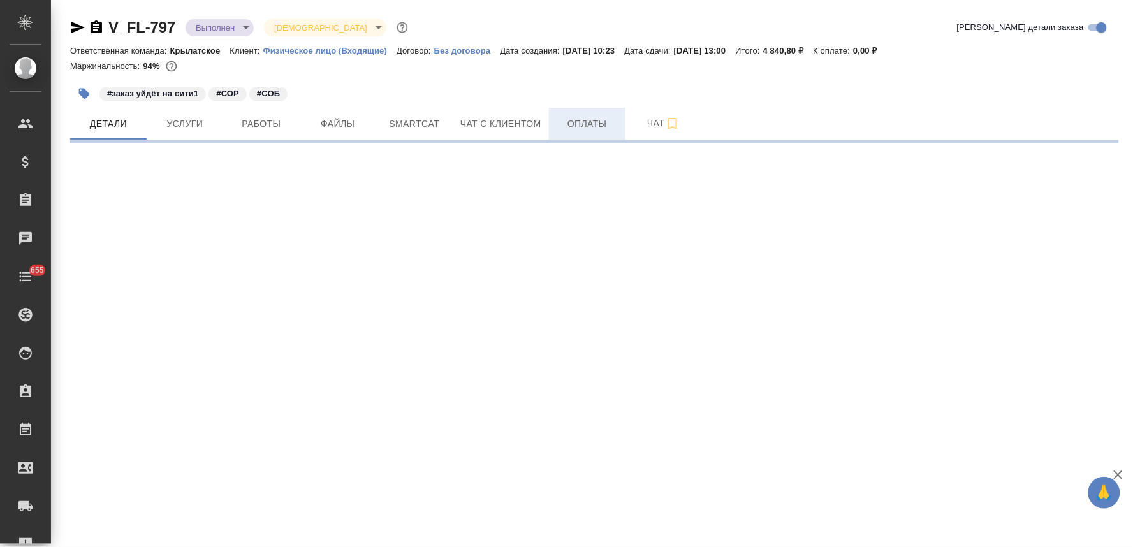
select select "RU"
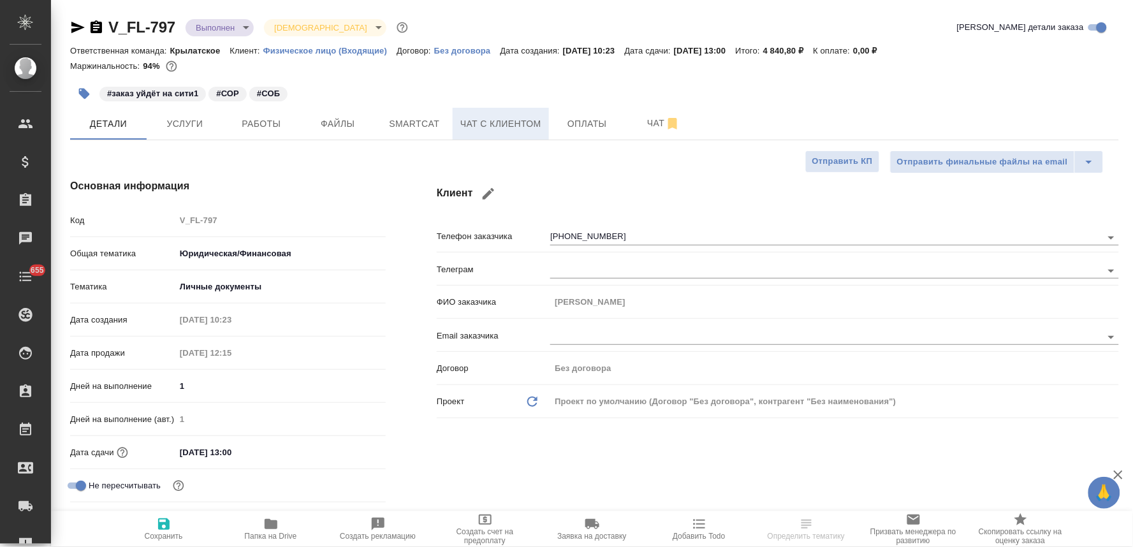
type textarea "x"
click at [507, 125] on span "Чат с клиентом" at bounding box center [500, 124] width 81 height 16
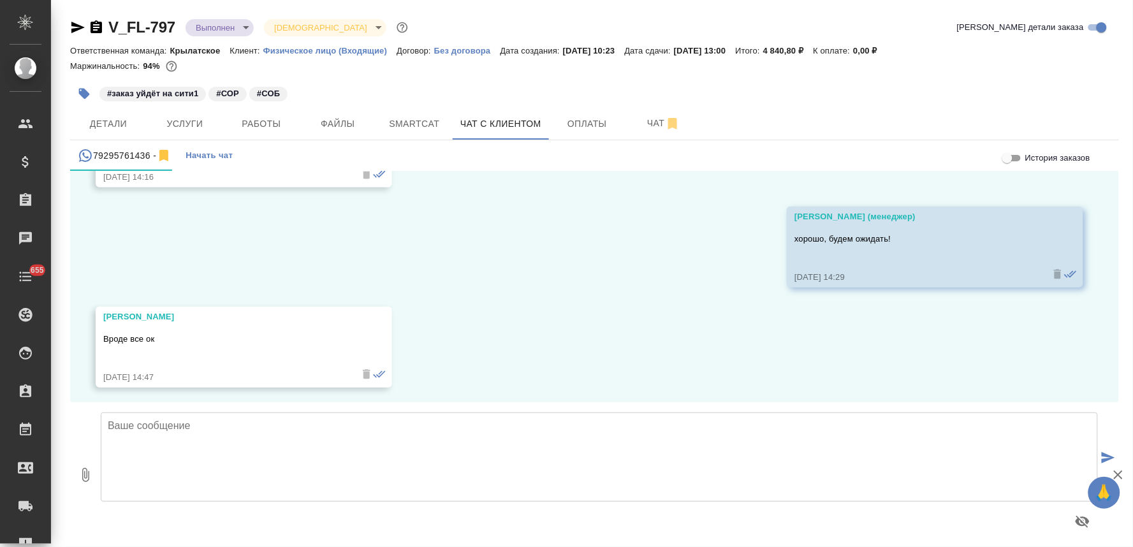
scroll to position [2416, 0]
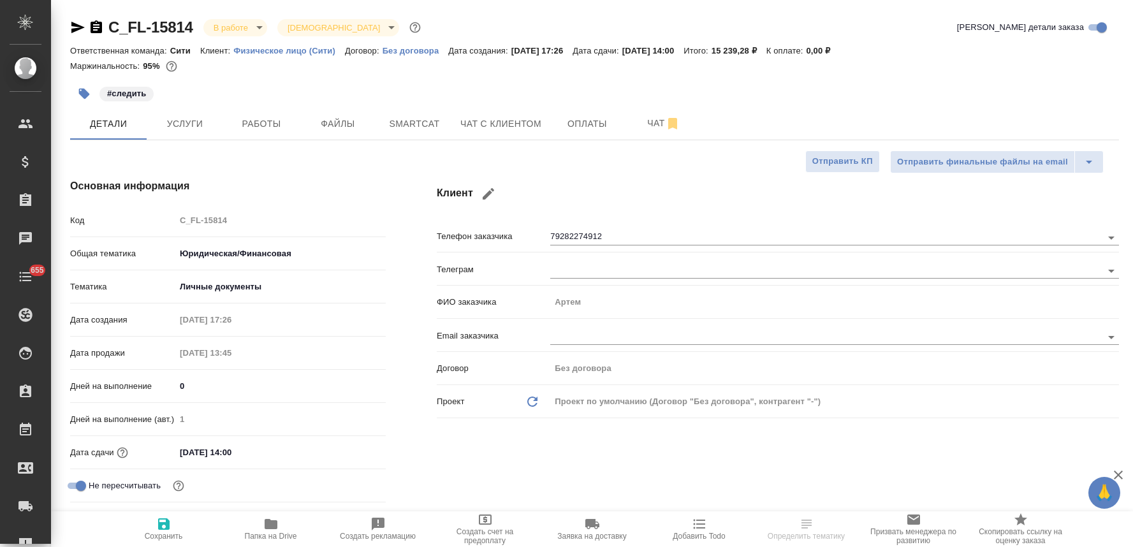
select select "RU"
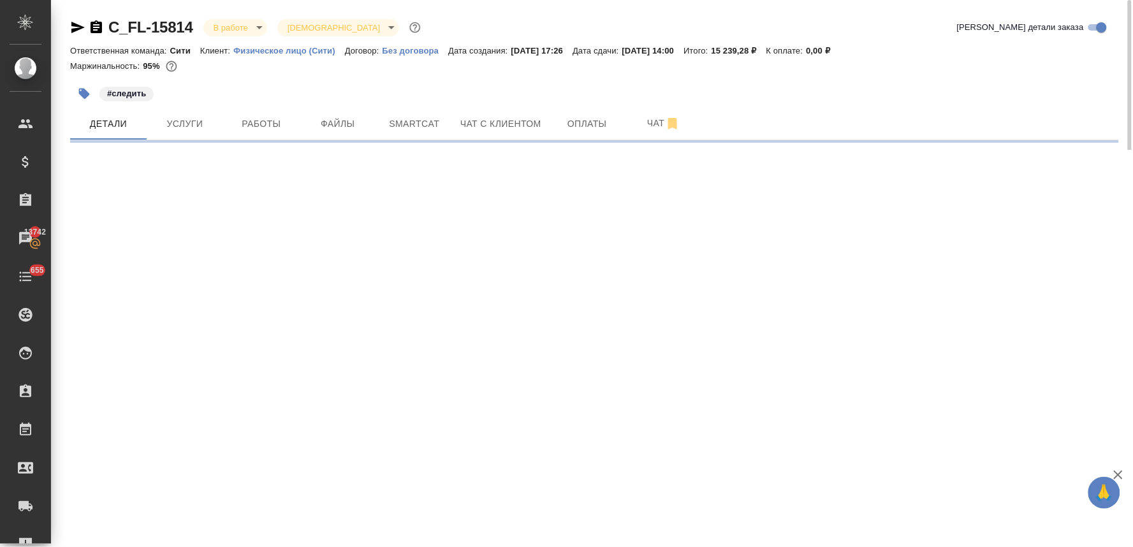
select select "RU"
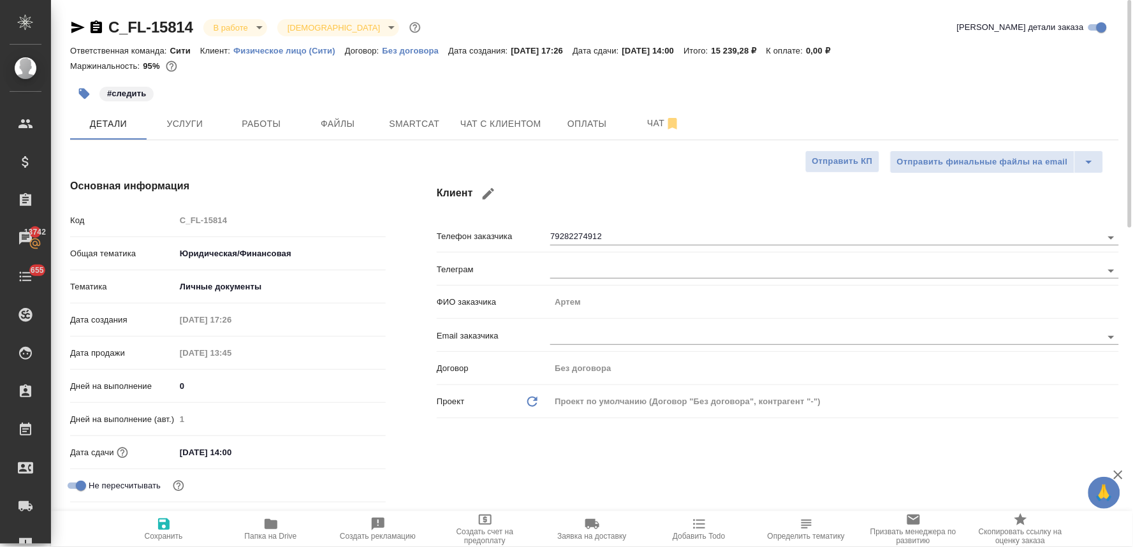
type textarea "x"
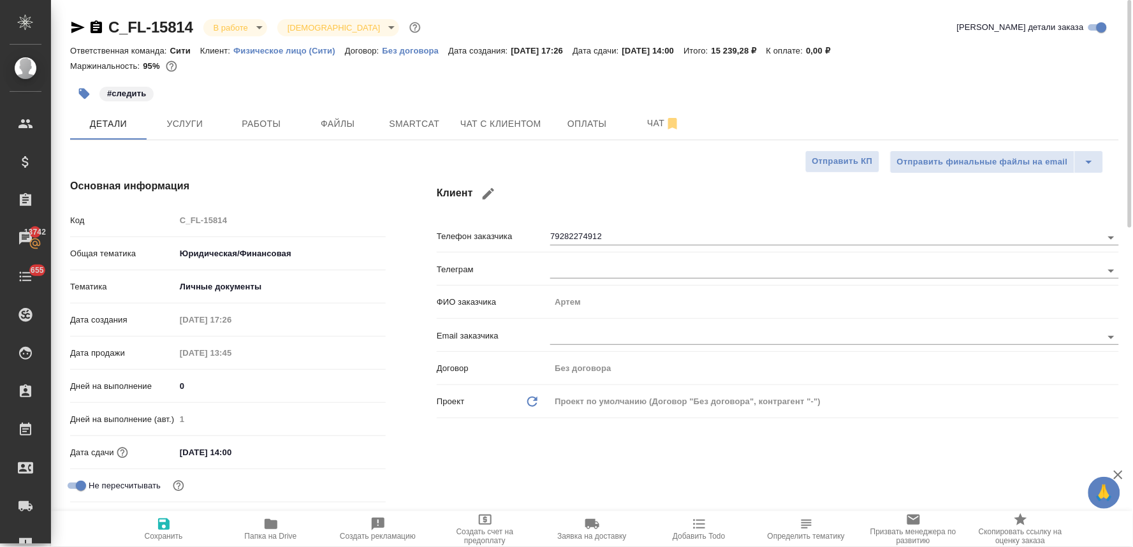
type textarea "x"
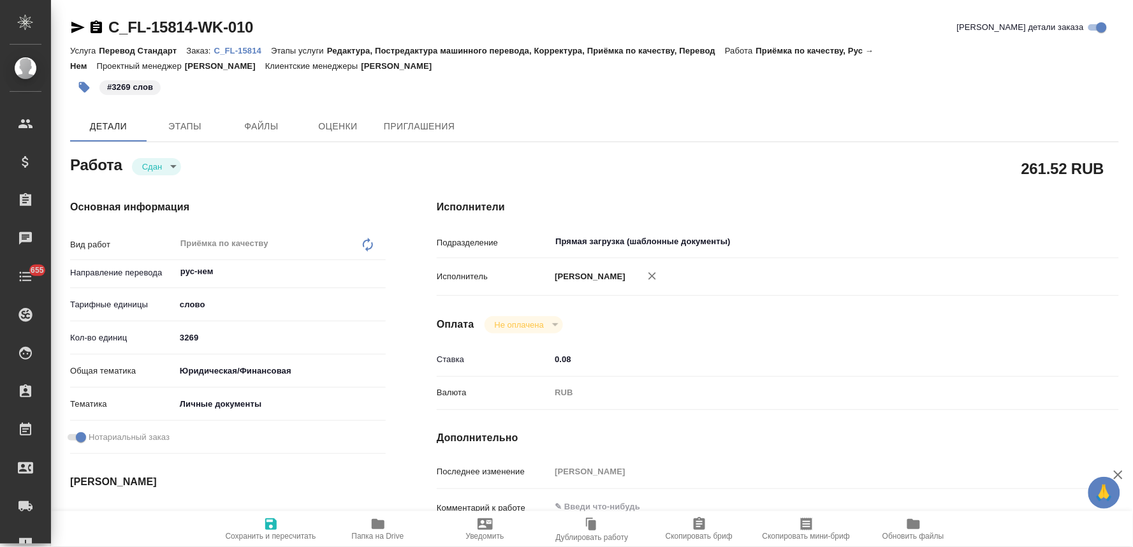
type textarea "x"
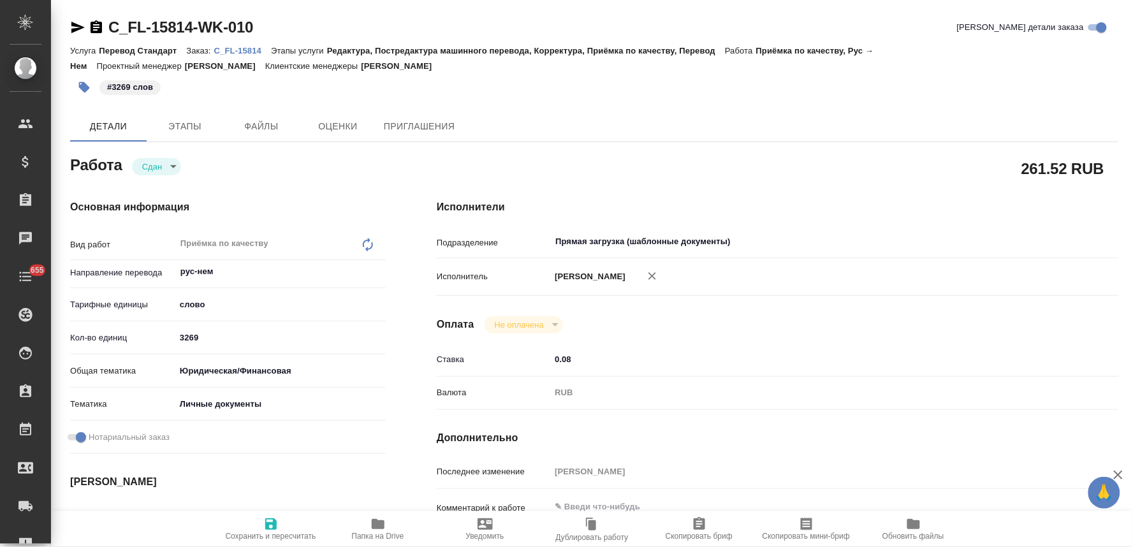
type textarea "x"
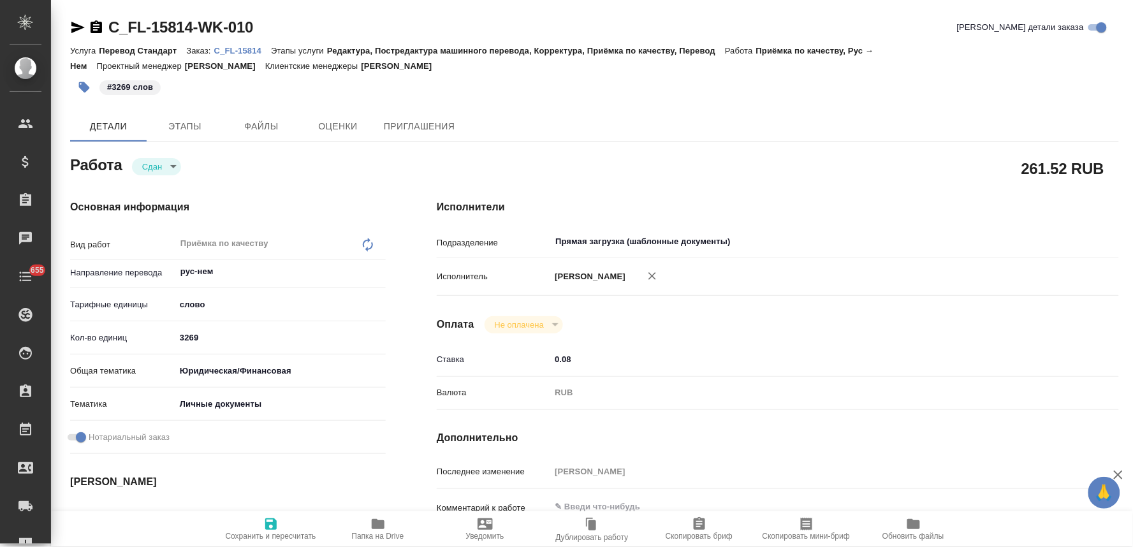
type textarea "x"
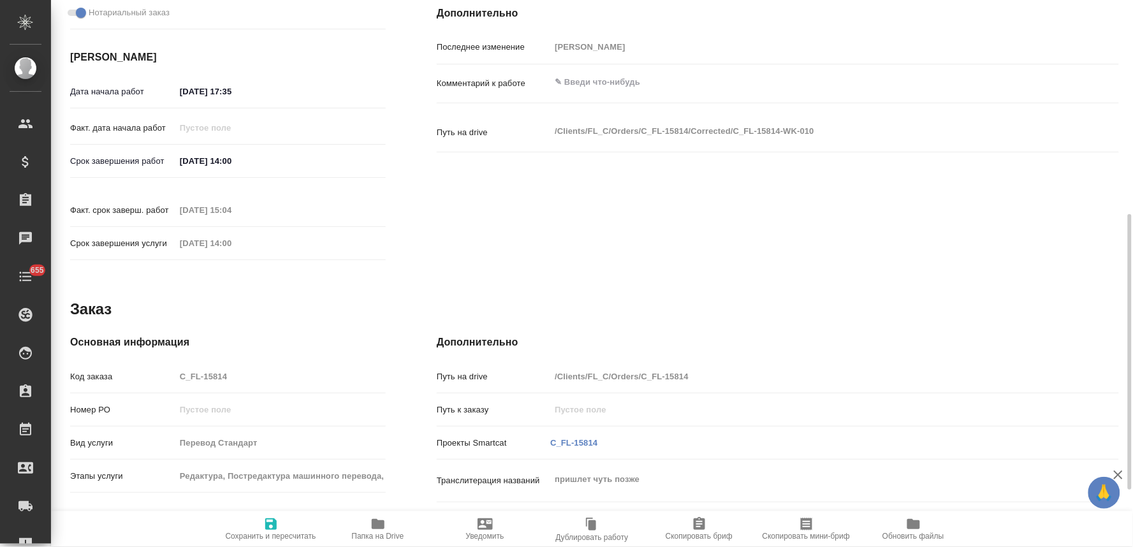
type textarea "x"
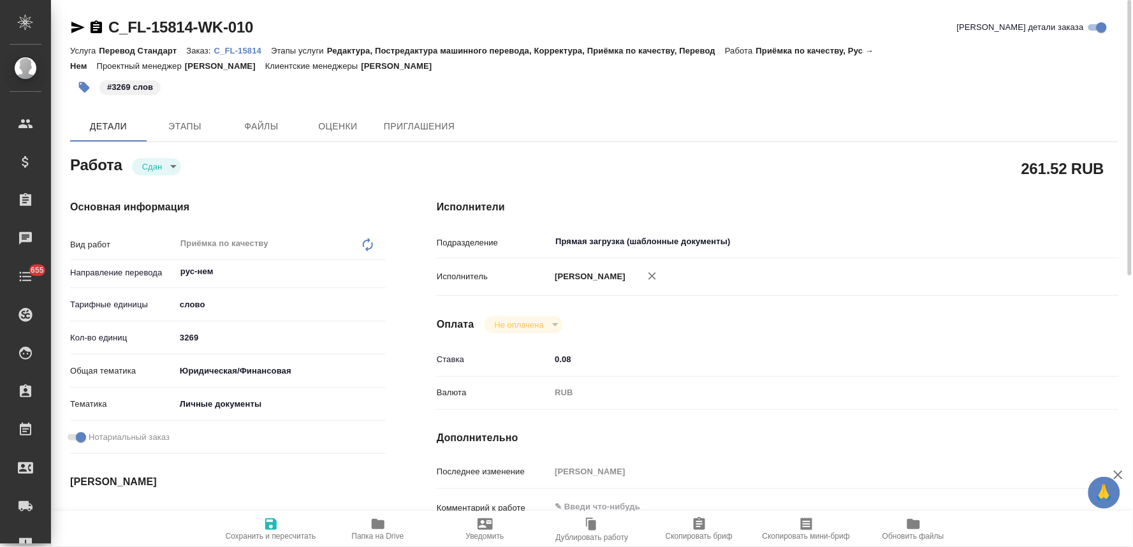
type textarea "x"
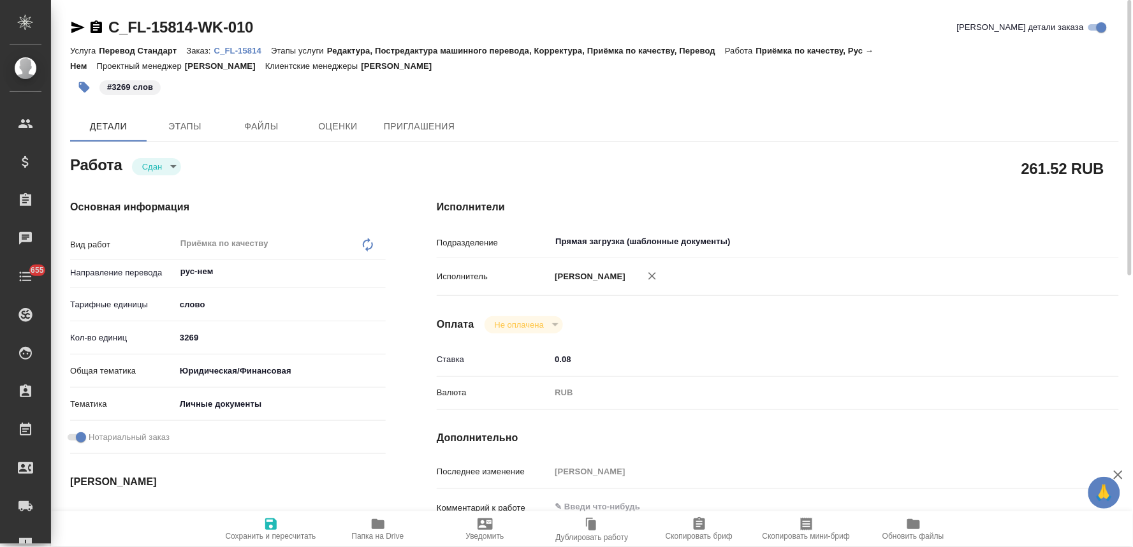
click at [255, 49] on p "C_FL-15814" at bounding box center [242, 51] width 57 height 10
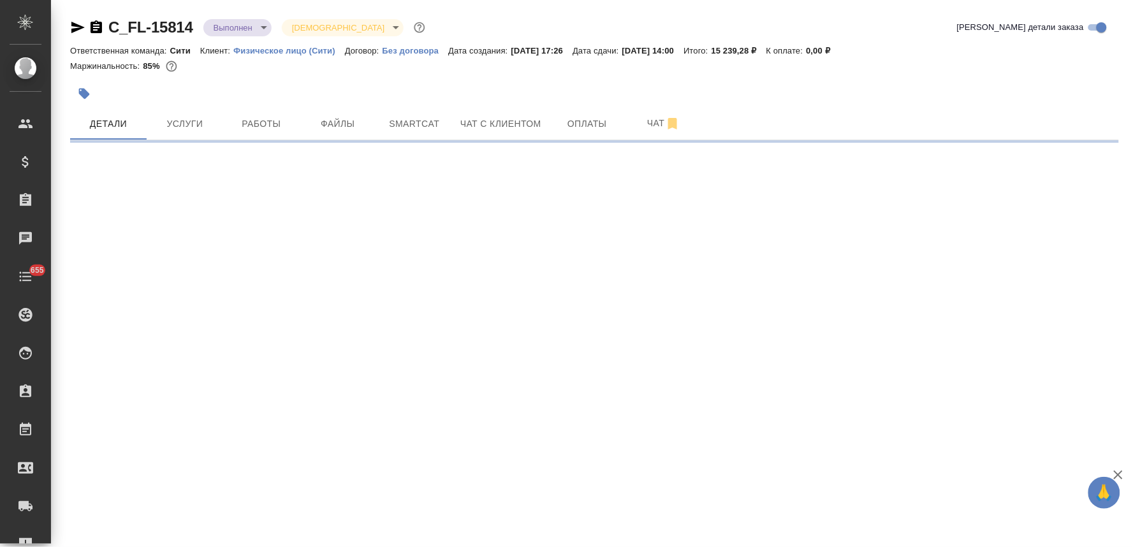
select select "RU"
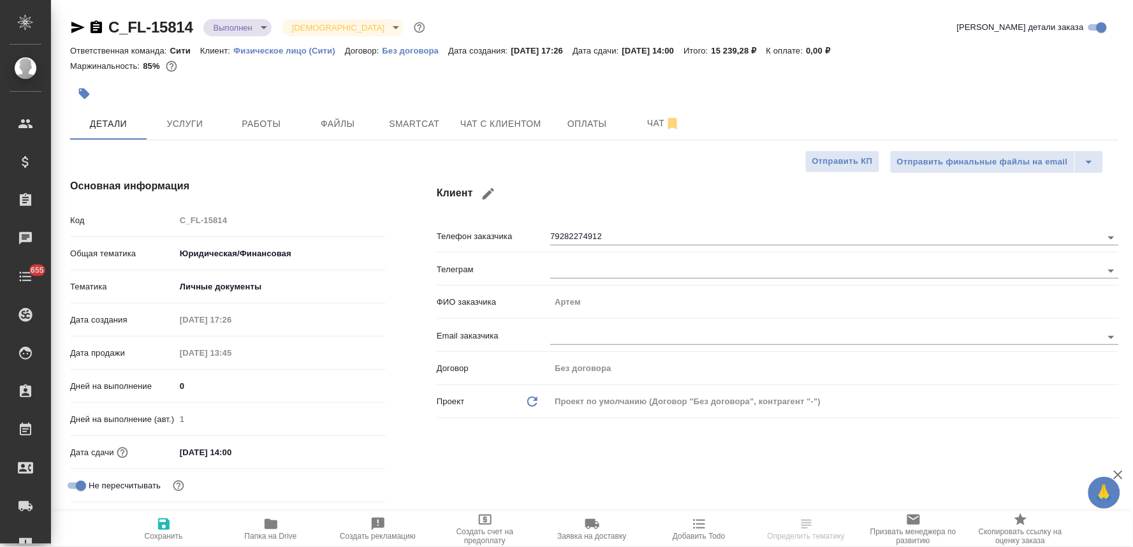
type textarea "x"
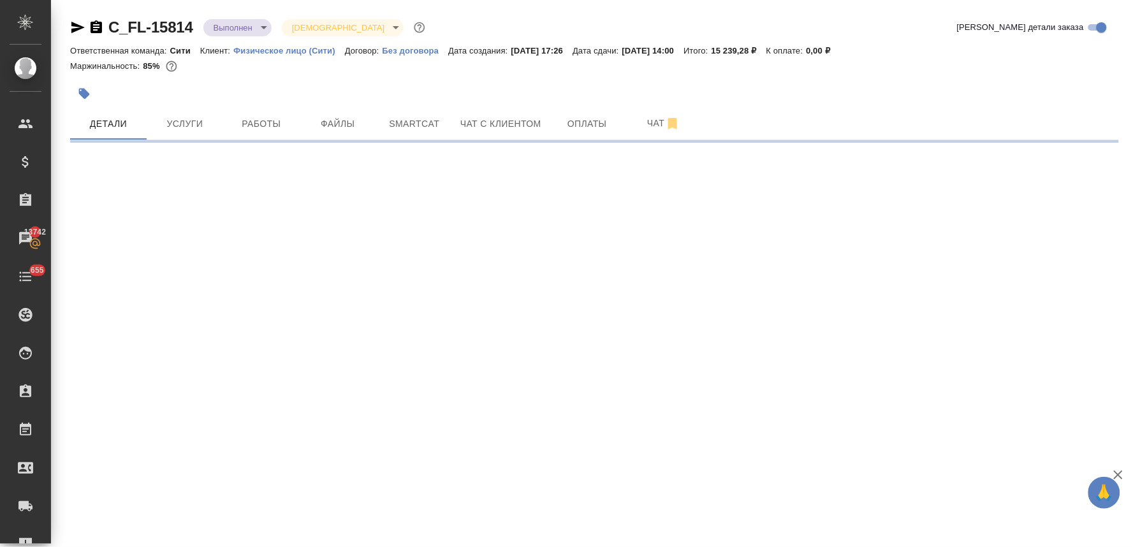
select select "RU"
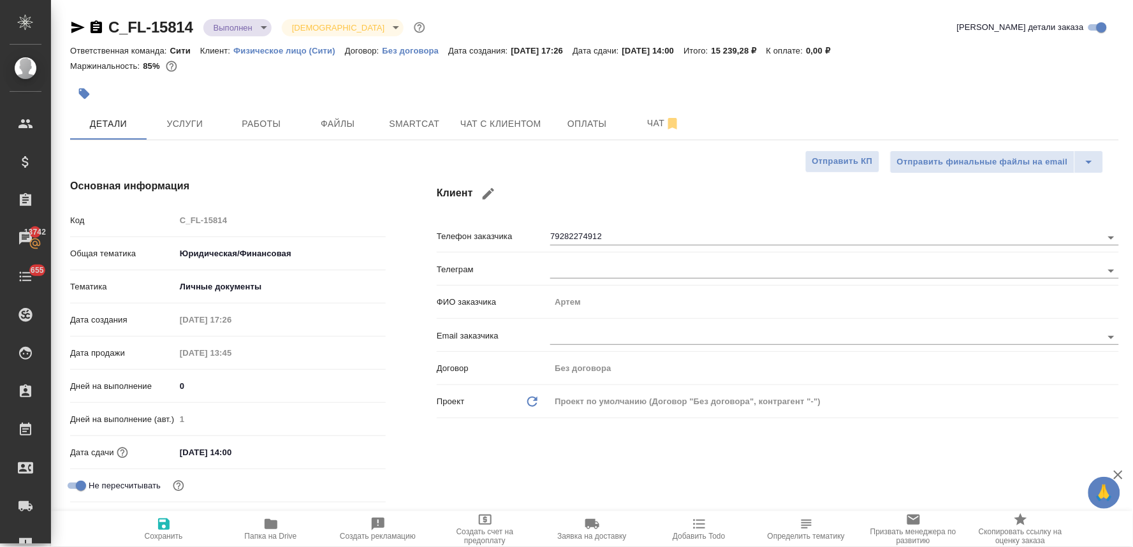
type textarea "x"
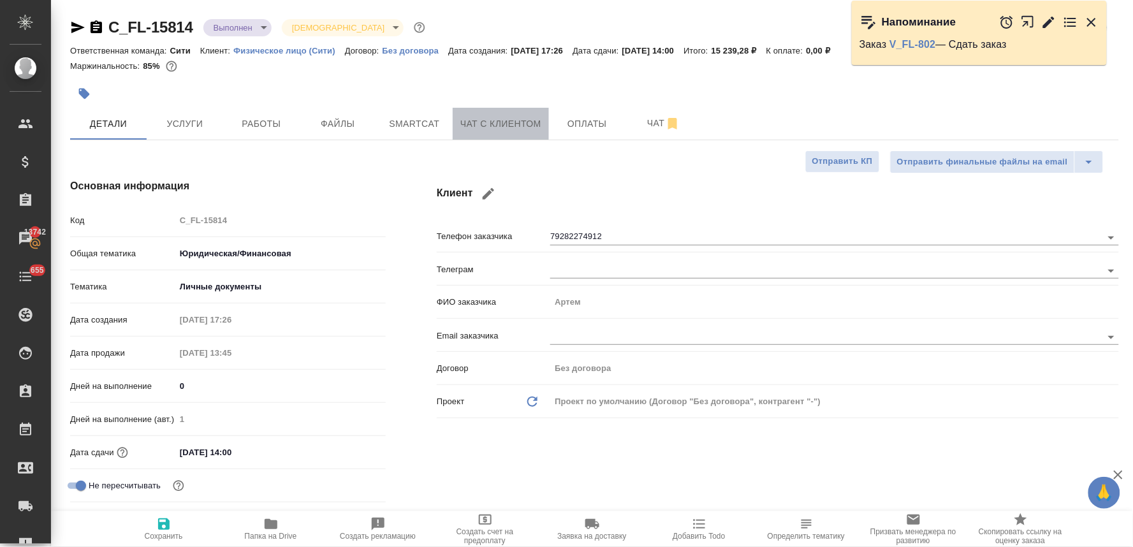
click at [503, 125] on span "Чат с клиентом" at bounding box center [500, 124] width 81 height 16
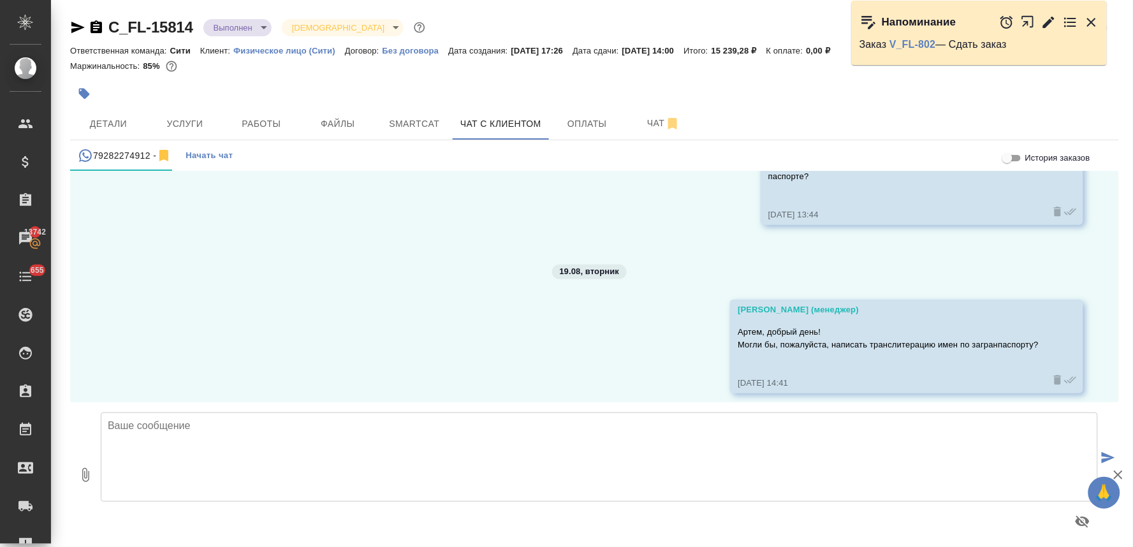
scroll to position [217, 0]
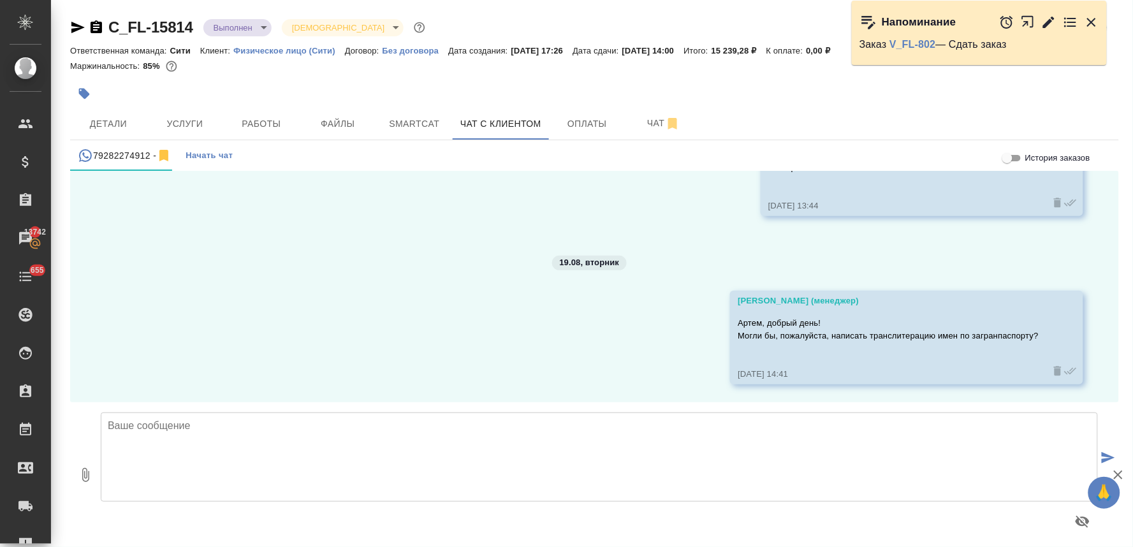
click at [148, 436] on textarea at bounding box center [599, 456] width 997 height 89
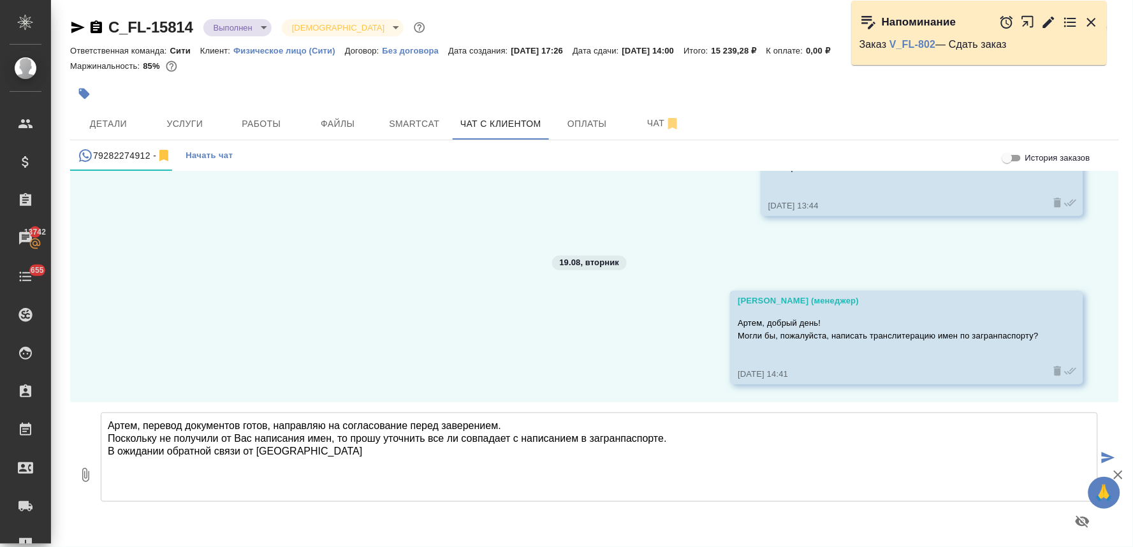
type textarea "Артем, перевод документов готов, направляю на согласование перед заверением. По…"
click at [127, 342] on div "18.08, [DATE] [PERSON_NAME] (менеджер) [URL][DOMAIN_NAME] [DATE] 13:33 [PERSON_…" at bounding box center [594, 286] width 1048 height 231
click at [88, 470] on icon "button" at bounding box center [85, 474] width 15 height 15
type input "C:\fakepath\Договор НЗК(de).docx"
click at [1104, 455] on icon "submit" at bounding box center [1107, 457] width 13 height 11
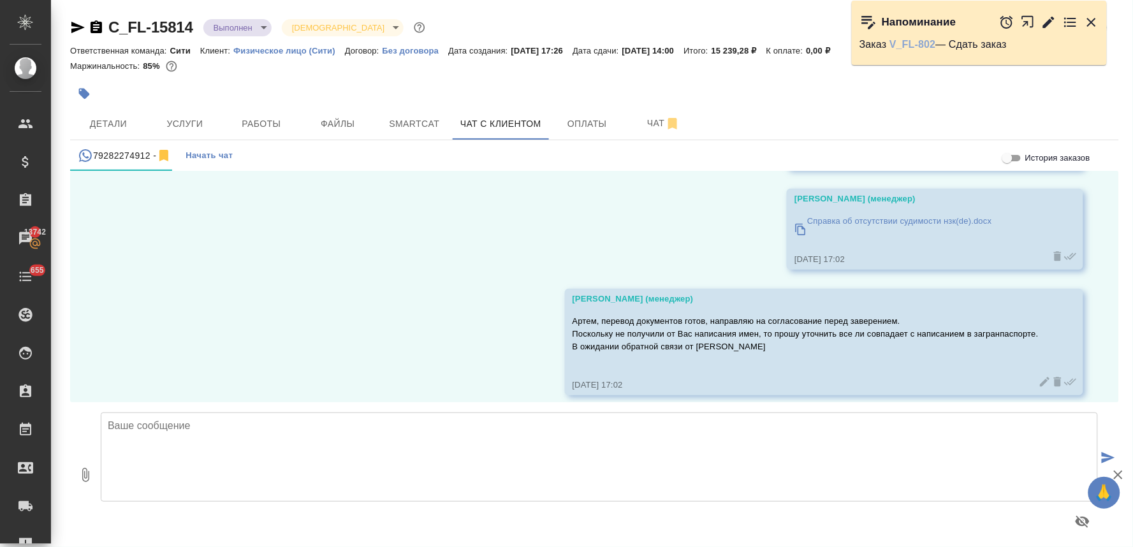
scroll to position [843, 0]
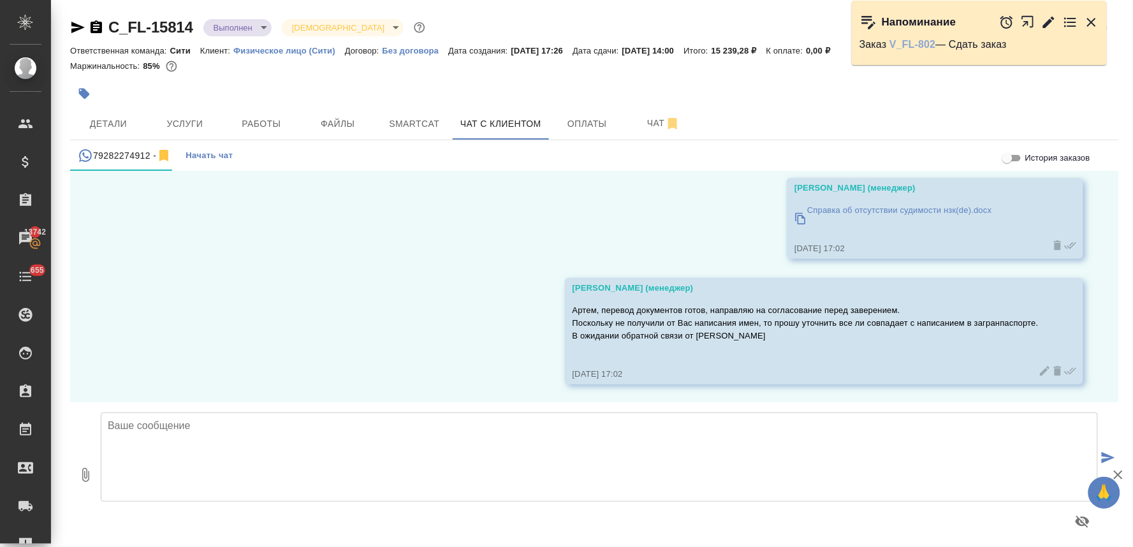
click at [912, 45] on link "V_FL-802" at bounding box center [912, 44] width 46 height 11
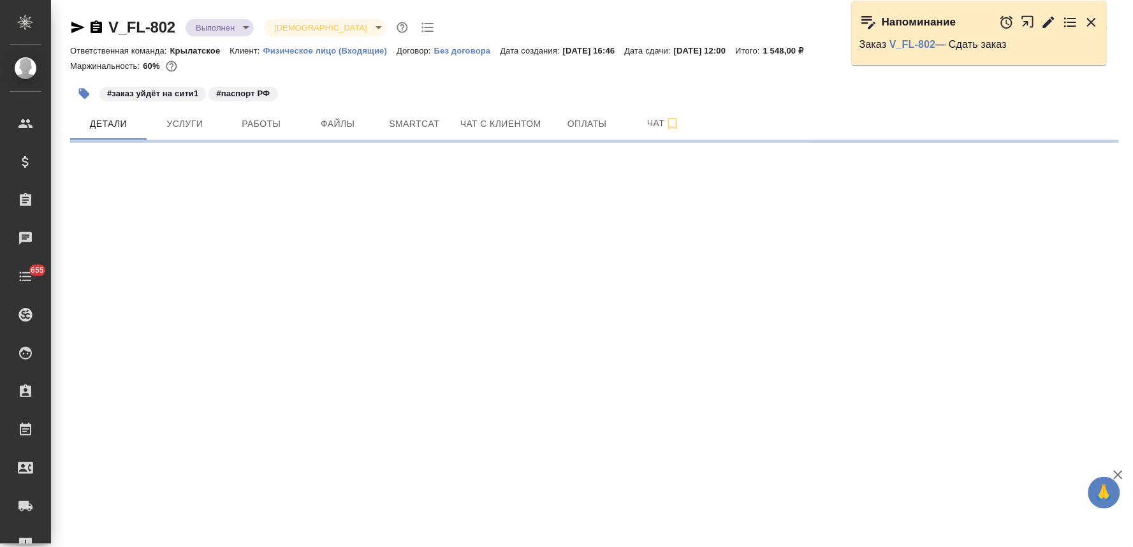
select select "RU"
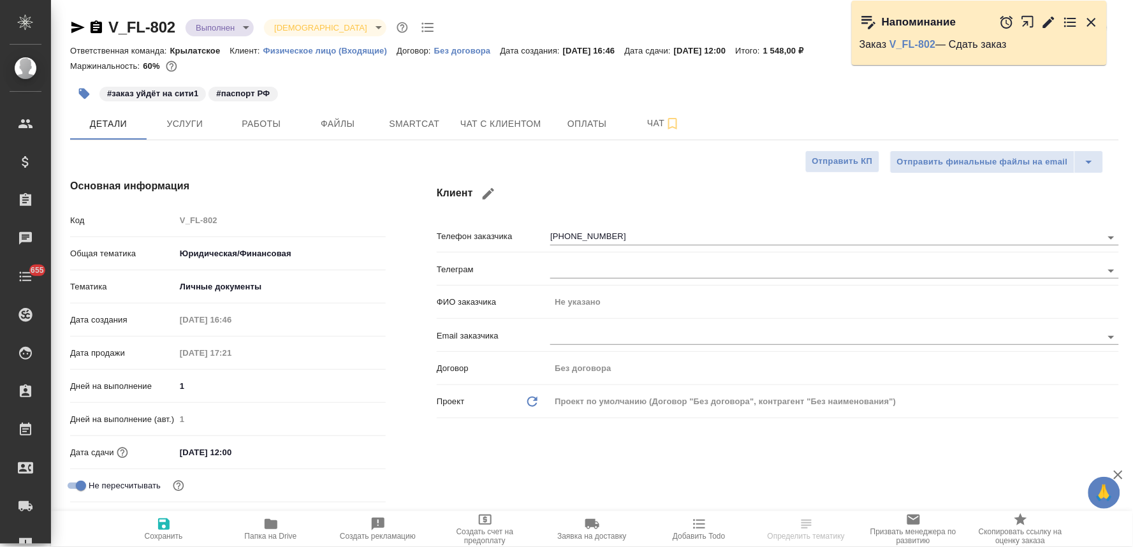
type textarea "x"
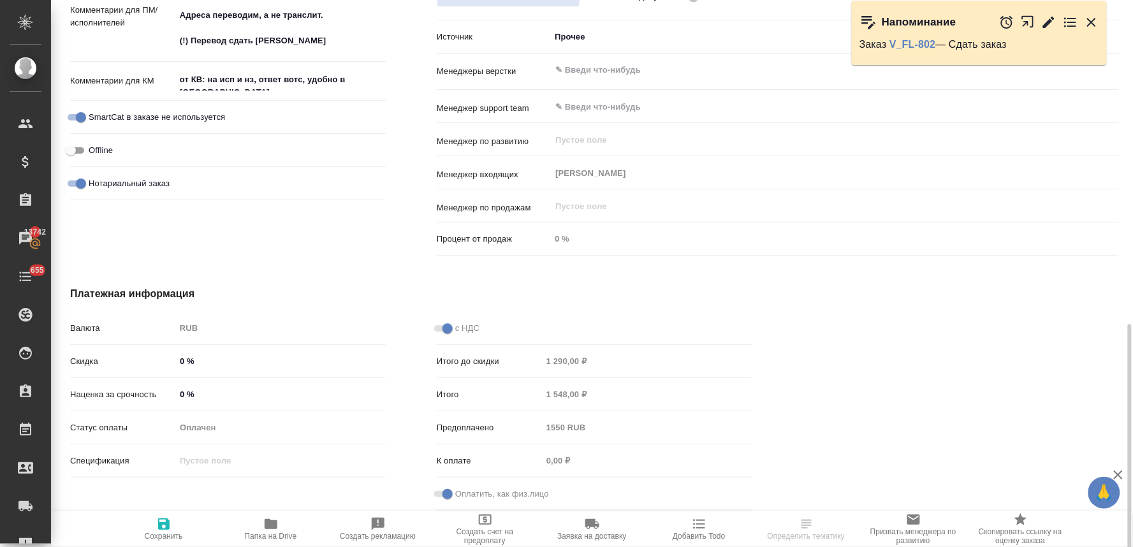
scroll to position [437, 0]
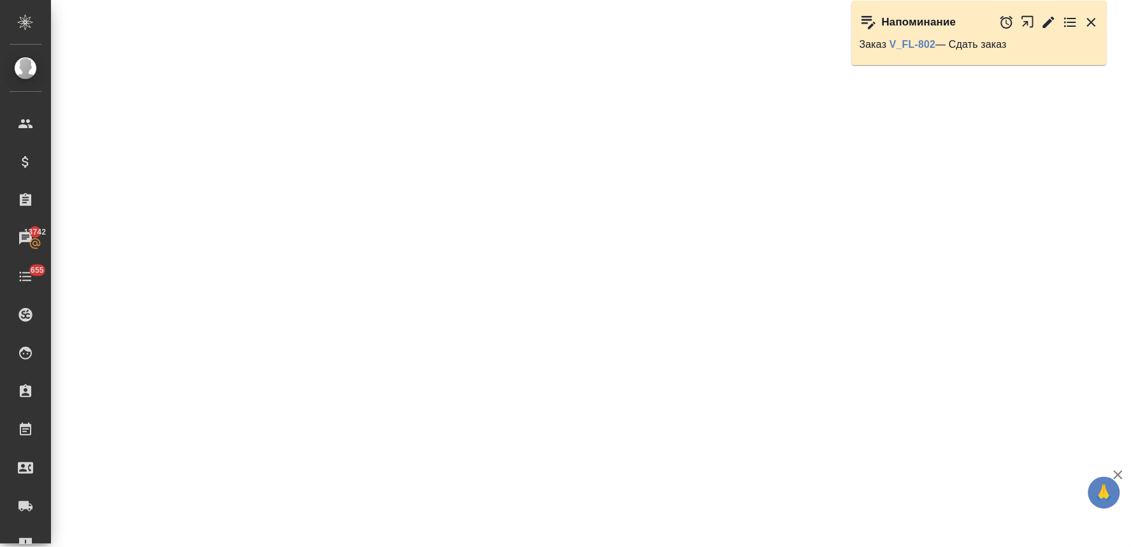
select select "RU"
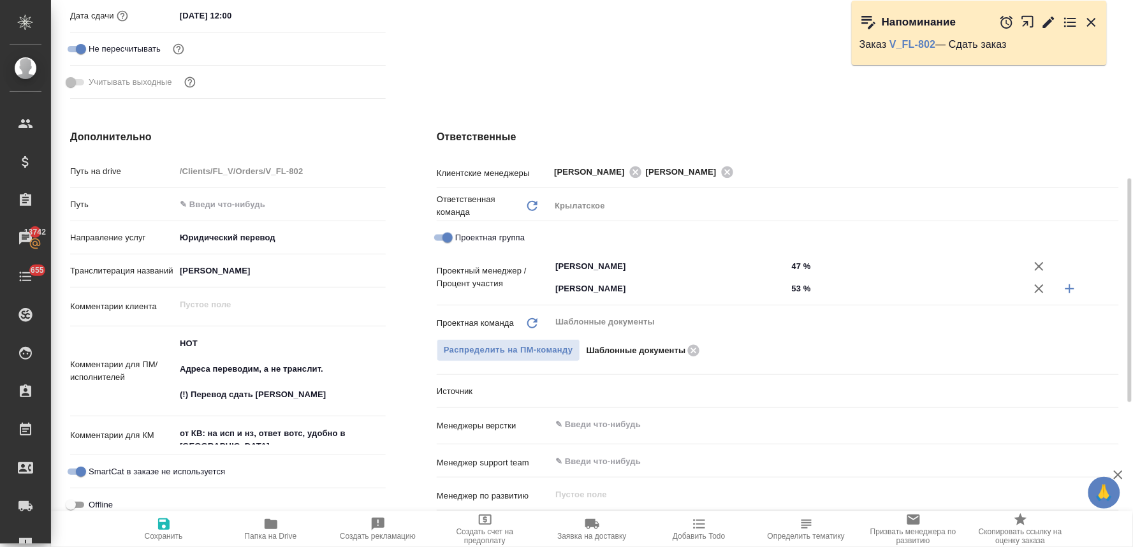
type textarea "x"
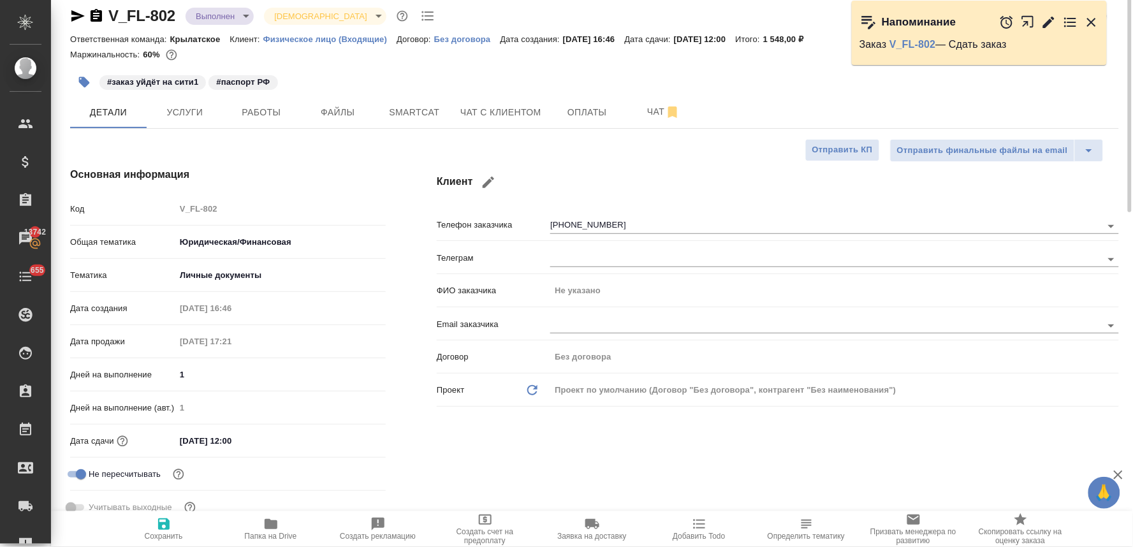
scroll to position [0, 0]
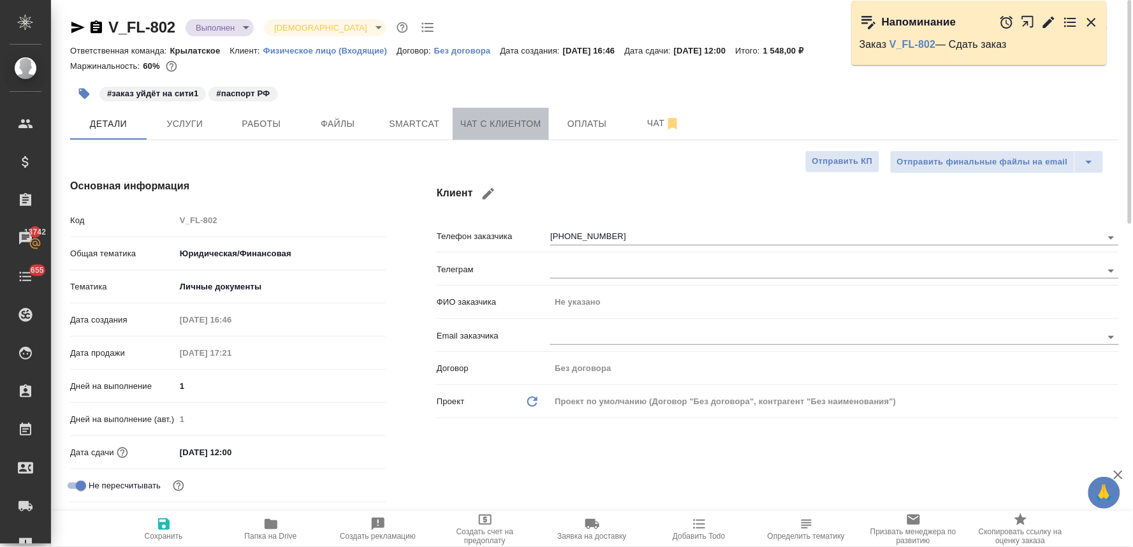
click at [495, 117] on span "Чат с клиентом" at bounding box center [500, 124] width 81 height 16
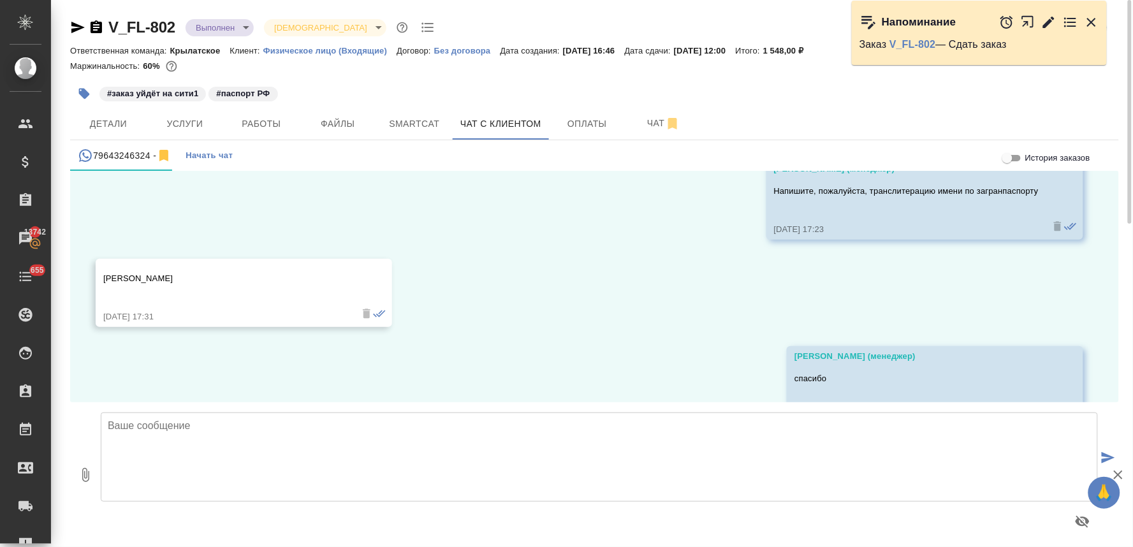
scroll to position [1500, 0]
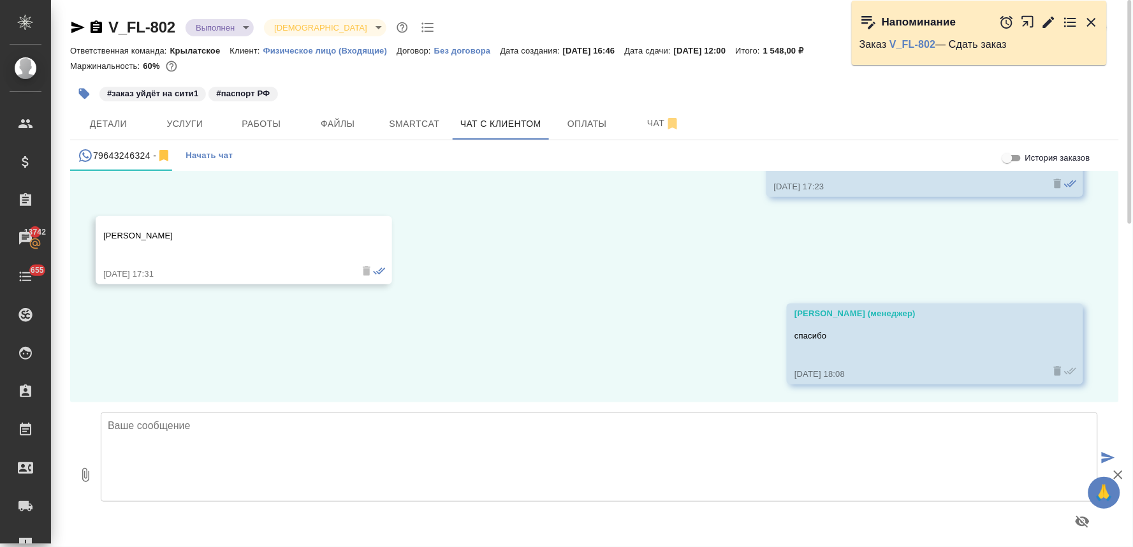
click at [523, 450] on textarea at bounding box center [599, 456] width 997 height 89
type textarea "Артур, добрый день! Документ готов, его можно забирать"
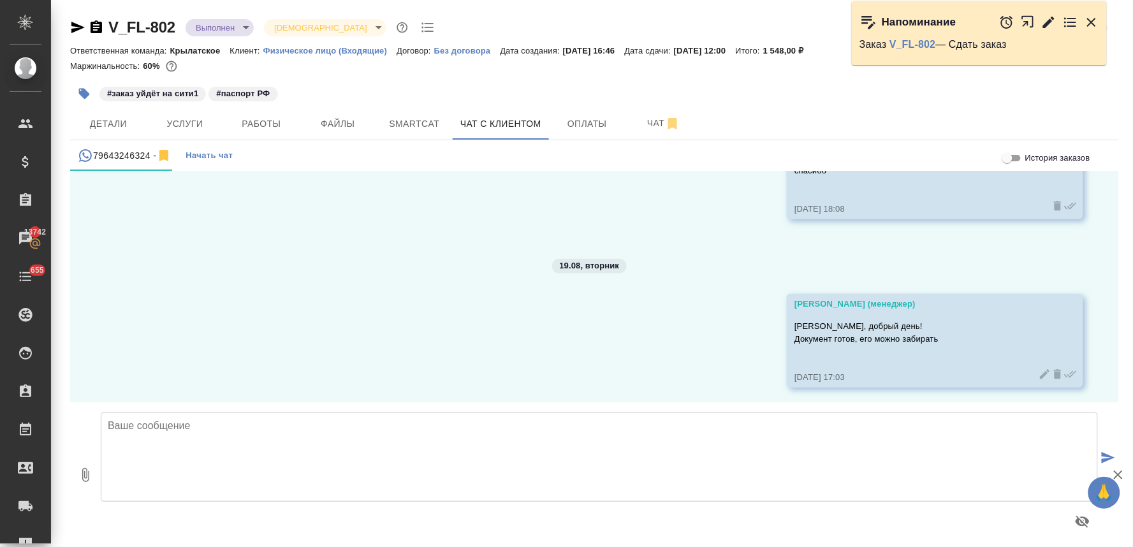
scroll to position [1668, 0]
click at [1092, 17] on icon "button" at bounding box center [1090, 22] width 15 height 15
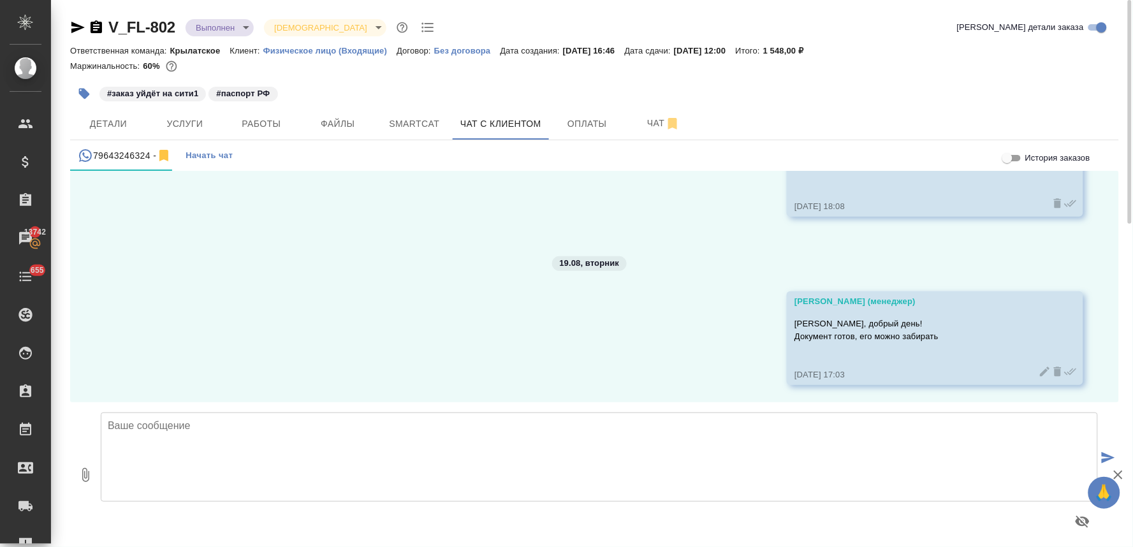
click at [228, 26] on body "🙏 .cls-1 fill:#fff; AWATERA Lyamina Nadezhda Клиенты Спецификации Заказы 13742 …" at bounding box center [566, 273] width 1133 height 547
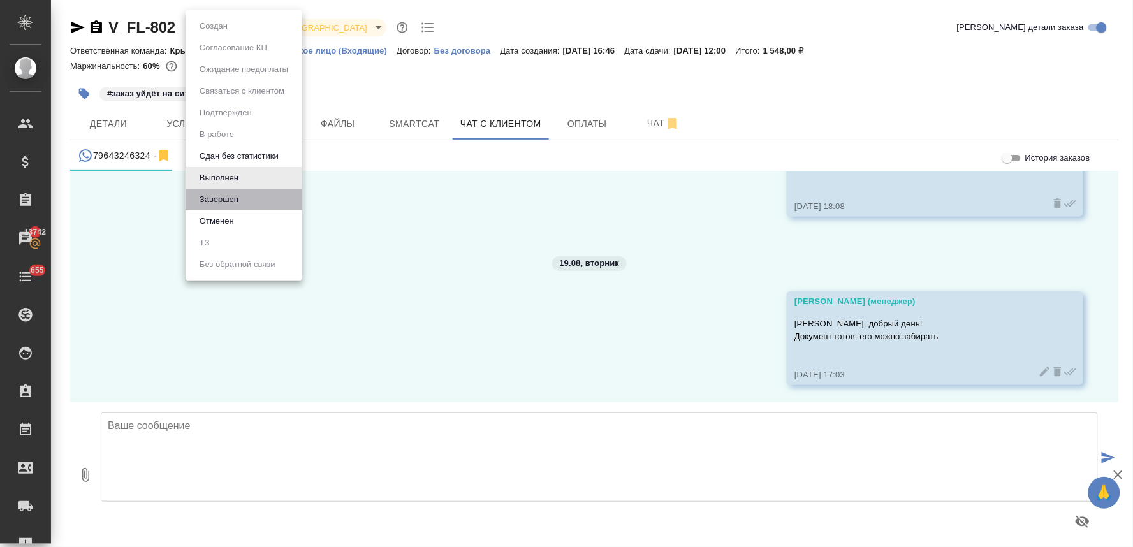
click at [243, 199] on li "Завершен" at bounding box center [243, 200] width 117 height 22
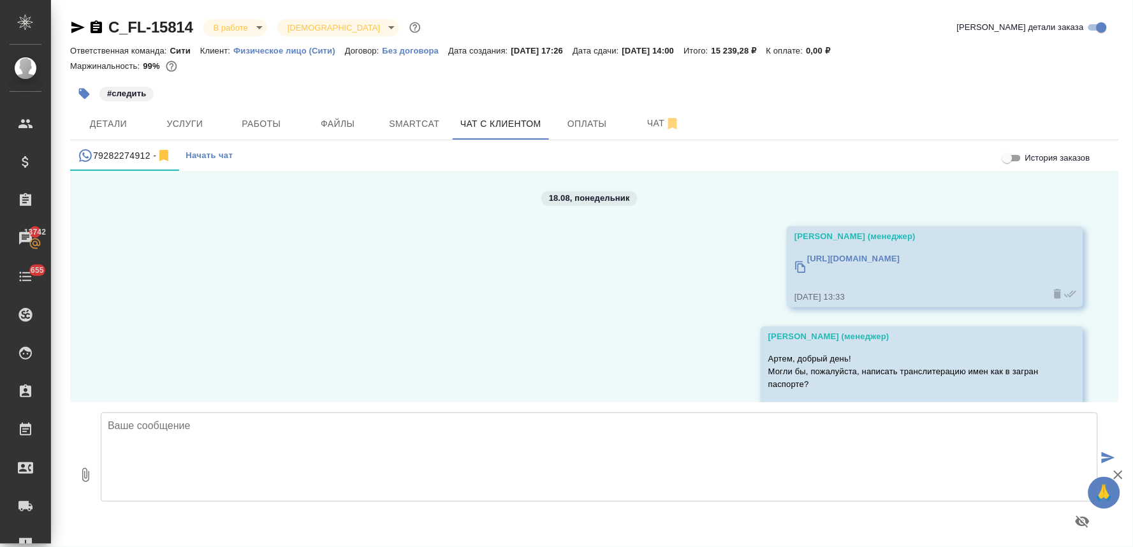
scroll to position [843, 0]
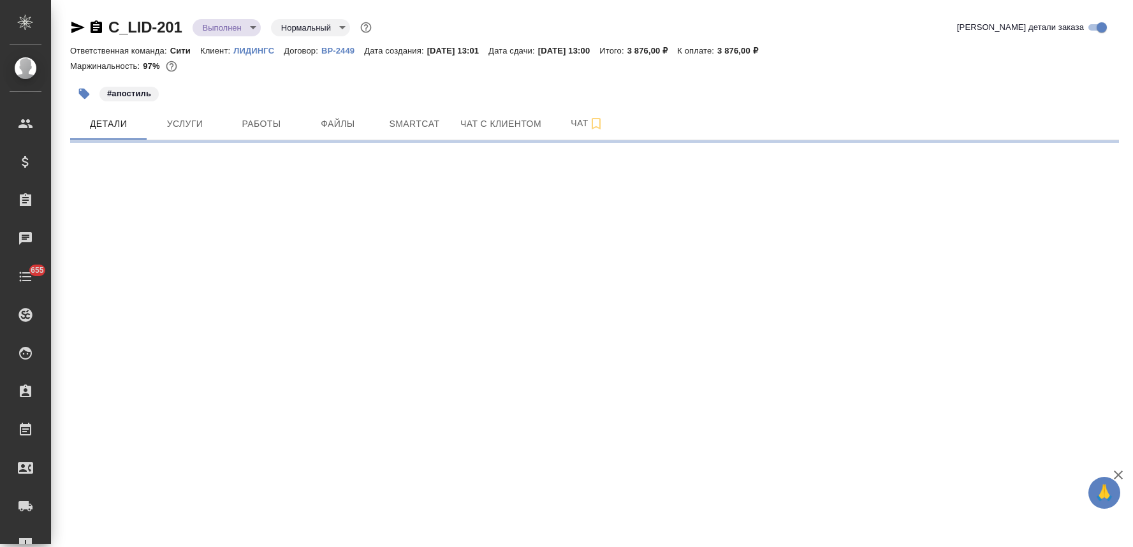
select select "RU"
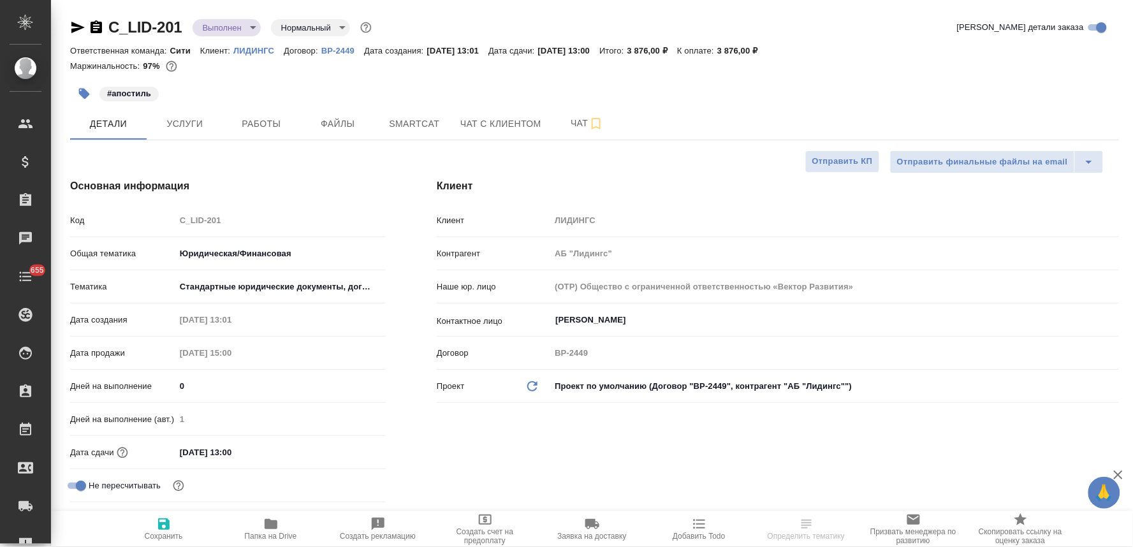
type textarea "x"
click at [81, 87] on icon "button" at bounding box center [84, 93] width 13 height 13
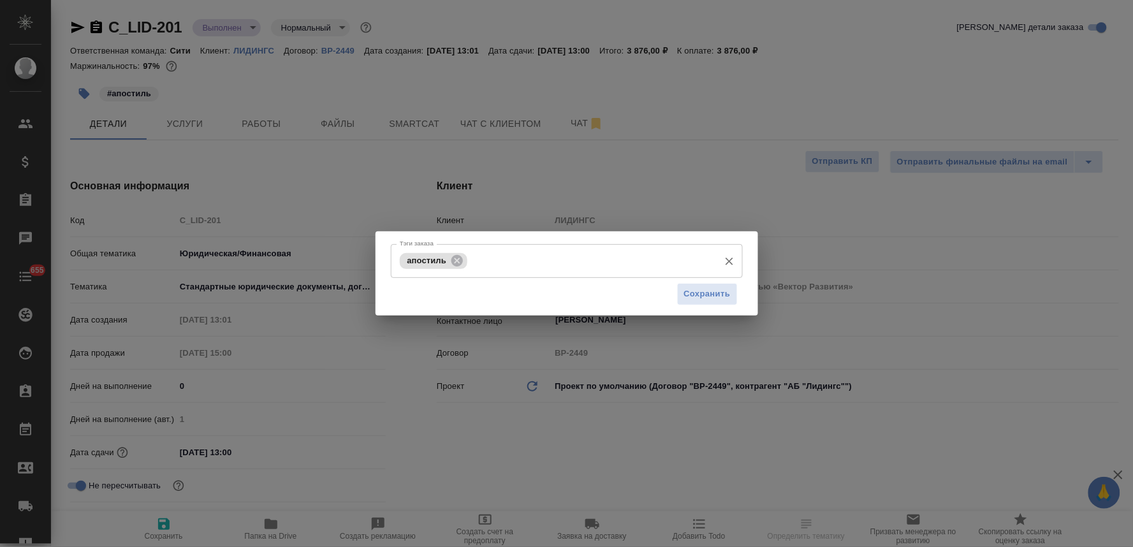
click at [481, 245] on div "апостиль Тэги заказа" at bounding box center [567, 261] width 352 height 34
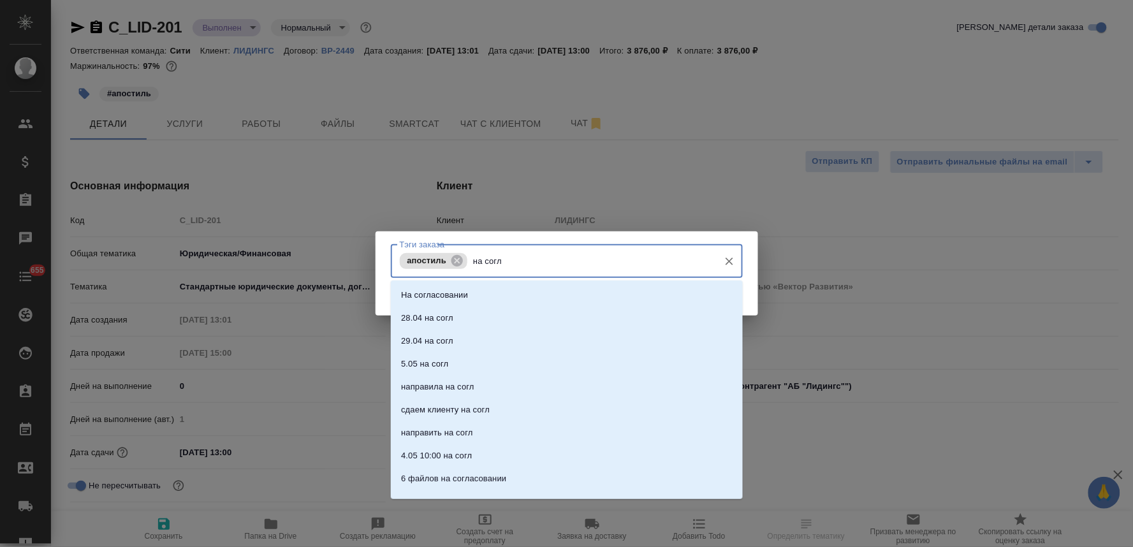
type input "на согла"
click at [486, 296] on li "На согласовании" at bounding box center [567, 295] width 352 height 23
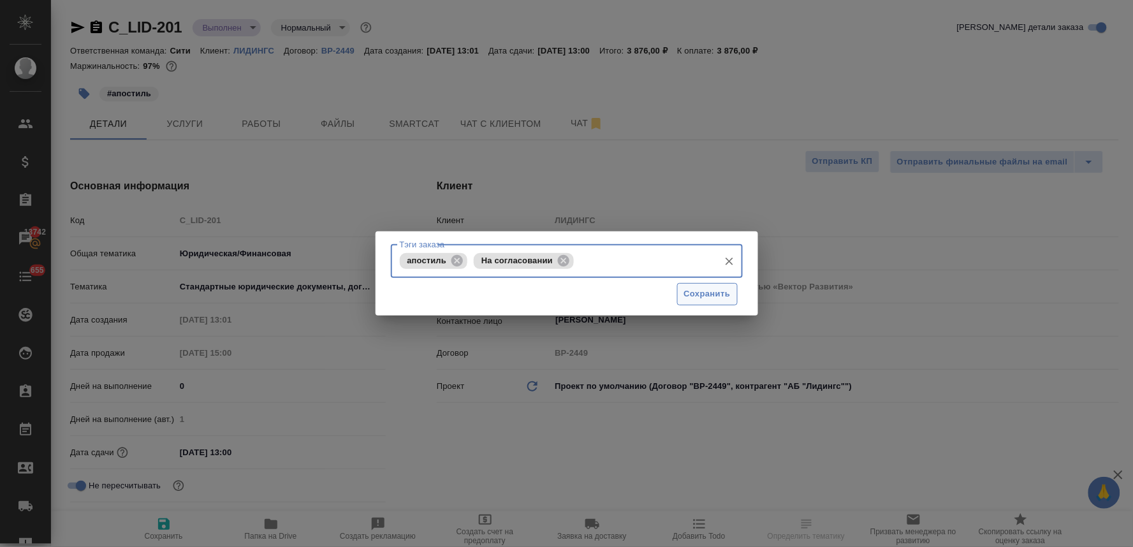
click at [703, 287] on span "Сохранить" at bounding box center [707, 294] width 47 height 15
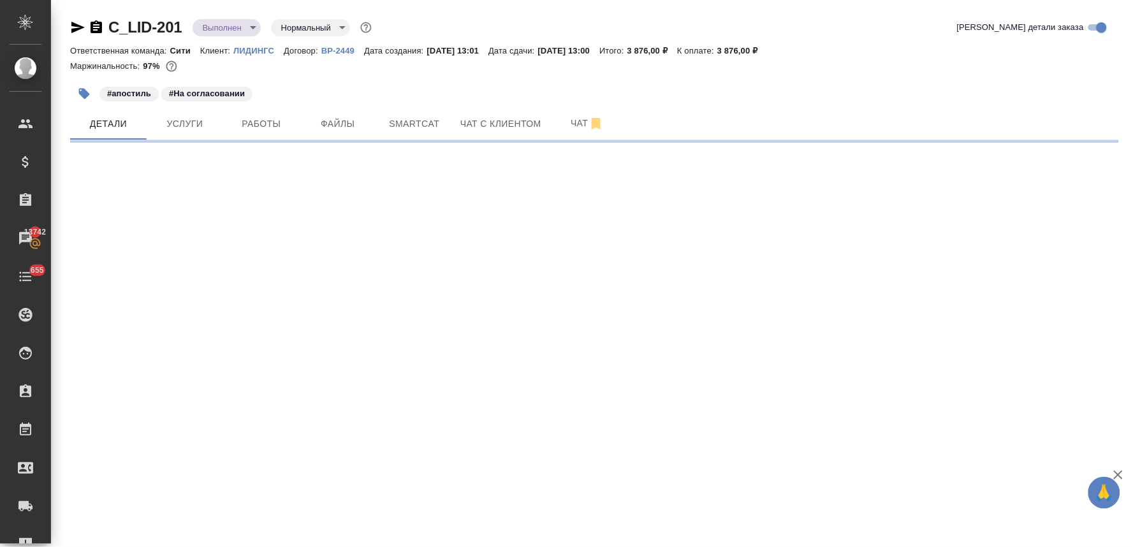
select select "RU"
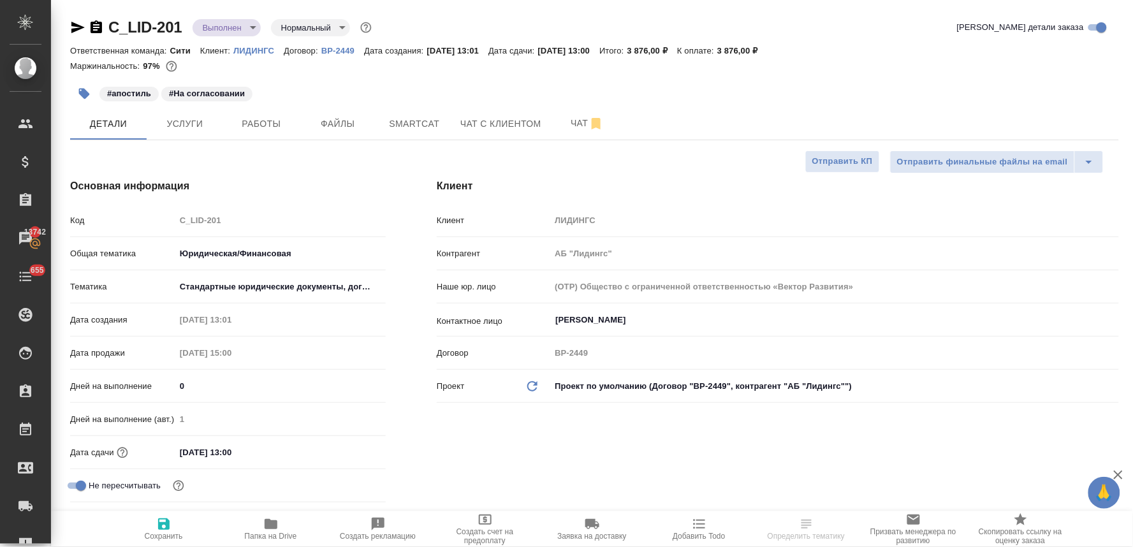
type textarea "x"
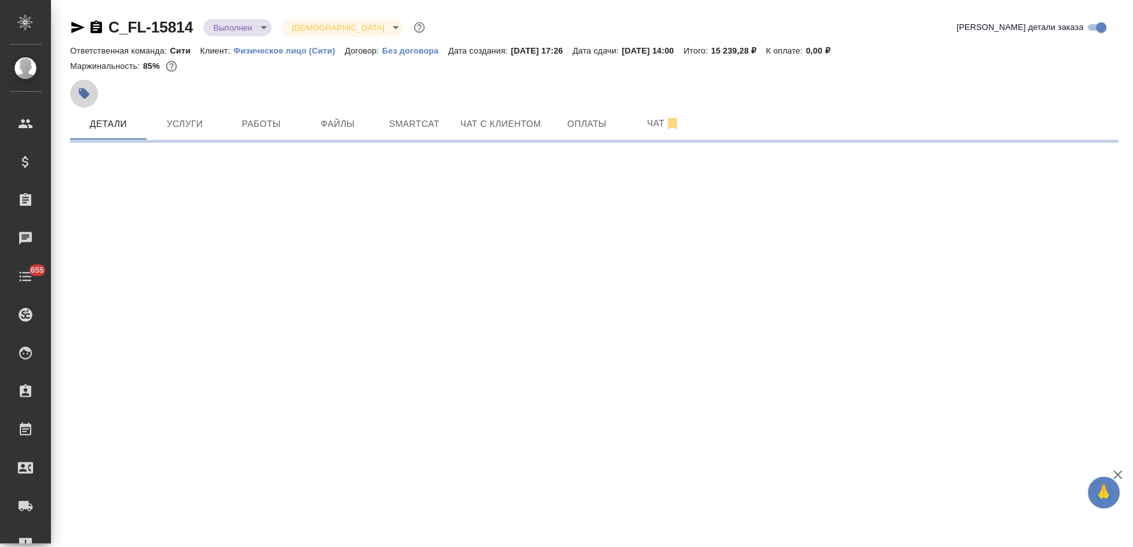
click at [84, 96] on icon "button" at bounding box center [84, 94] width 11 height 11
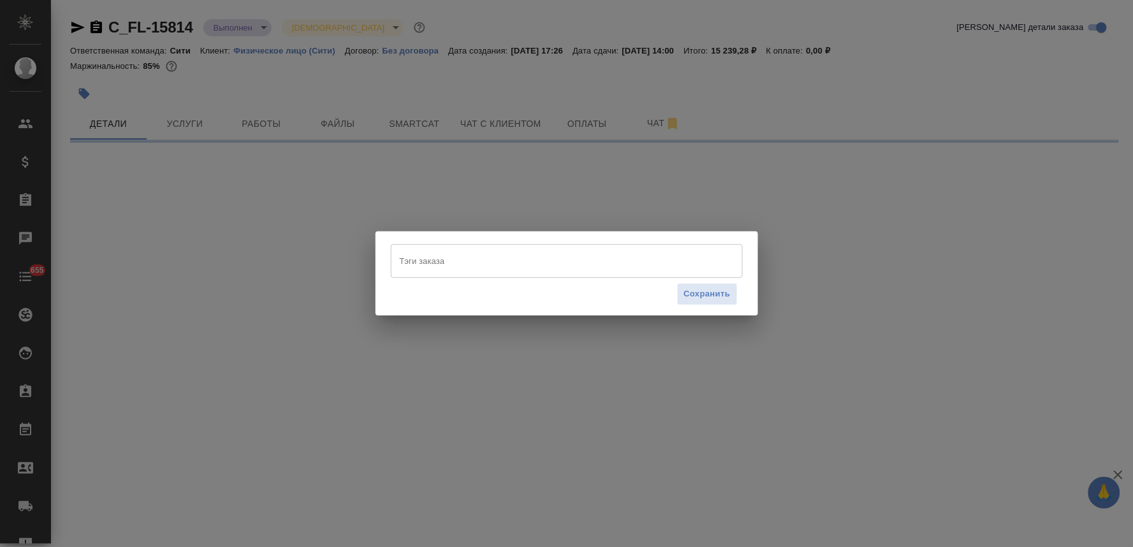
click at [523, 261] on input "Тэги заказа" at bounding box center [554, 261] width 316 height 22
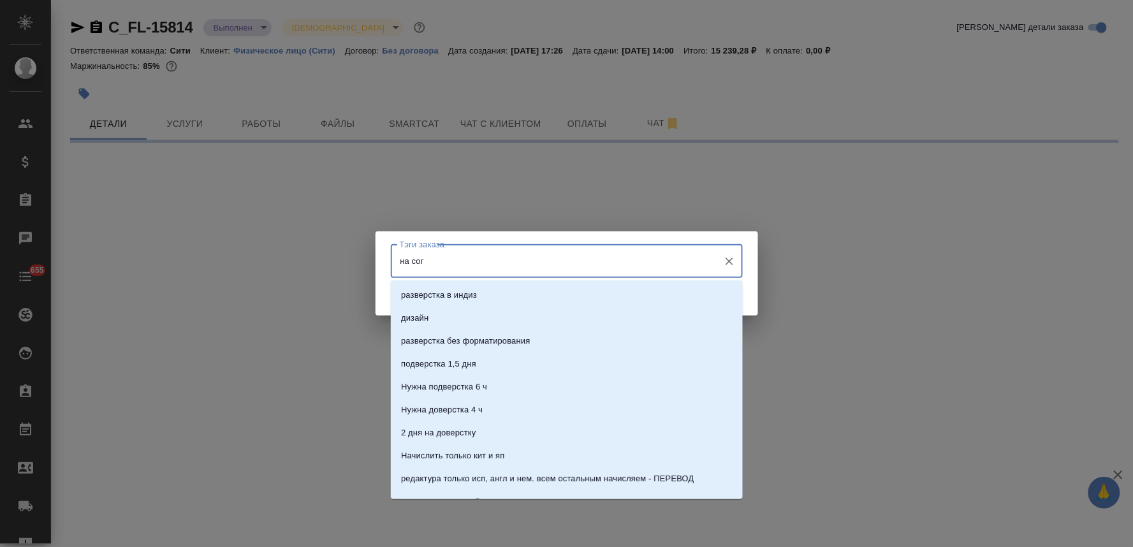
type input "на согл"
select select "RU"
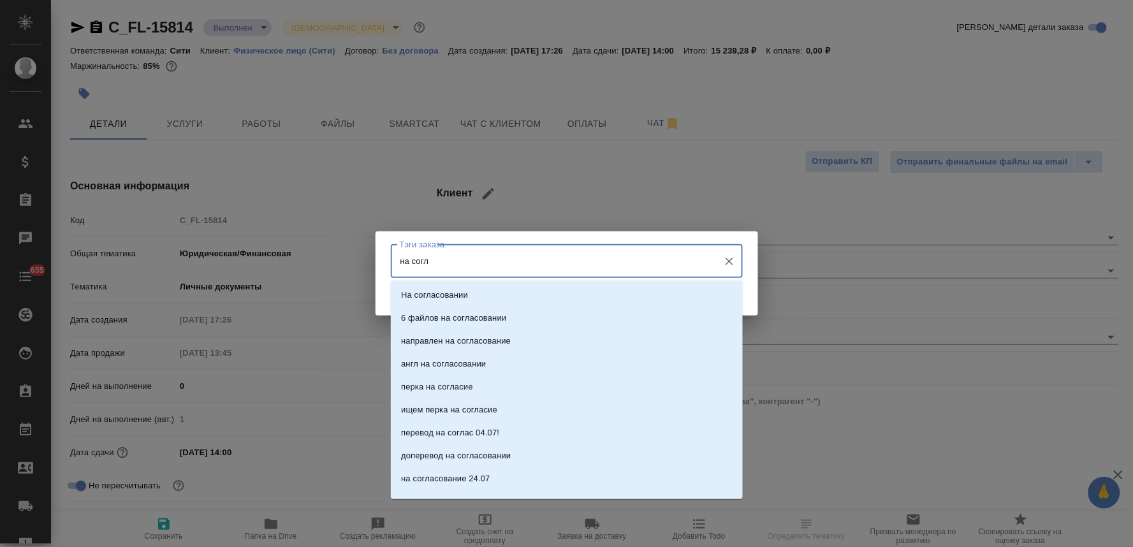
type input "на согла"
type textarea "x"
click at [507, 296] on li "На согласовании" at bounding box center [567, 295] width 352 height 23
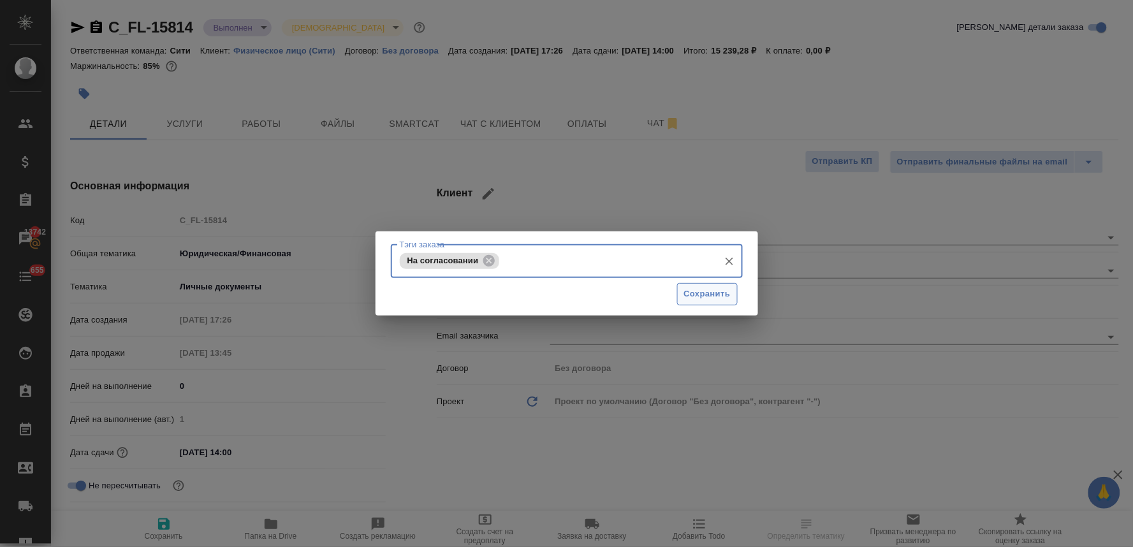
click at [734, 292] on button "Сохранить" at bounding box center [707, 294] width 61 height 22
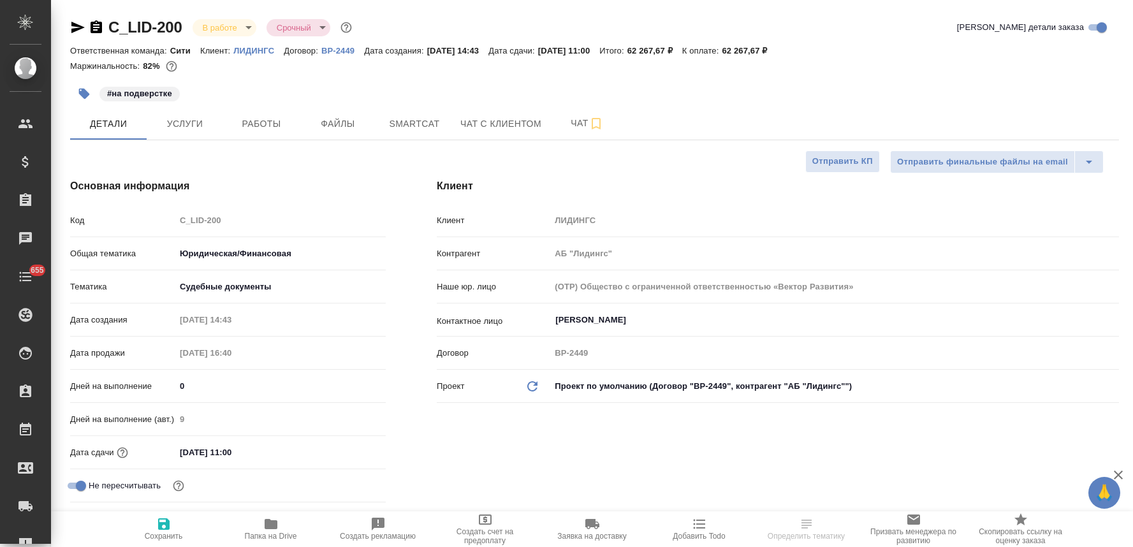
select select "RU"
click at [88, 98] on icon "button" at bounding box center [84, 93] width 13 height 13
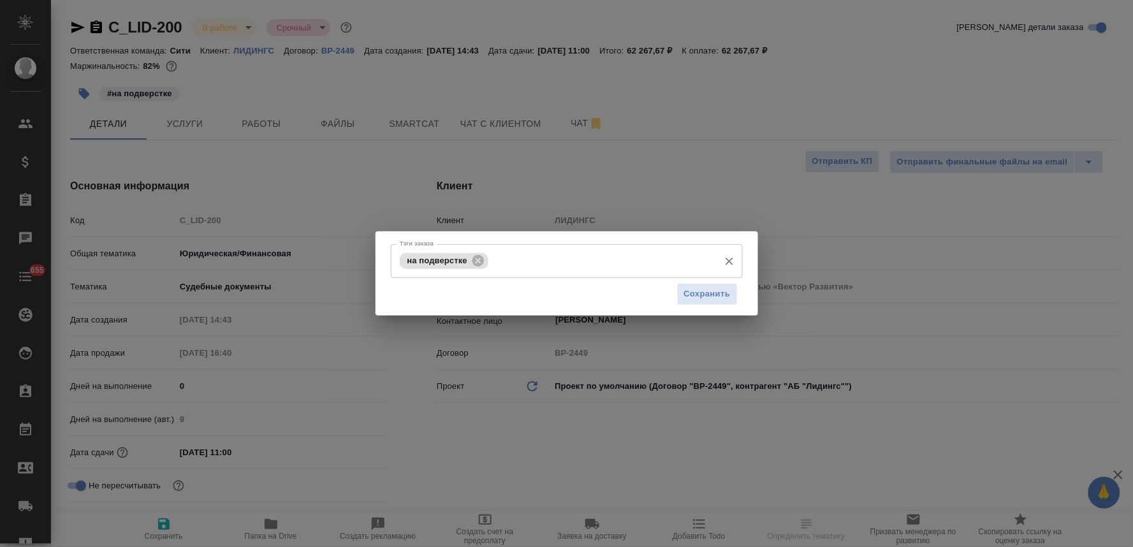
click at [531, 265] on input "Тэги заказа" at bounding box center [601, 261] width 221 height 22
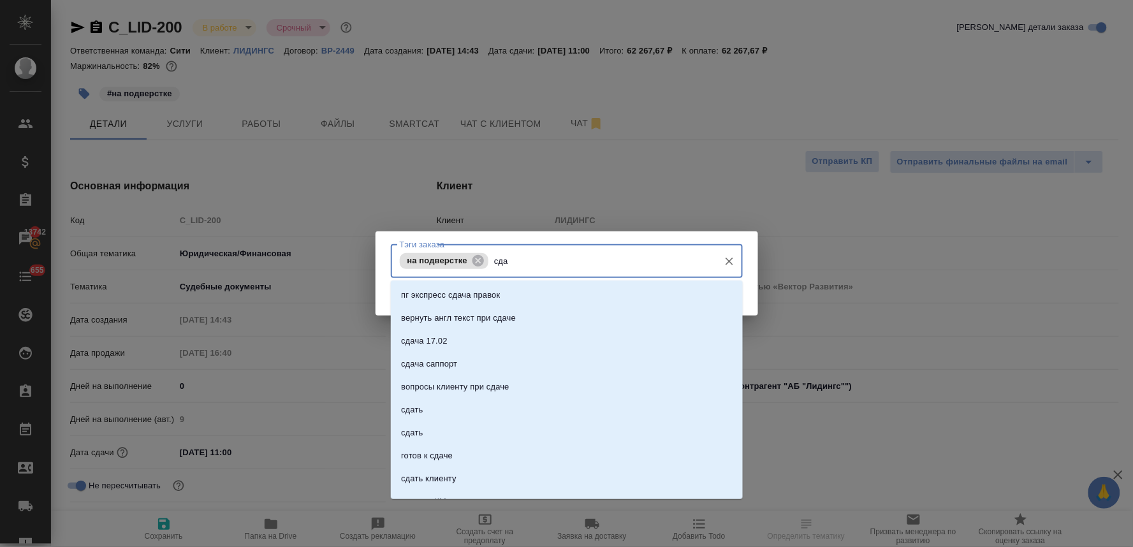
type input "сдан"
click at [525, 362] on li "сдан" at bounding box center [567, 363] width 352 height 23
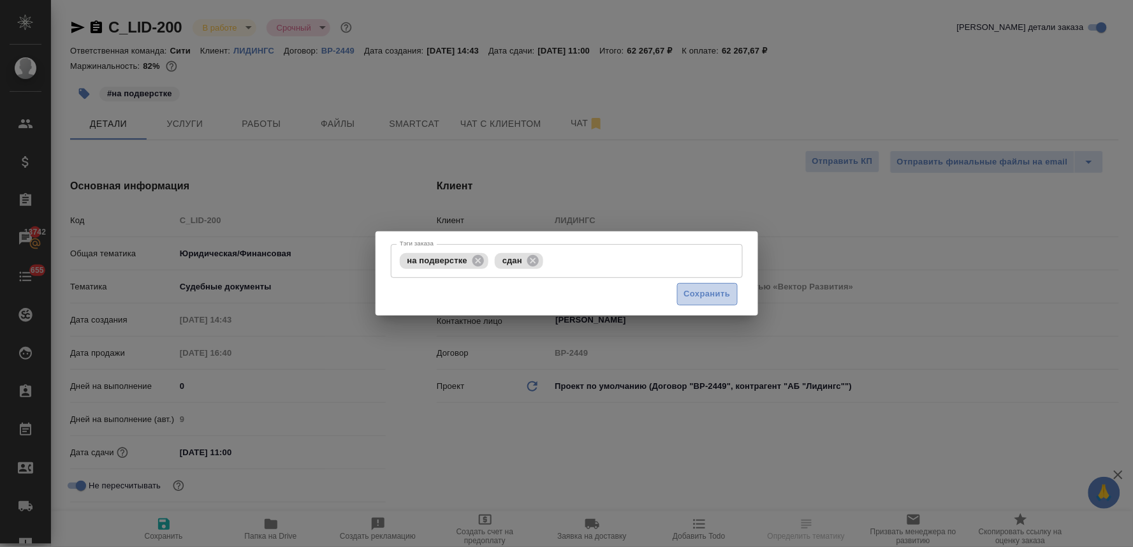
click at [702, 283] on button "Сохранить" at bounding box center [707, 294] width 61 height 22
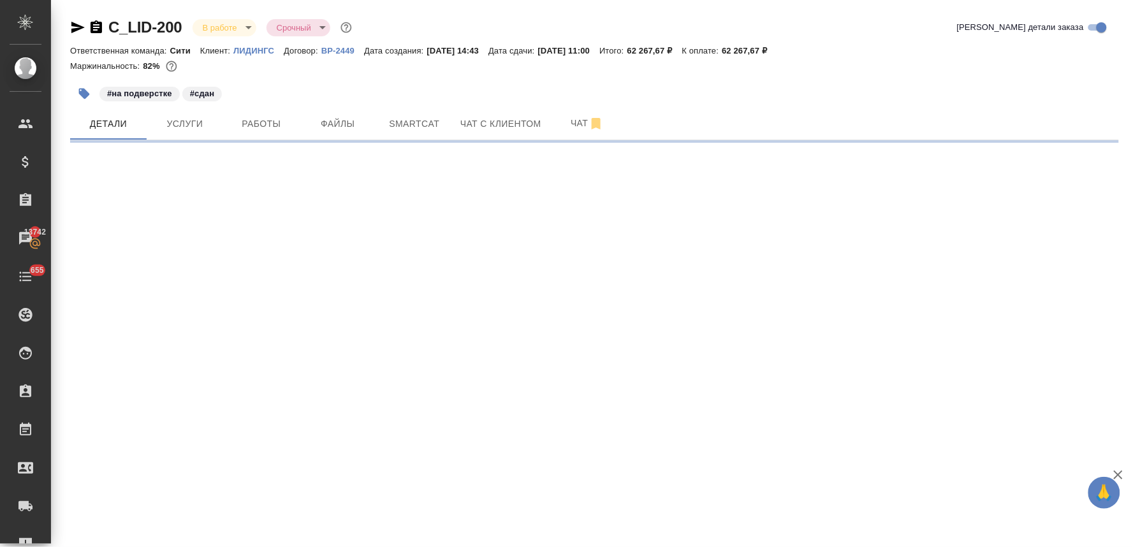
select select "RU"
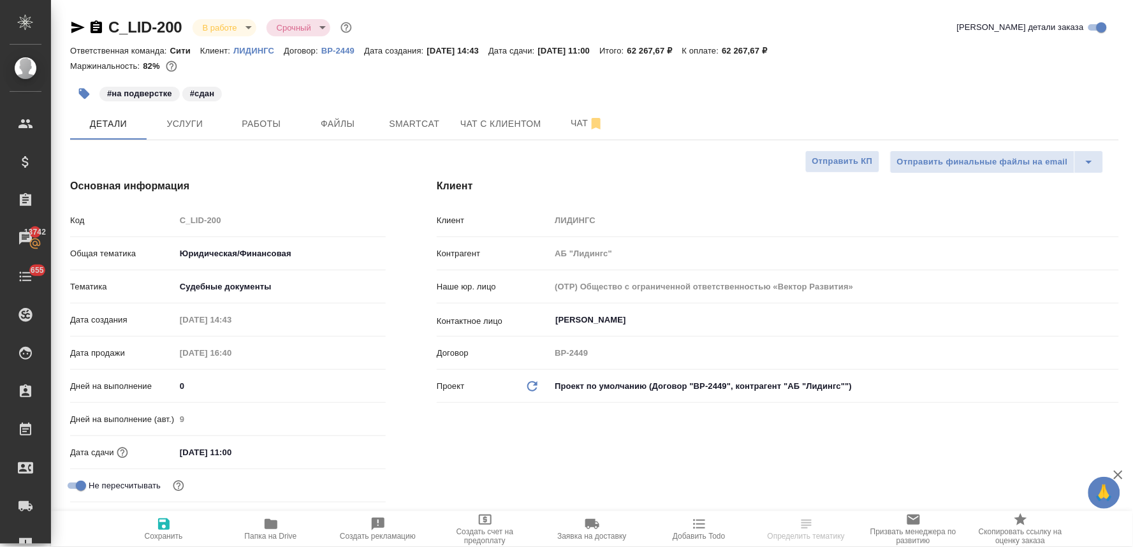
type textarea "x"
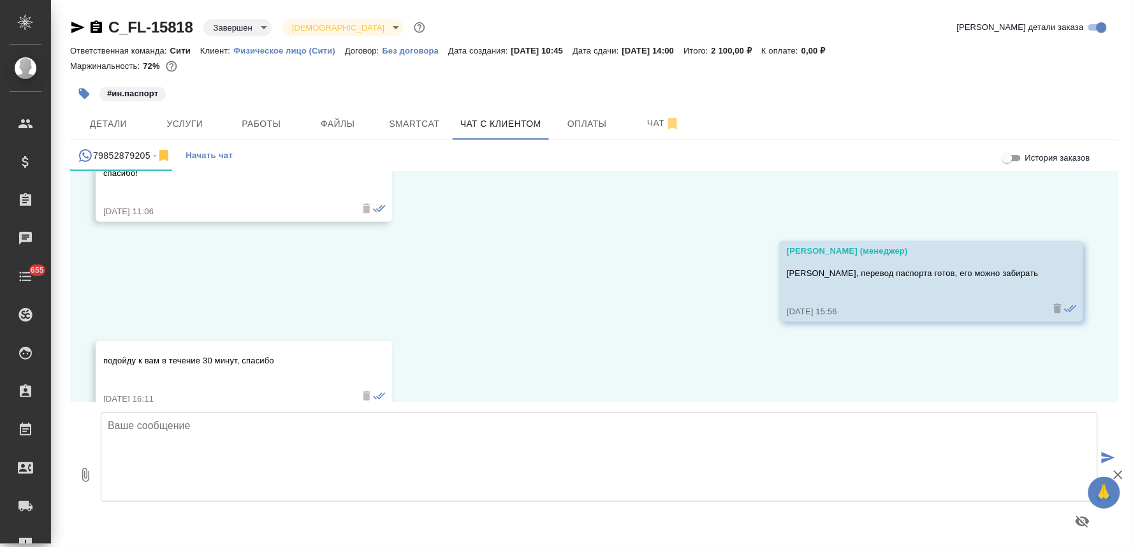
scroll to position [1398, 0]
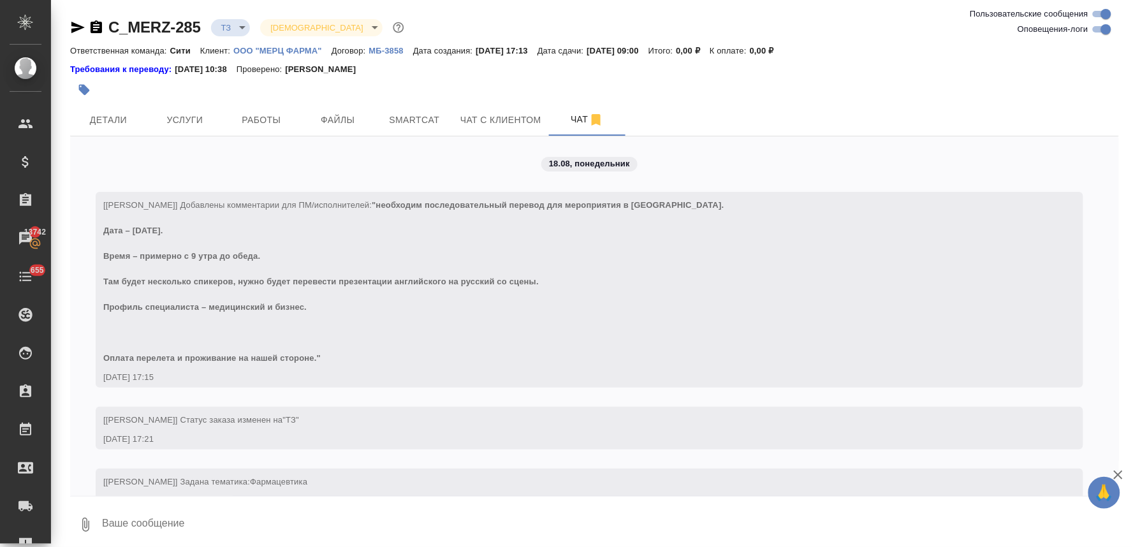
scroll to position [905, 0]
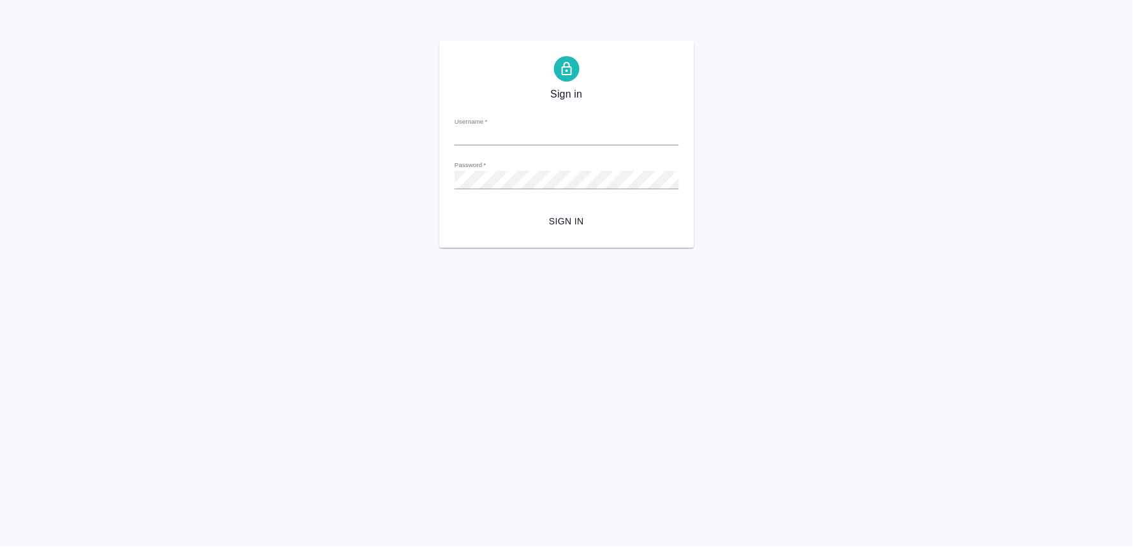
type input "[PERSON_NAME][EMAIL_ADDRESS][DOMAIN_NAME]"
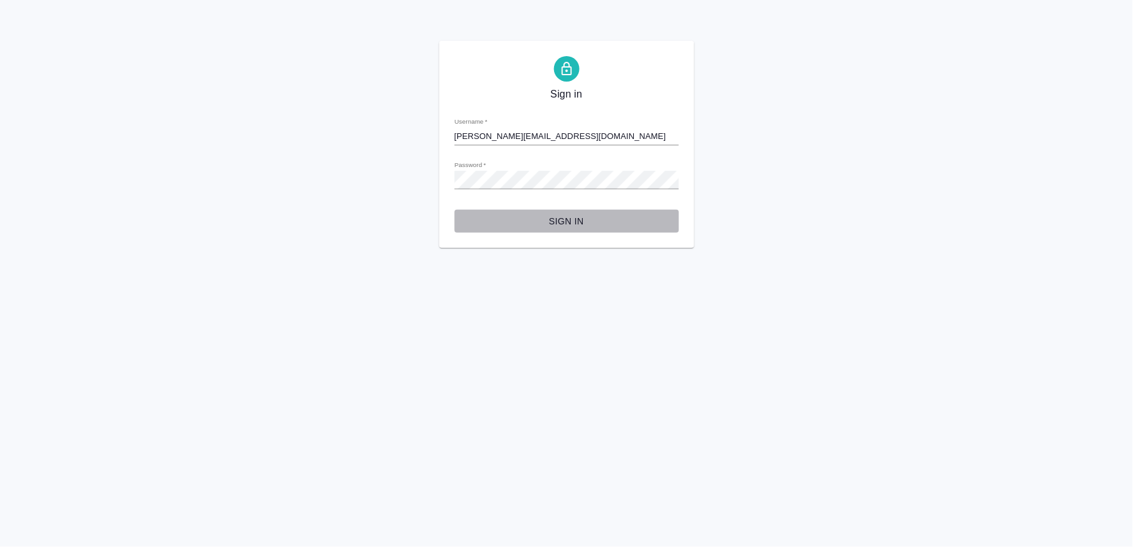
click at [568, 220] on span "Sign in" at bounding box center [567, 222] width 204 height 16
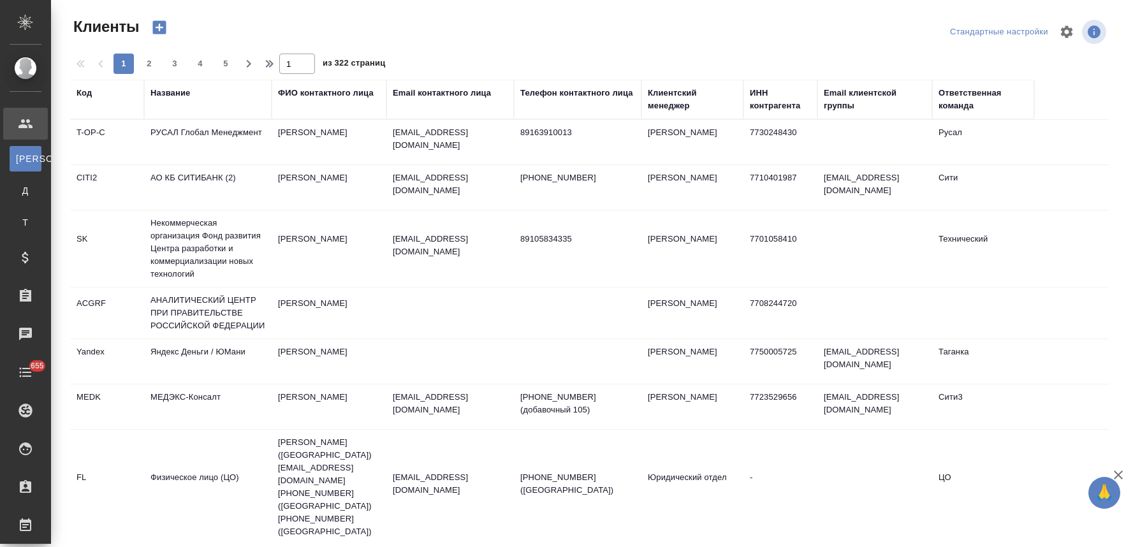
select select "RU"
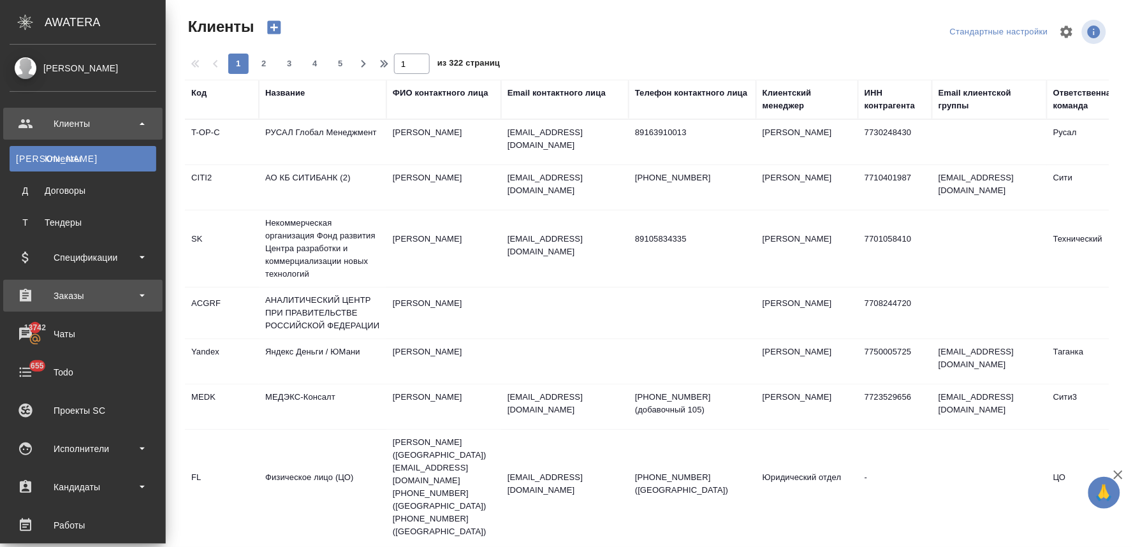
click at [56, 291] on div "Заказы" at bounding box center [83, 295] width 147 height 19
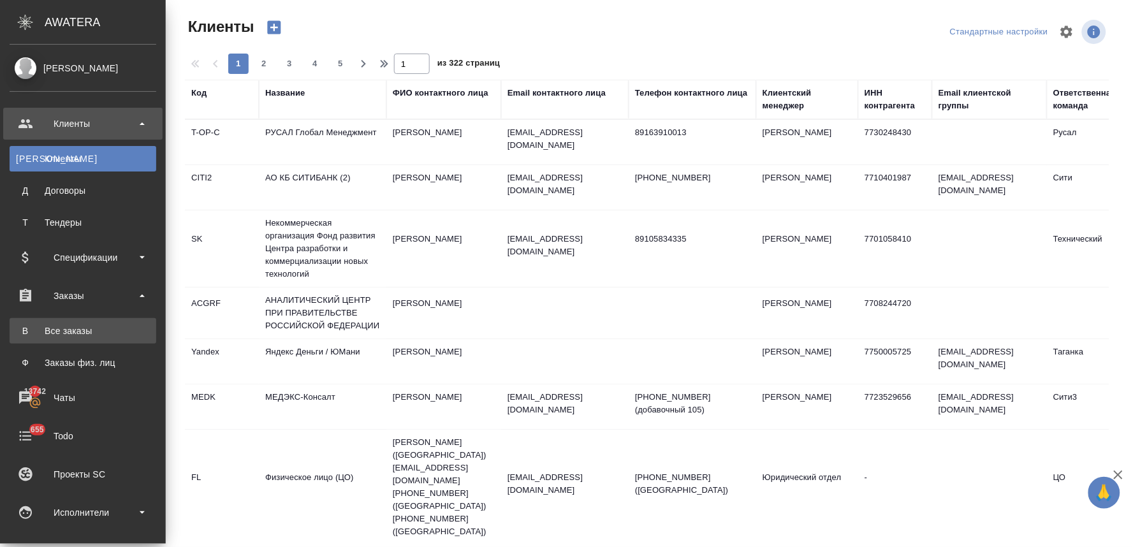
click at [68, 335] on div "Все заказы" at bounding box center [83, 330] width 134 height 13
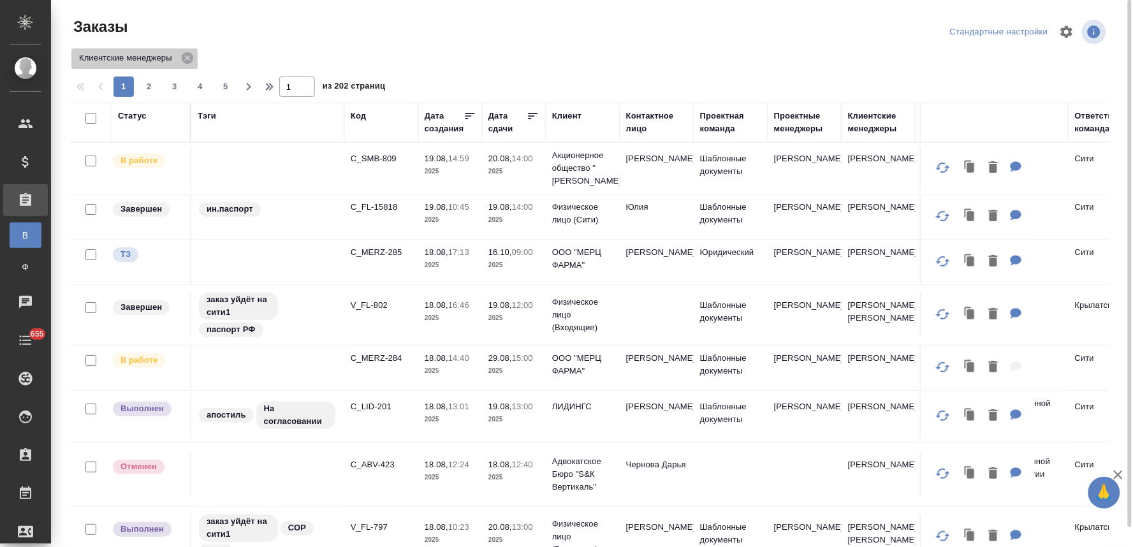
click at [187, 59] on icon at bounding box center [187, 57] width 11 height 11
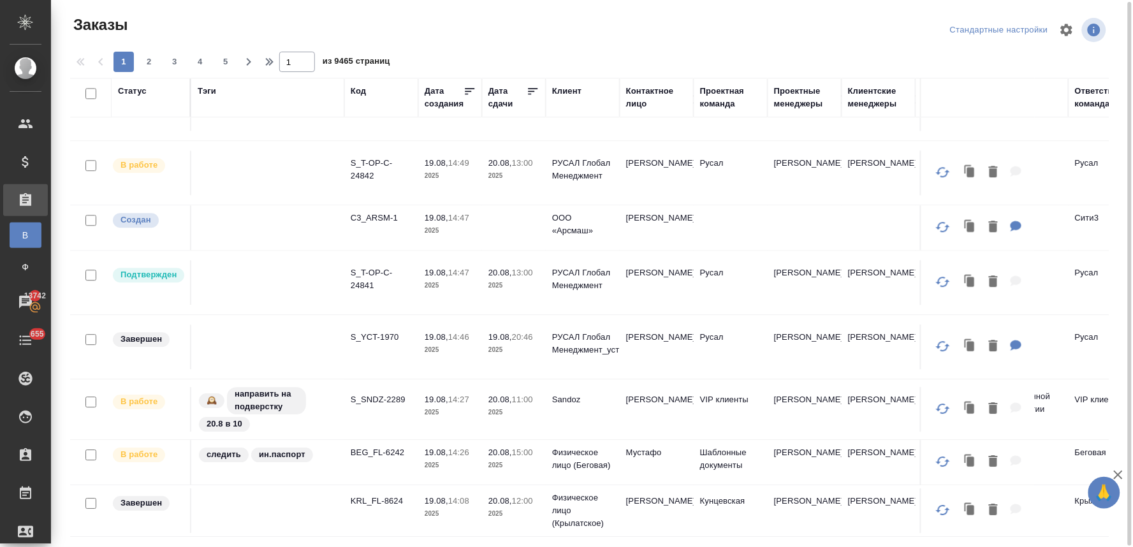
scroll to position [1008, 0]
click at [149, 58] on span "2" at bounding box center [149, 61] width 20 height 13
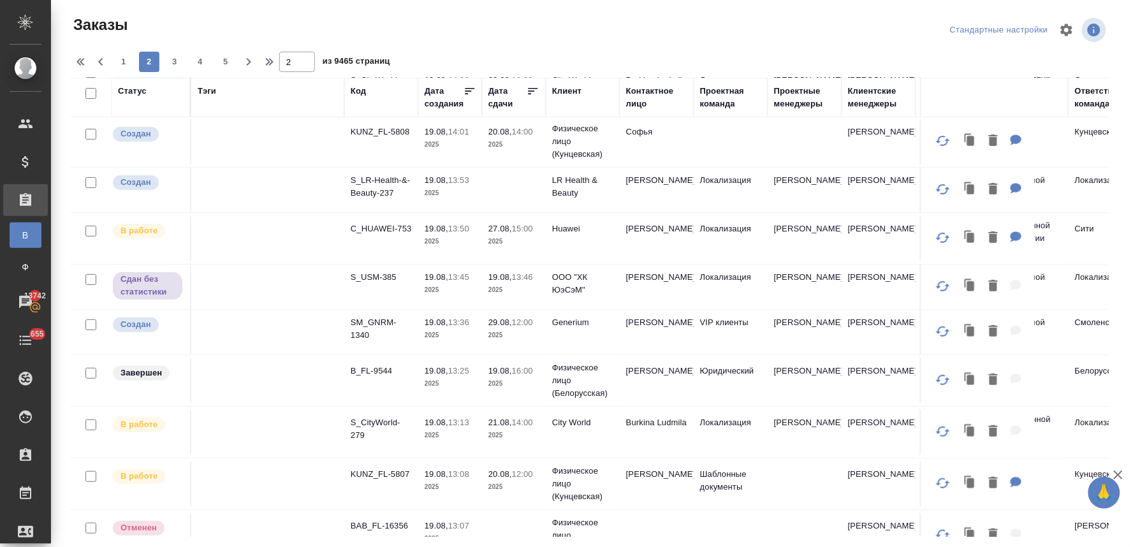
scroll to position [0, 0]
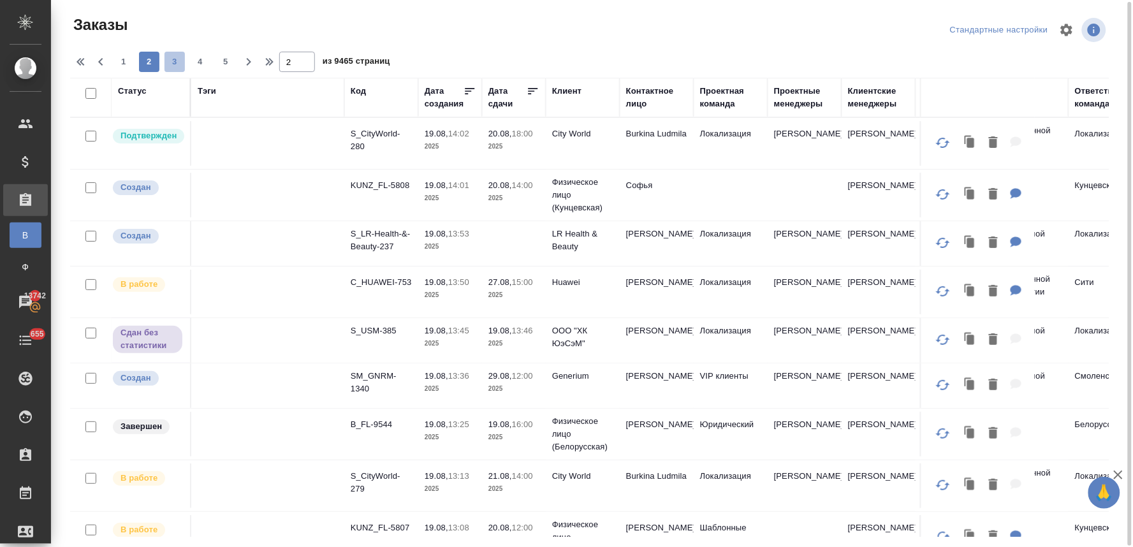
click at [178, 57] on span "3" at bounding box center [174, 61] width 20 height 13
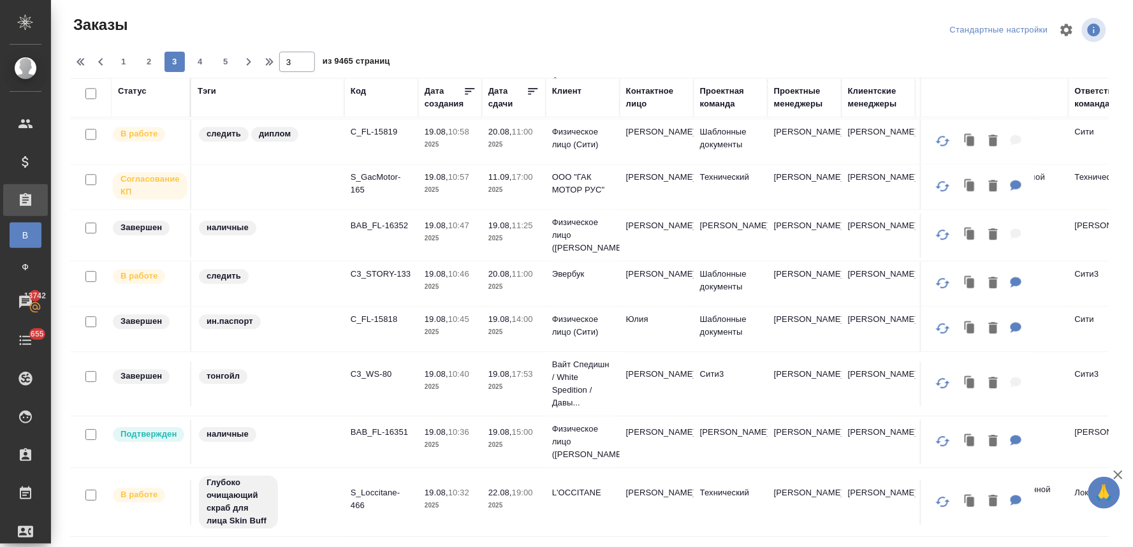
scroll to position [959, 0]
click at [77, 54] on icon "button" at bounding box center [82, 61] width 15 height 15
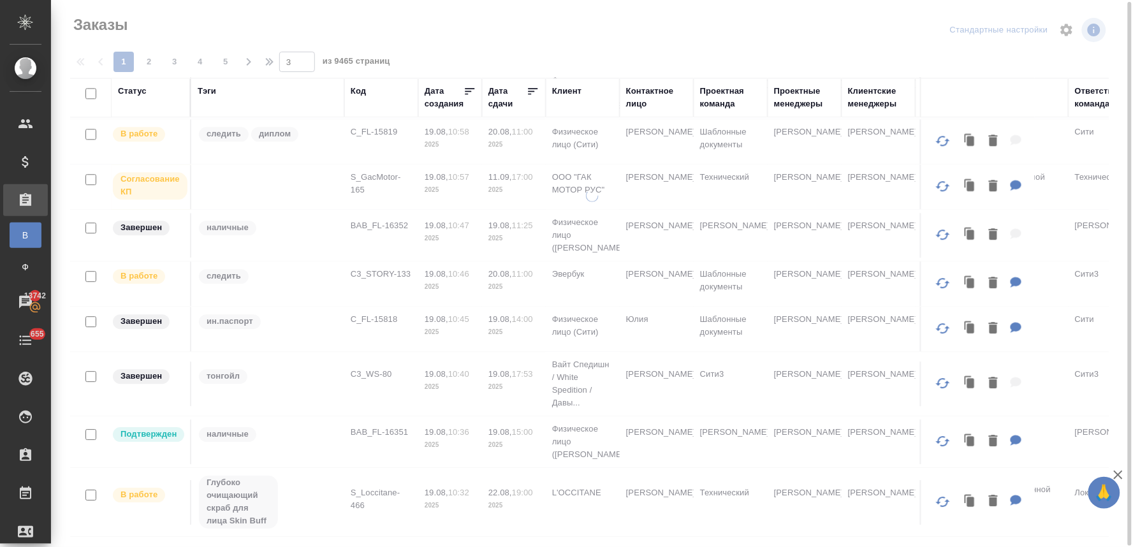
type input "1"
